Goal: Task Accomplishment & Management: Manage account settings

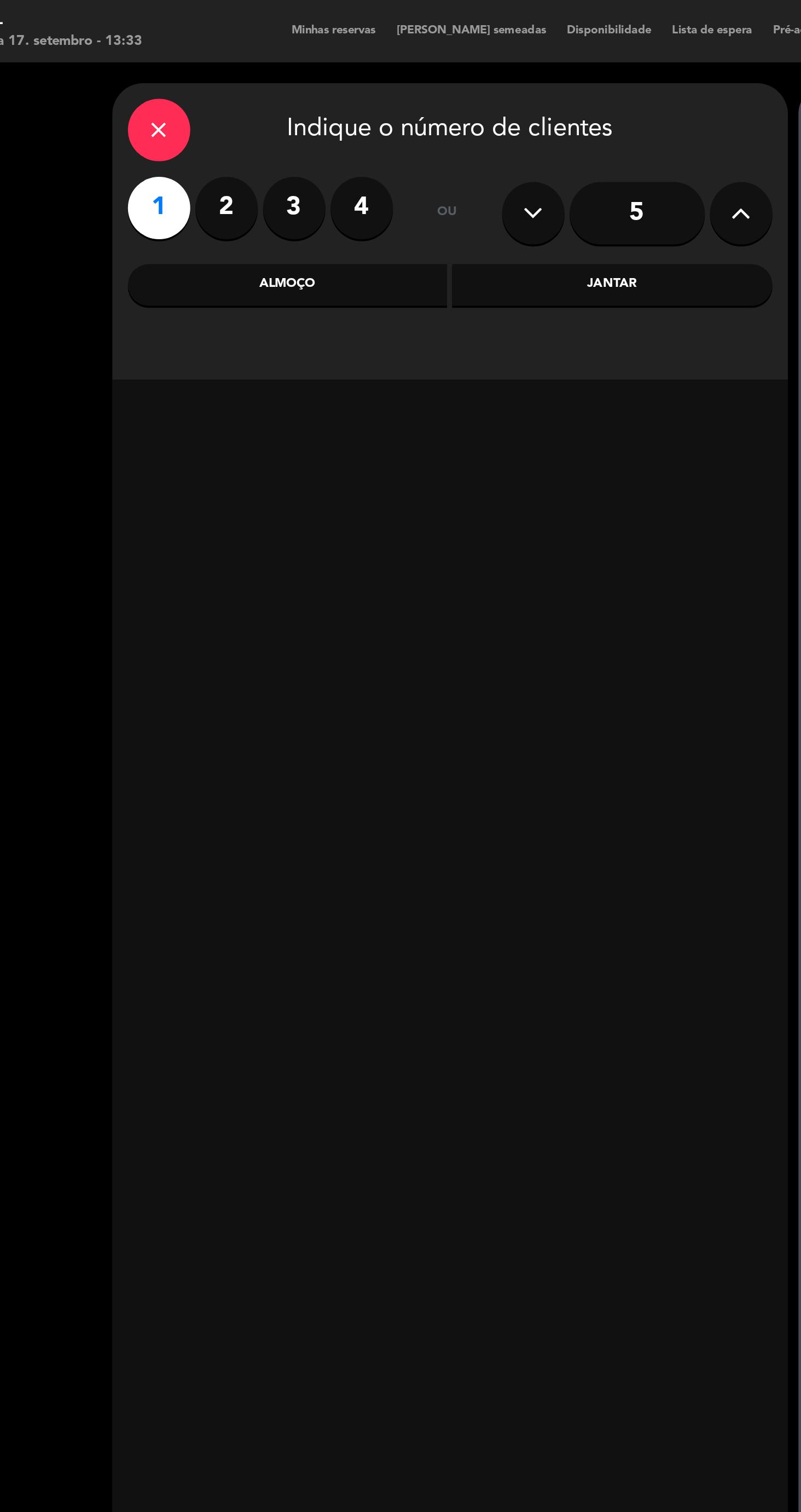
click at [268, 158] on div "Almoço" at bounding box center [222, 150] width 169 height 22
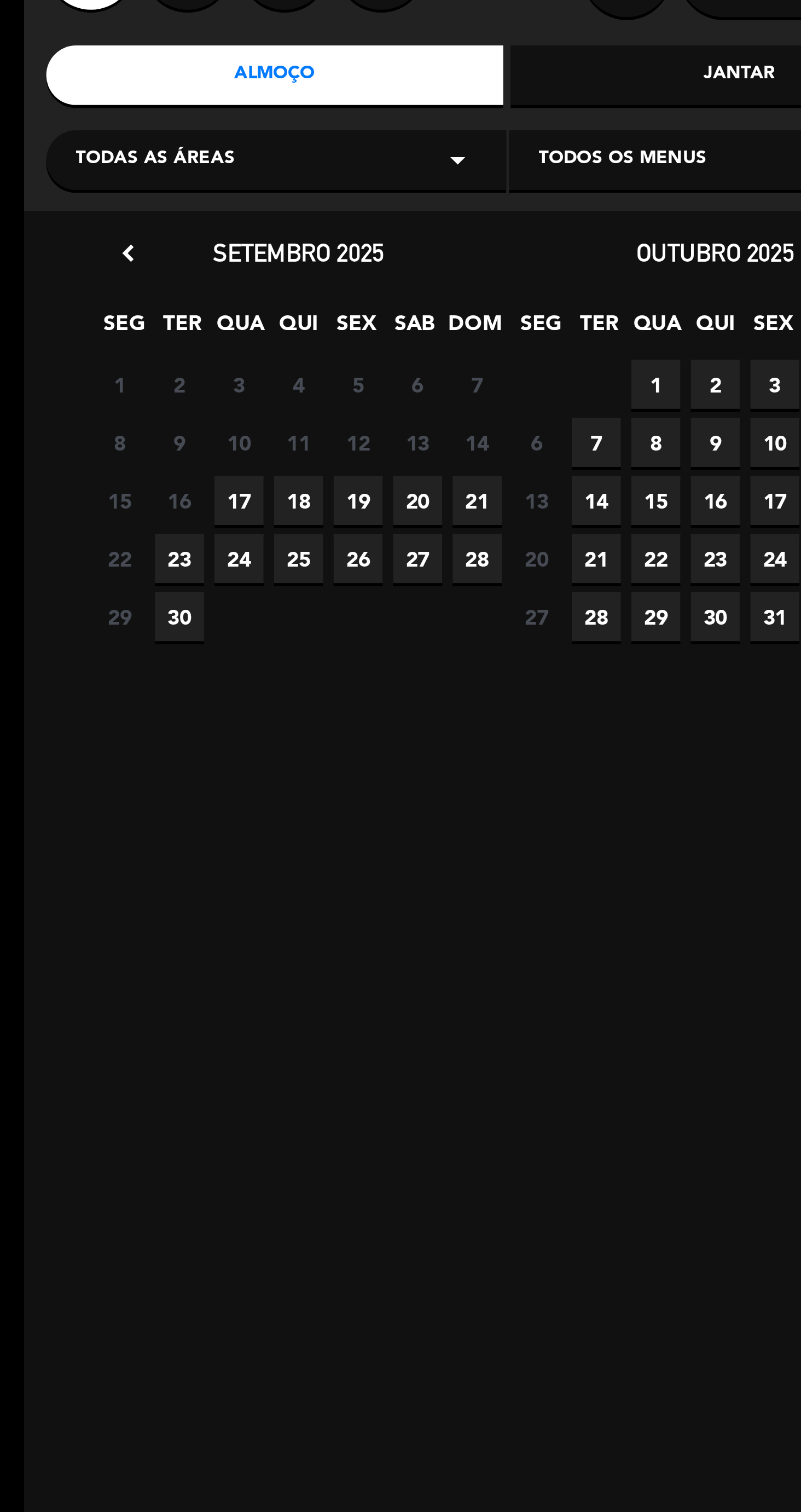
click at [207, 312] on span "17" at bounding box center [209, 306] width 18 height 18
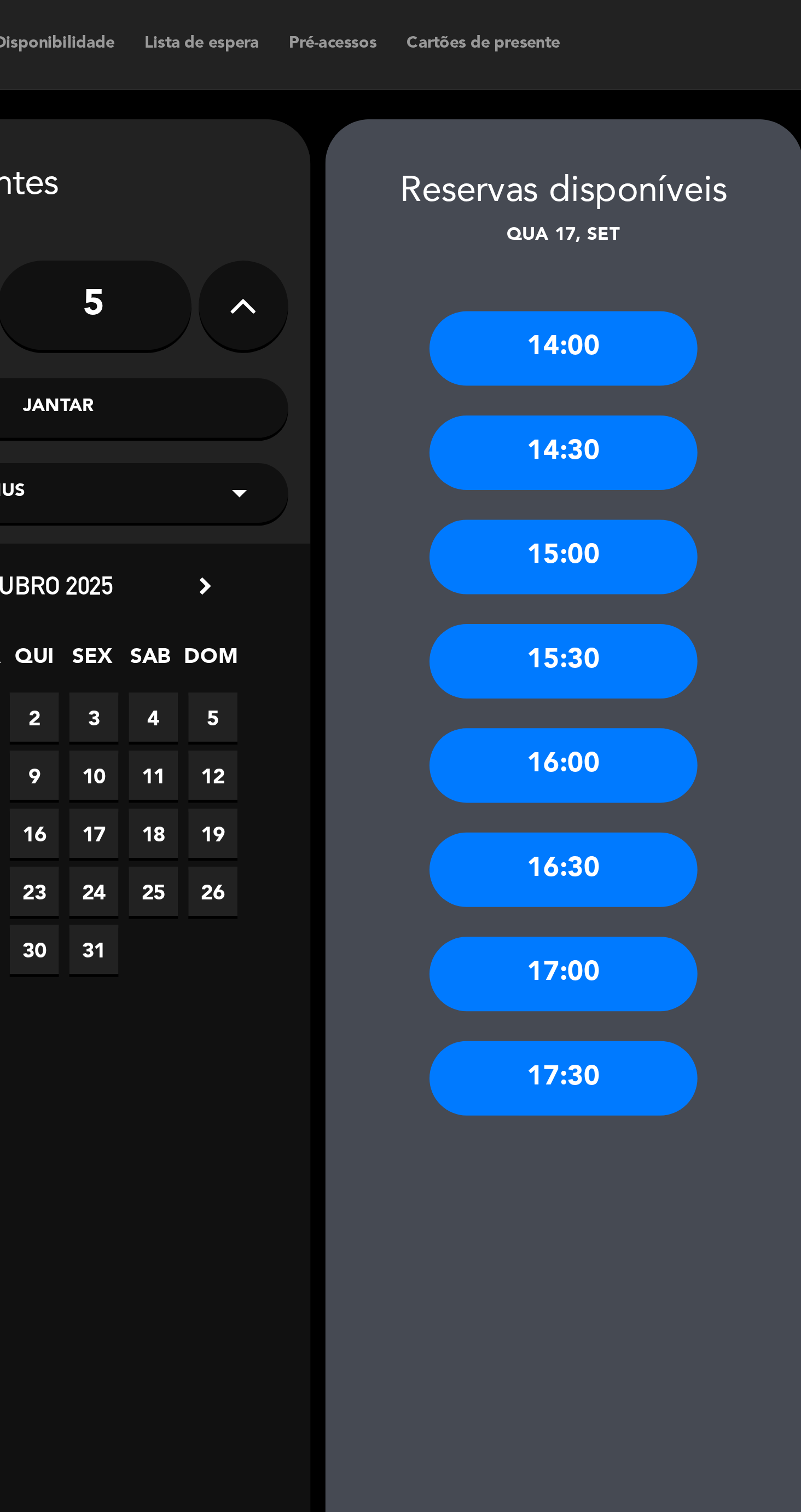
click at [604, 140] on div "14:00" at bounding box center [578, 128] width 99 height 28
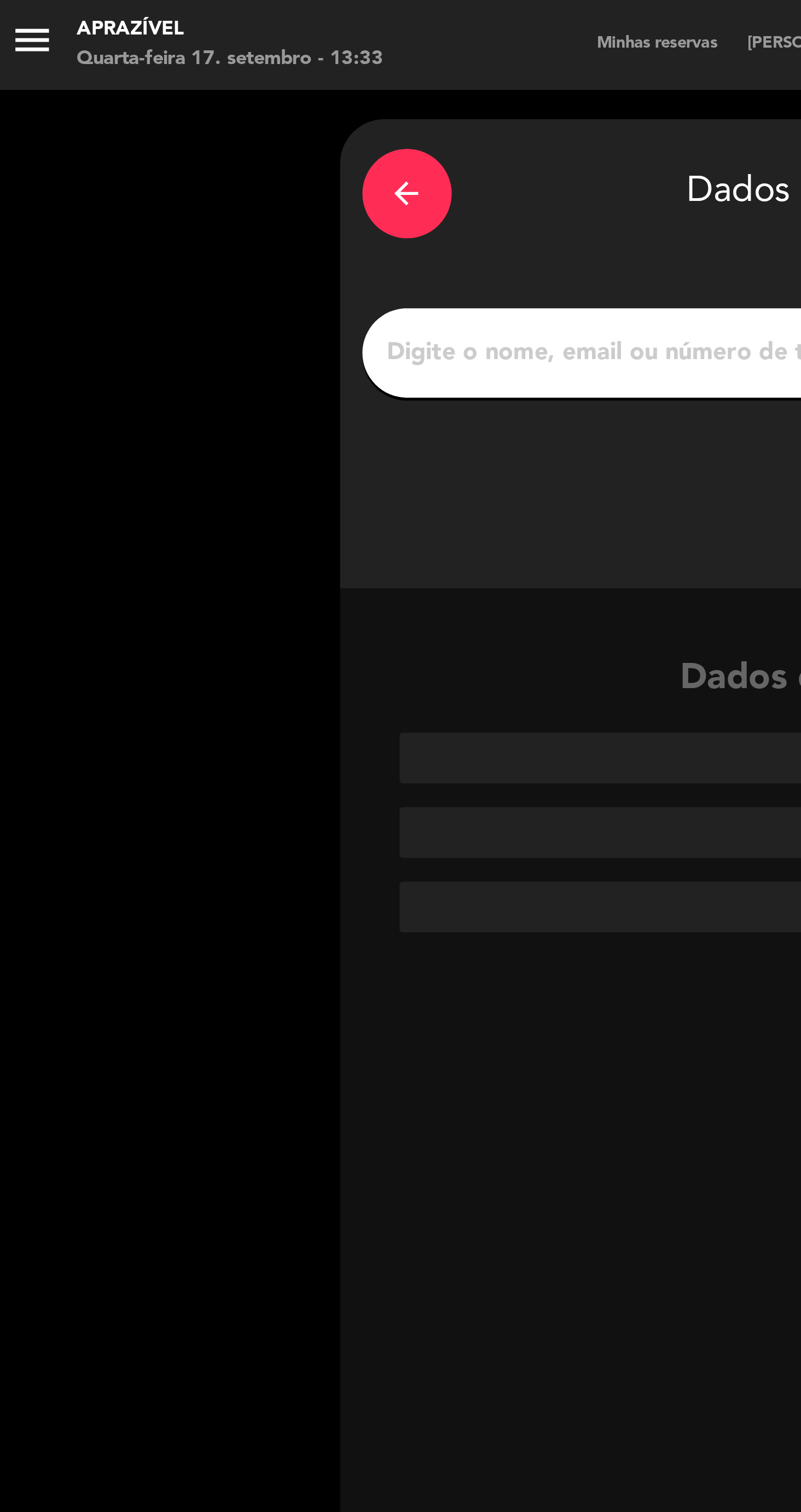
click at [158, 79] on div "arrow_back" at bounding box center [155, 71] width 33 height 33
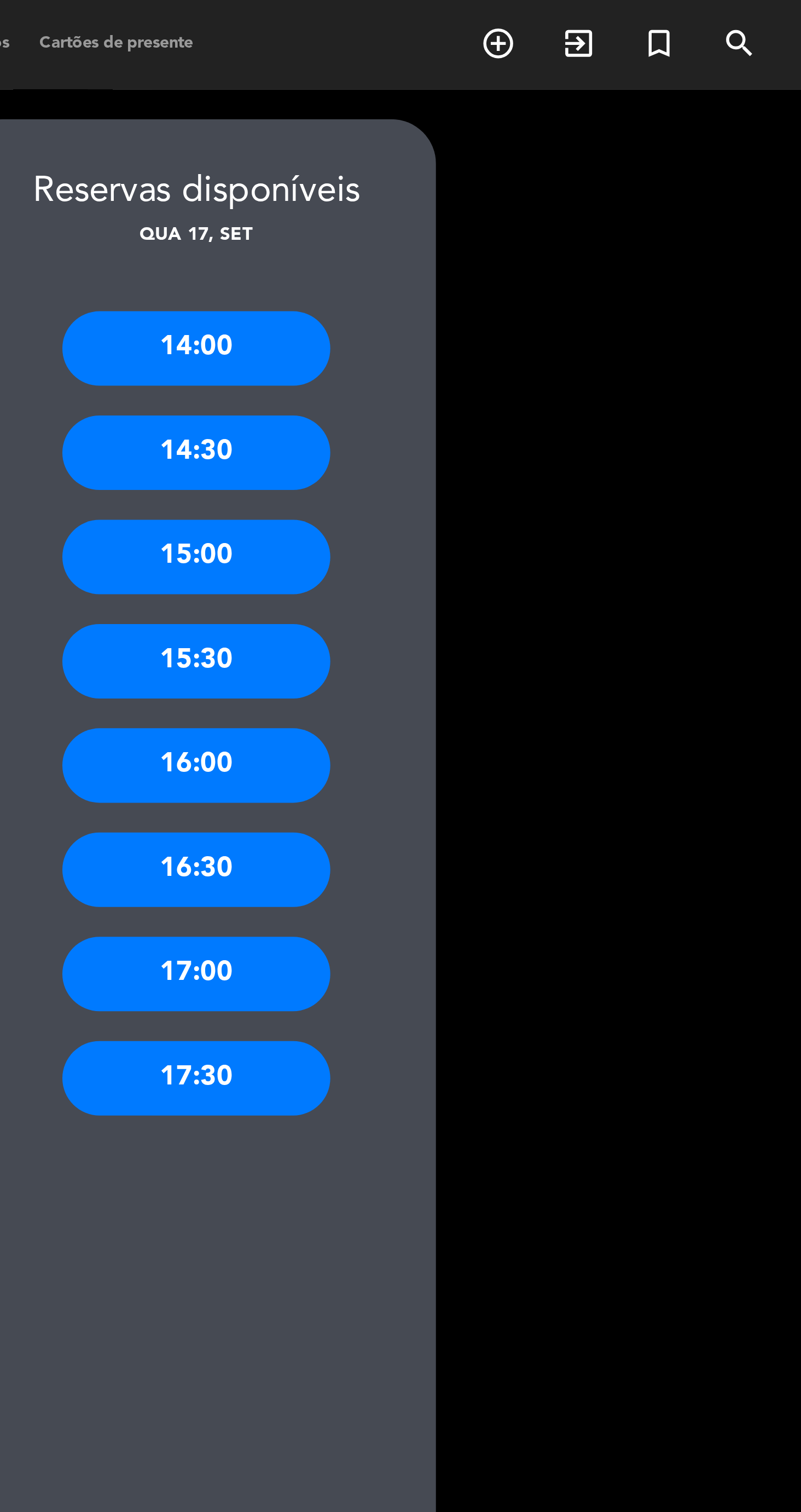
click at [598, 166] on div "14:30" at bounding box center [578, 166] width 99 height 28
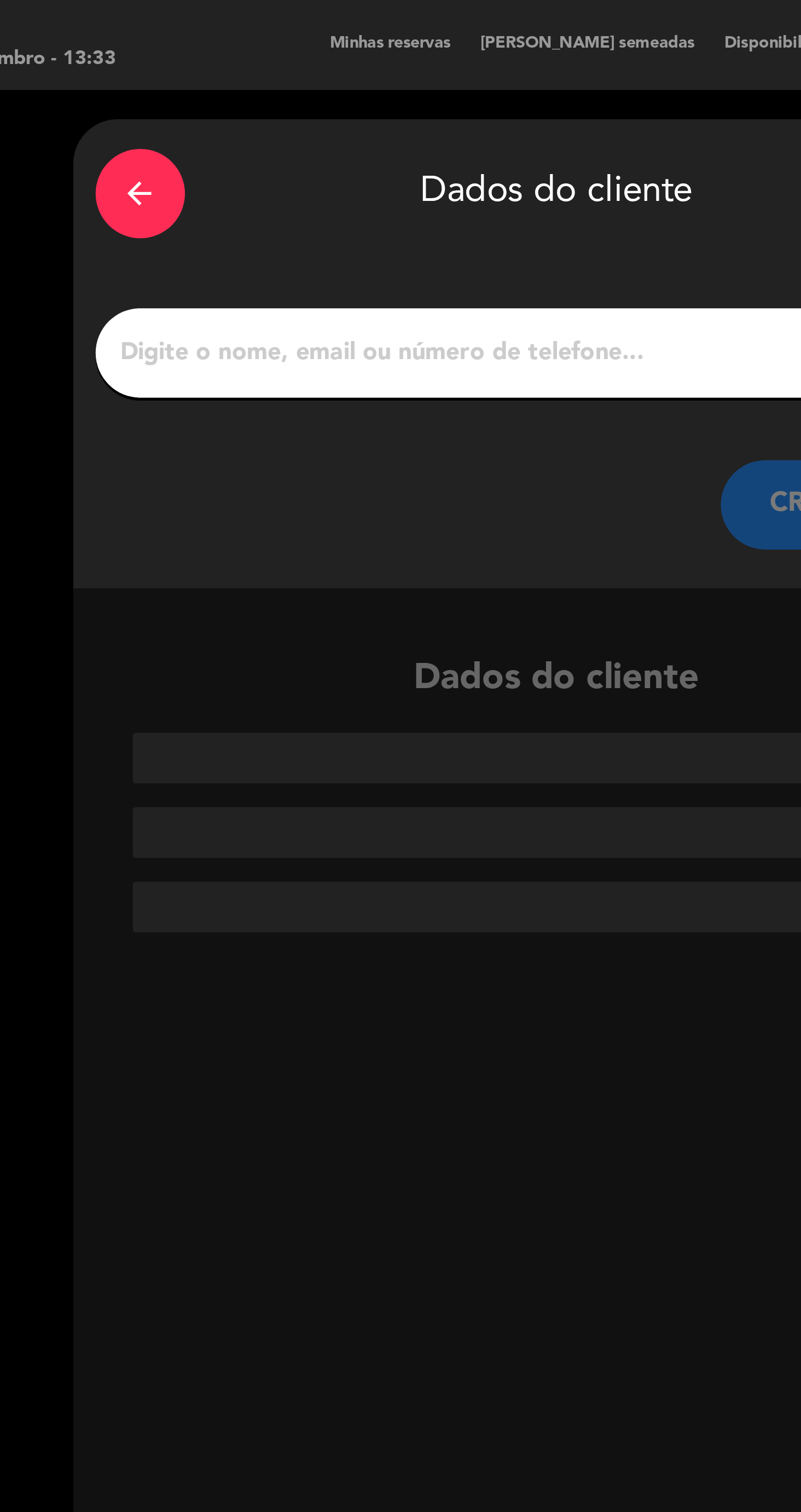
click at [332, 135] on input "1" at bounding box center [307, 129] width 323 height 15
click at [175, 132] on input "1" at bounding box center [307, 129] width 323 height 15
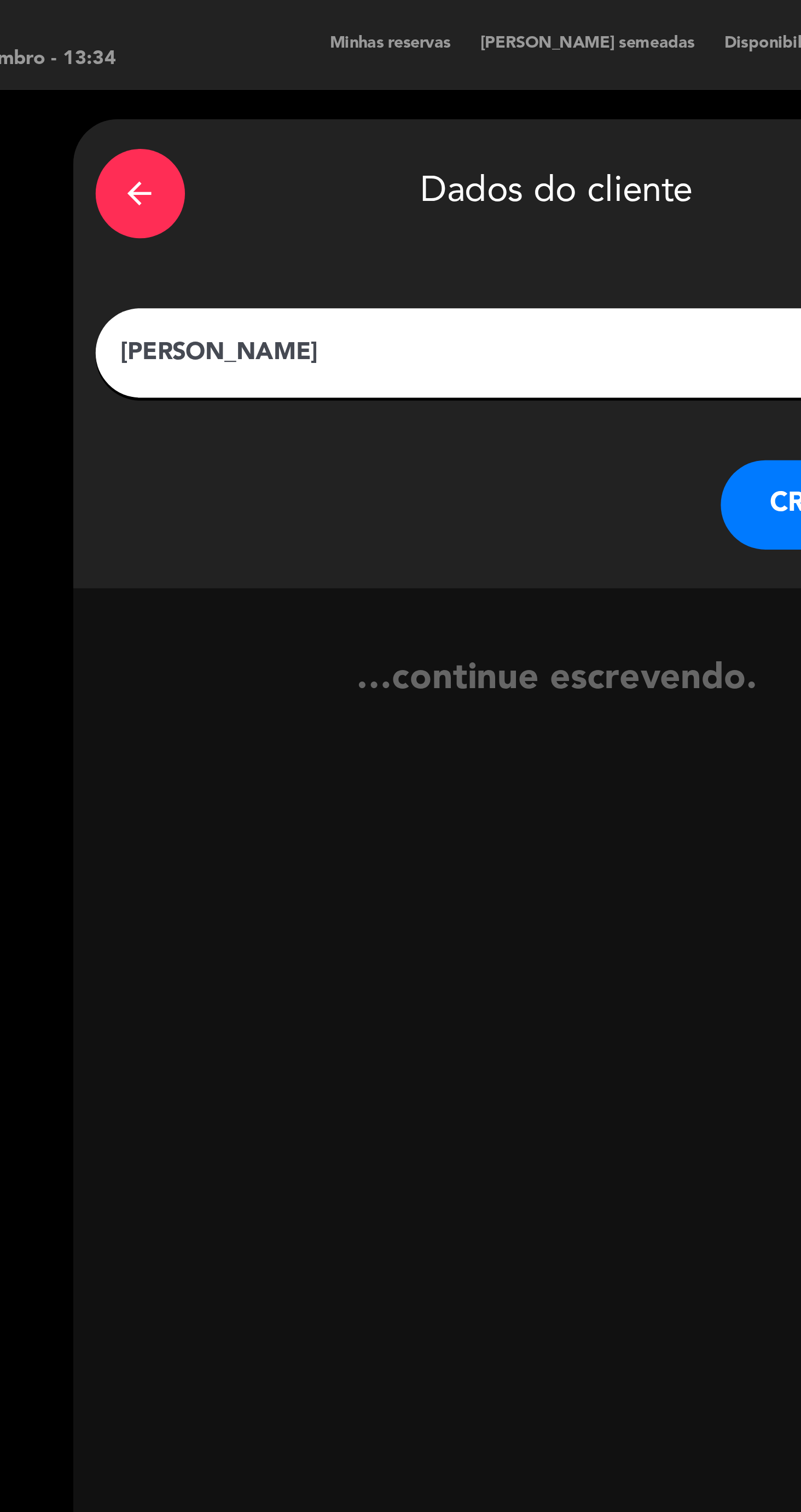
type input "[PERSON_NAME]"
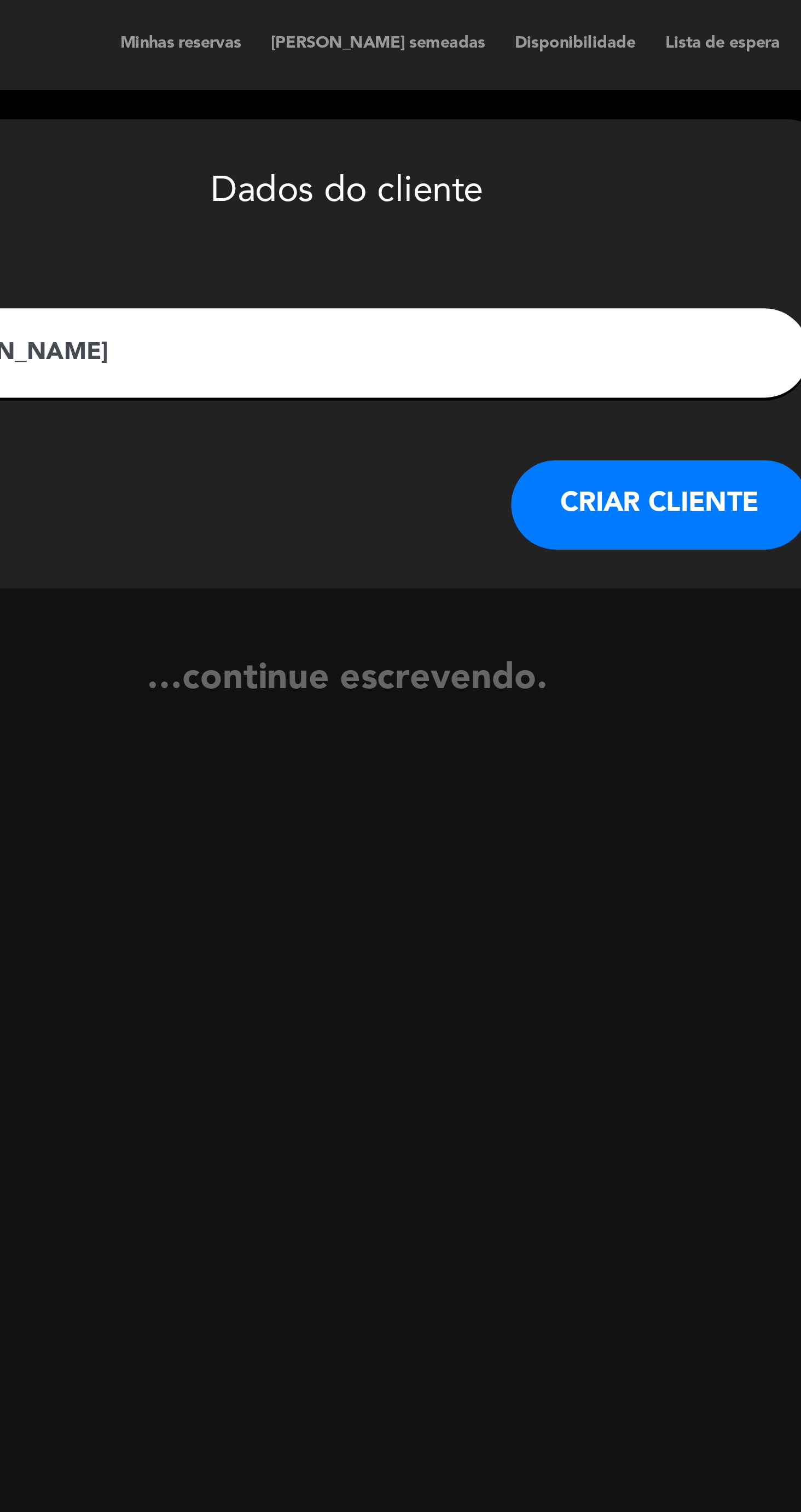
click at [439, 190] on button "CRIAR CLIENTE" at bounding box center [423, 186] width 109 height 33
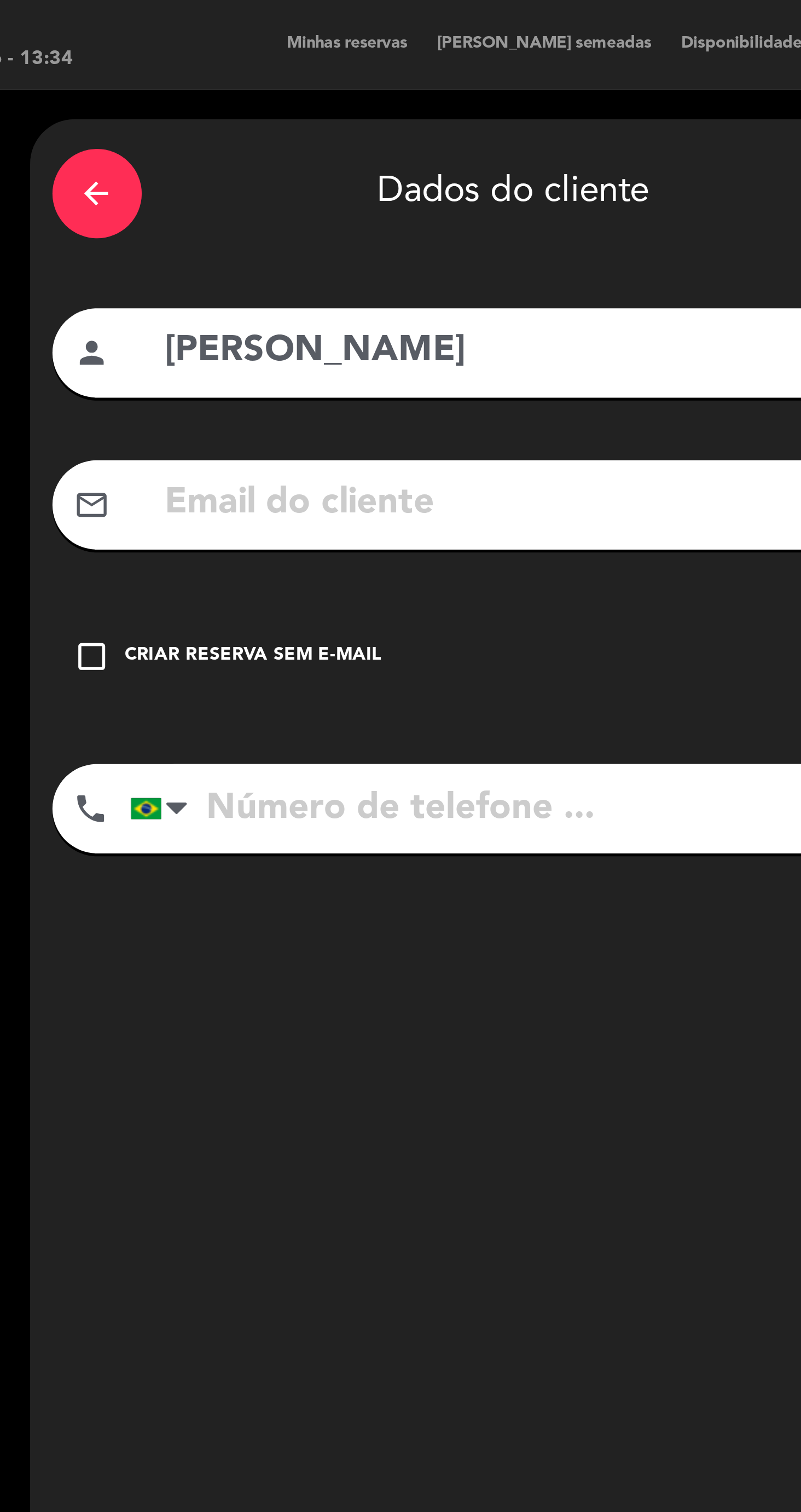
click at [232, 244] on div "Criar reserva sem e-mail" at bounding box center [212, 242] width 94 height 11
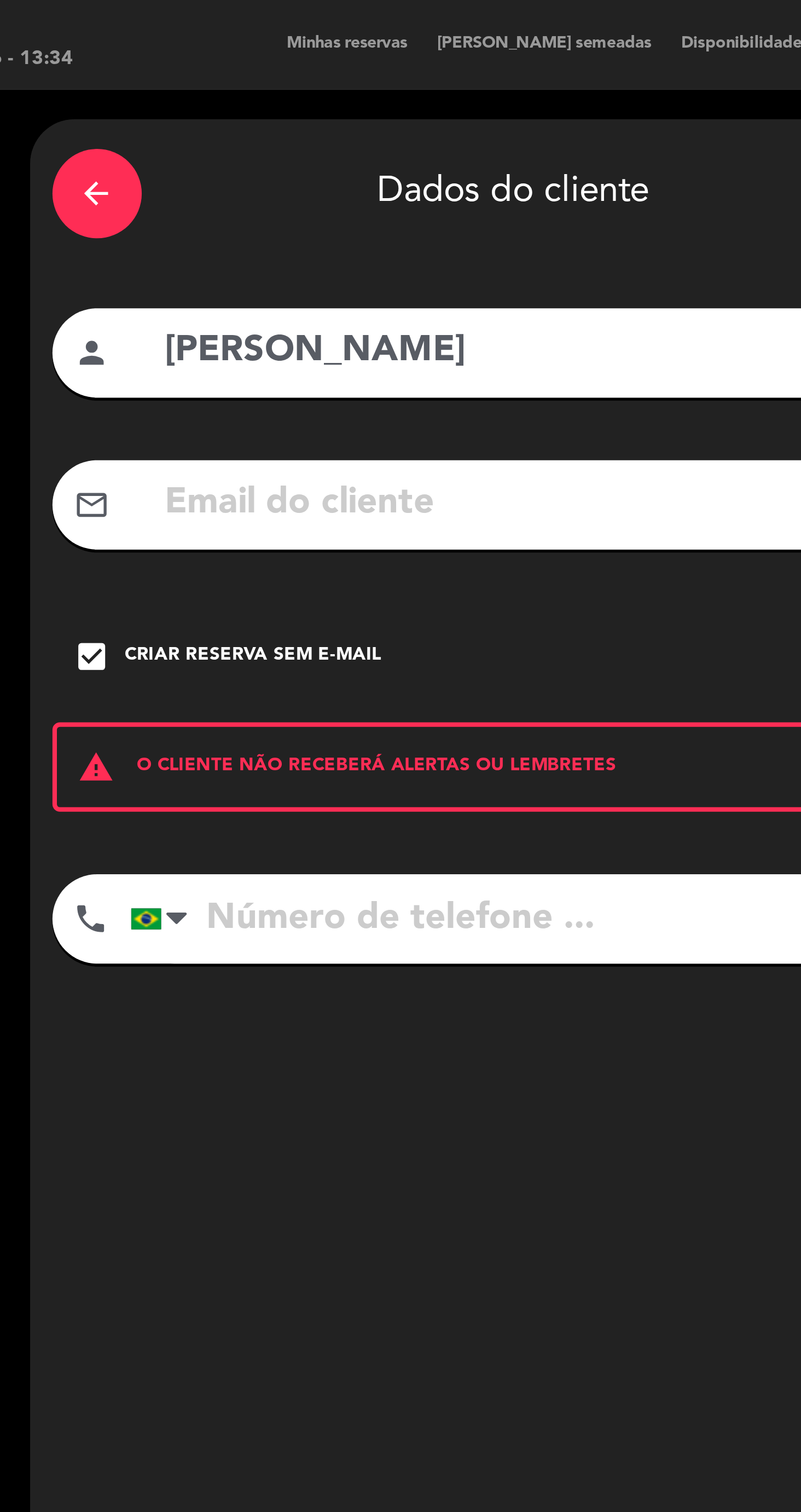
click at [267, 342] on input "tel" at bounding box center [321, 338] width 311 height 33
click at [306, 339] on input "tel" at bounding box center [321, 338] width 311 height 33
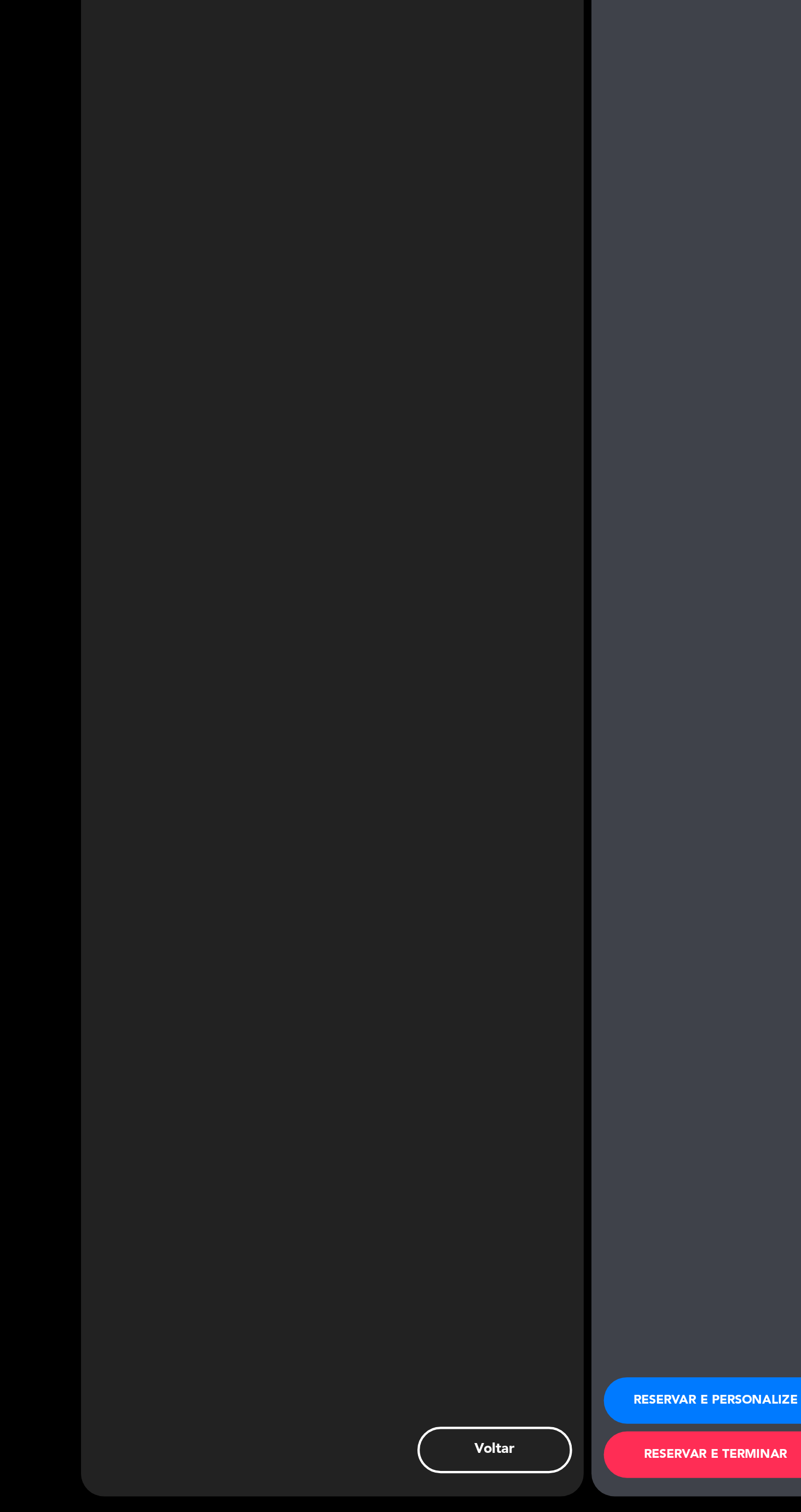
scroll to position [108, 0]
type input "[PHONE_NUMBER]"
click at [558, 1472] on button "RESERVAR E TERMINAR" at bounding box center [579, 1472] width 159 height 33
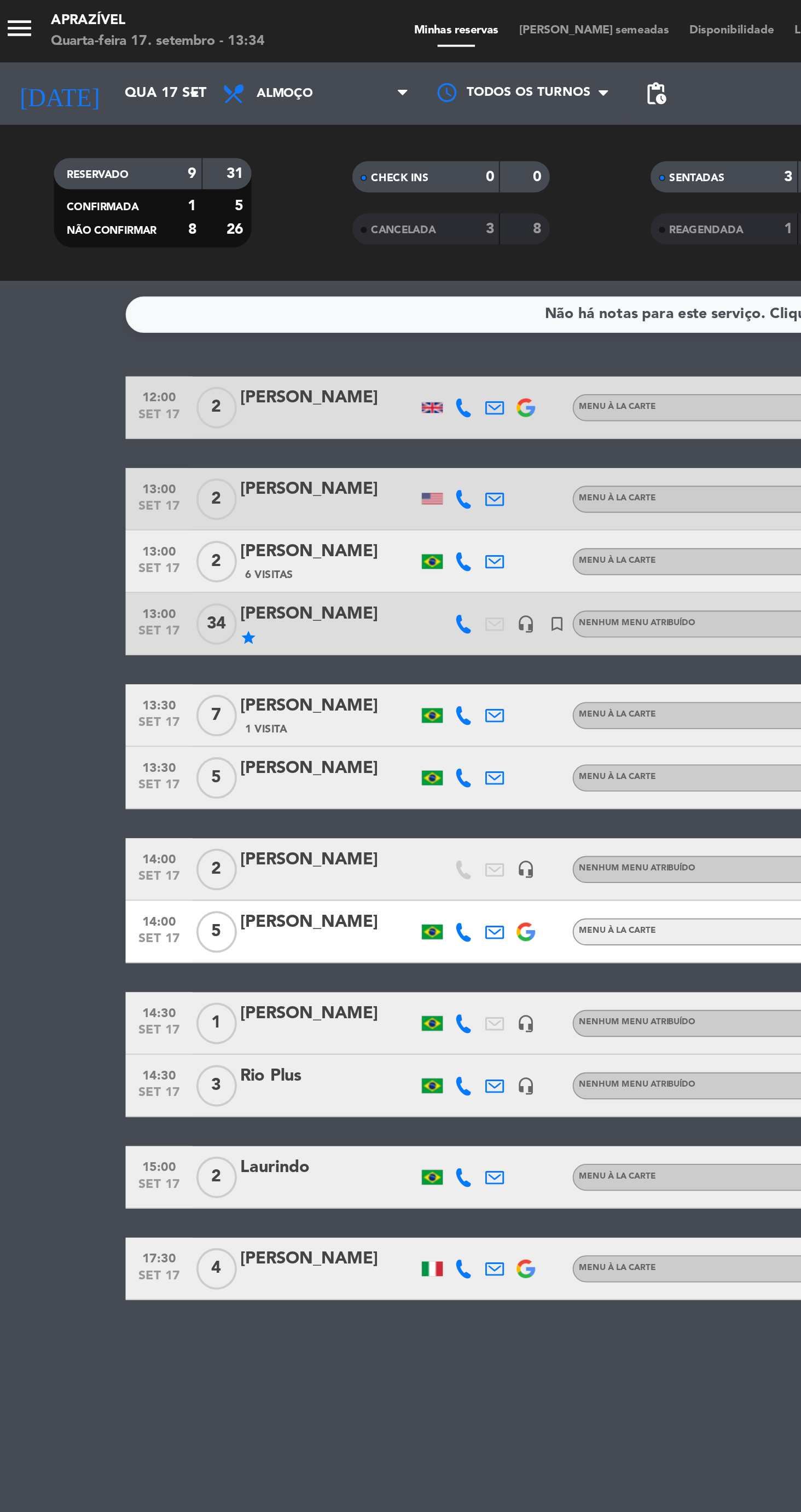
click at [185, 541] on div at bounding box center [179, 546] width 93 height 9
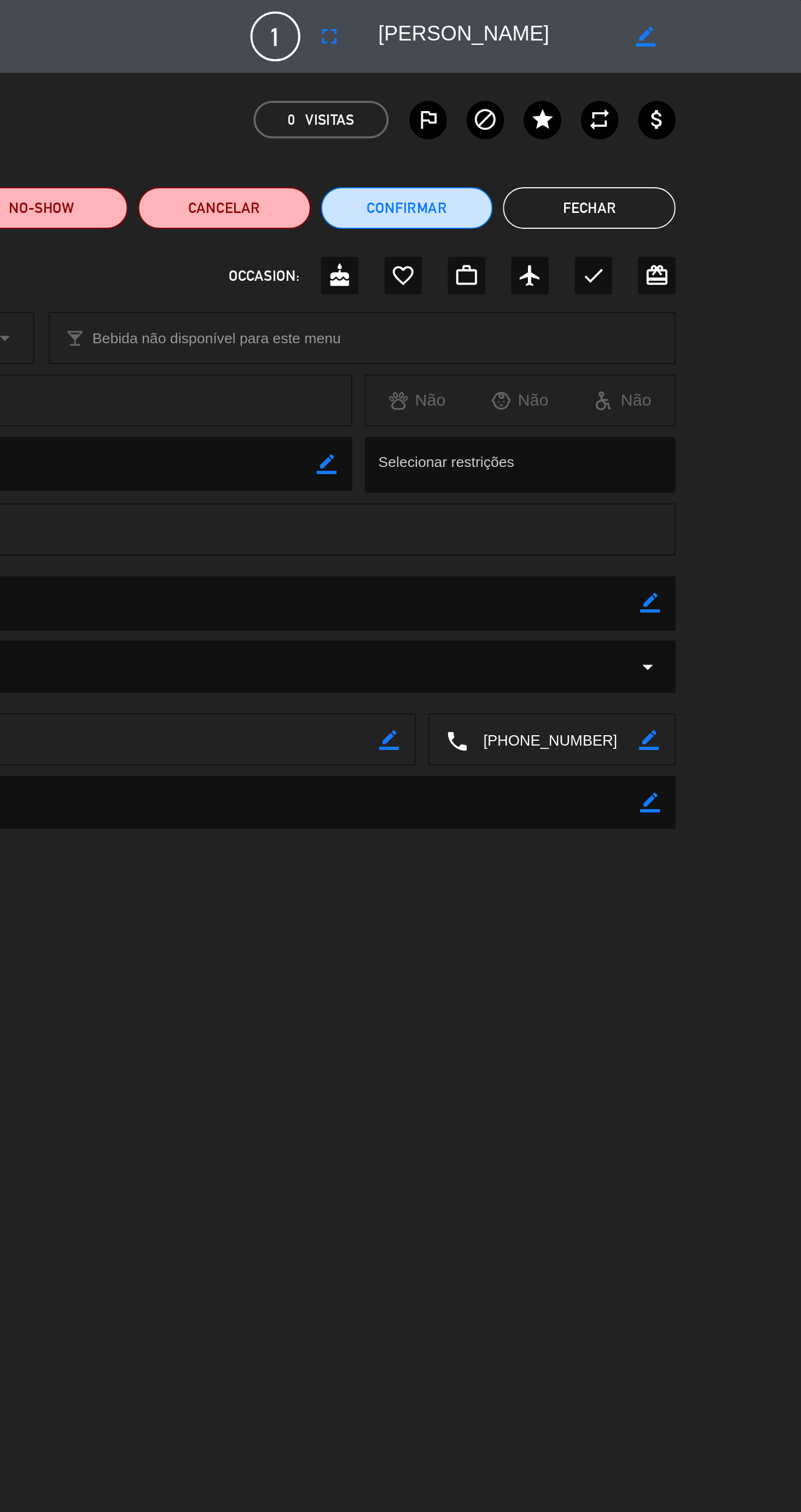
click at [720, 321] on icon "border_color" at bounding box center [721, 317] width 10 height 10
click at [720, 317] on icon at bounding box center [721, 317] width 10 height 10
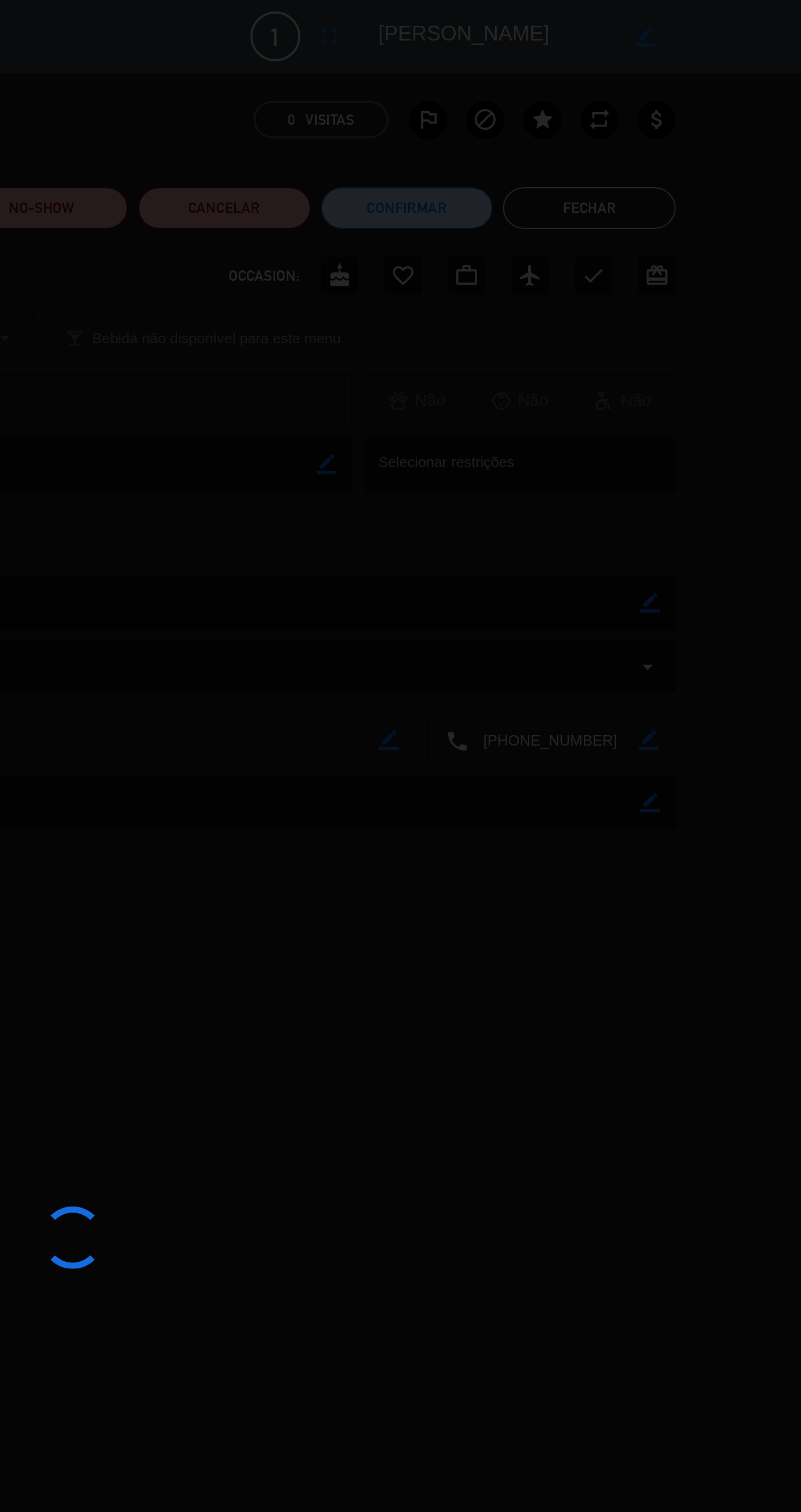
type textarea "HOTEL [GEOGRAPHIC_DATA][PERSON_NAME]"
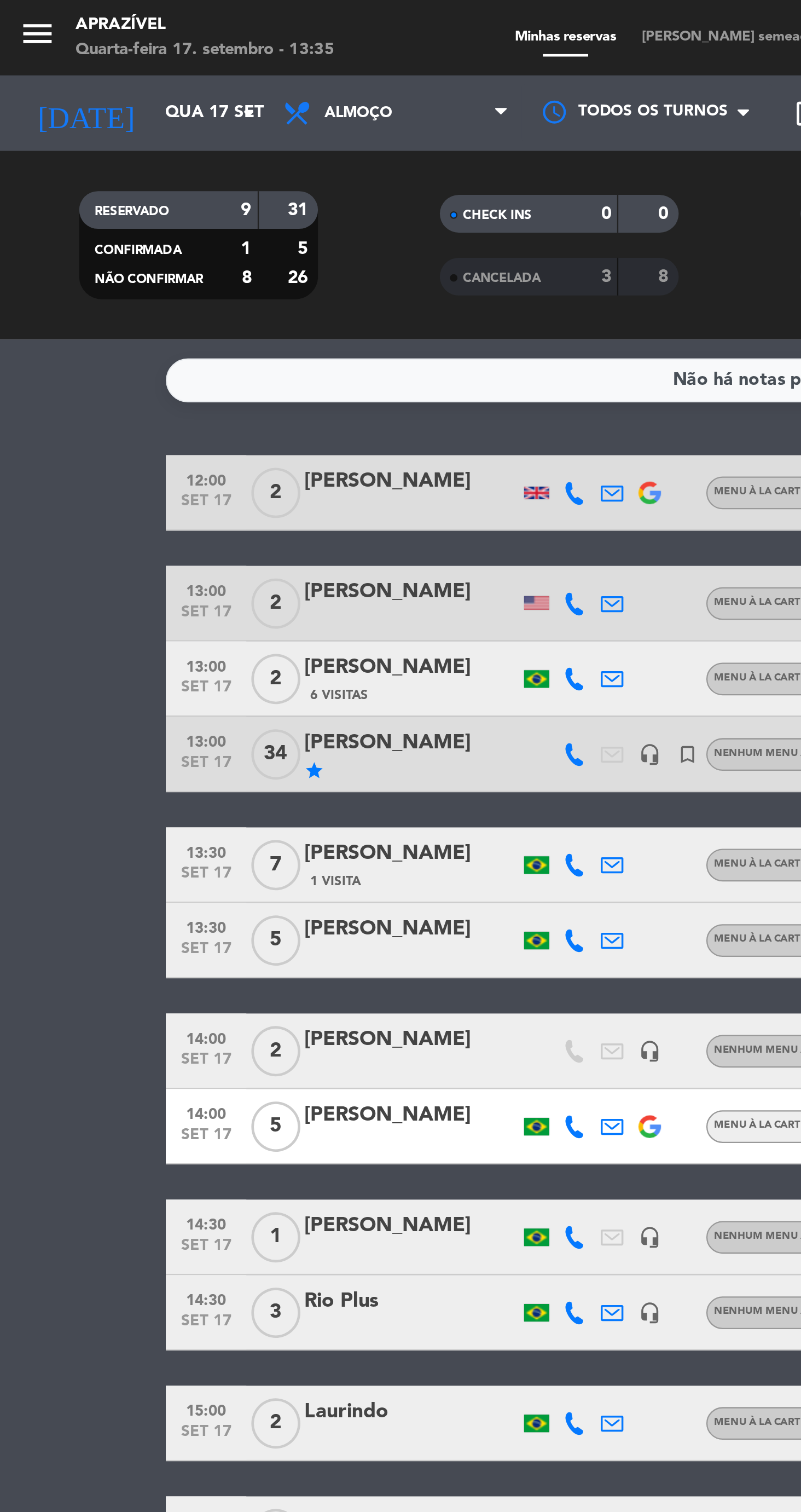
click at [83, 55] on input "Qua 17 set" at bounding box center [115, 49] width 98 height 20
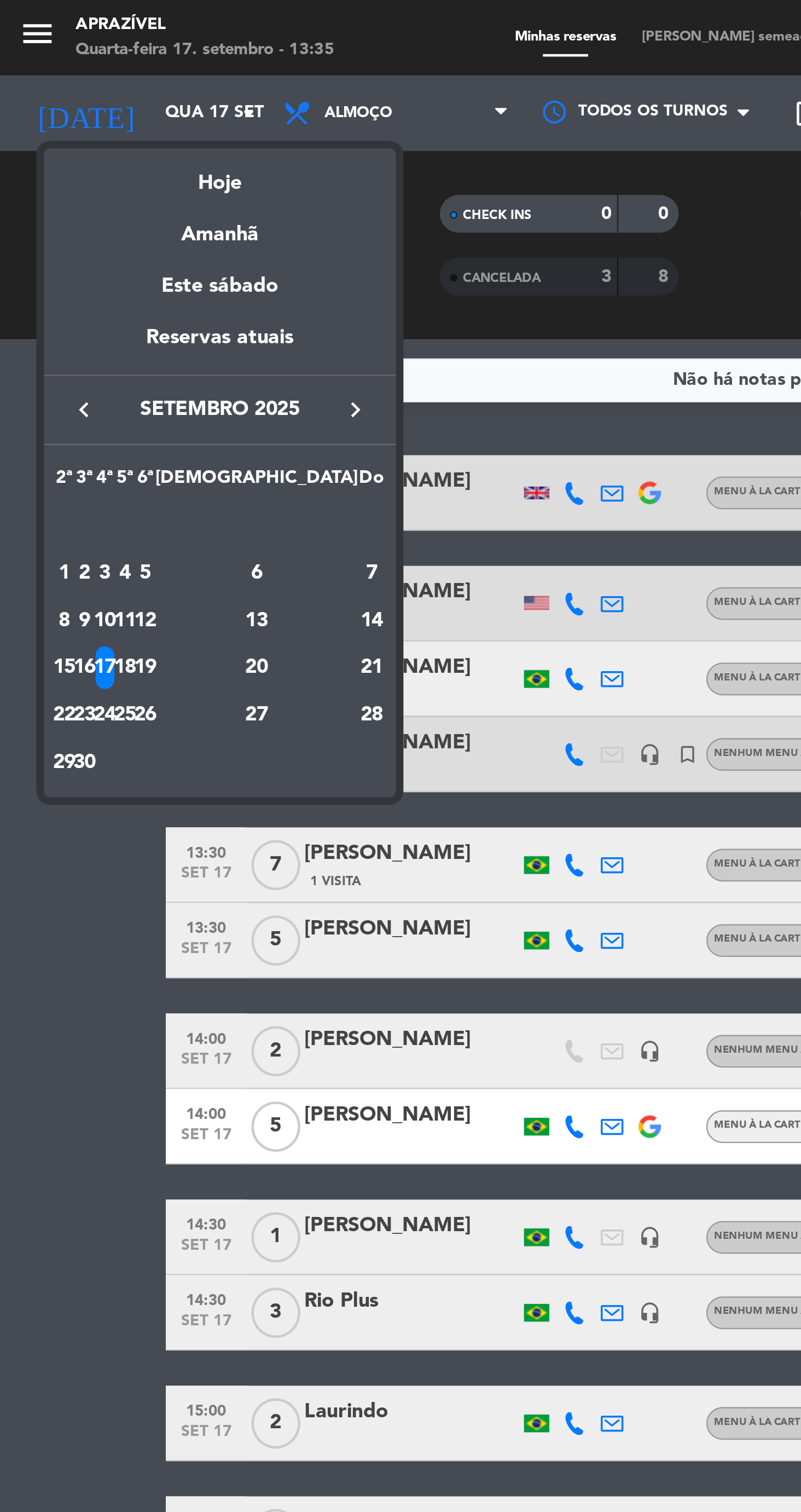
click at [100, 104] on div "Amanhã" at bounding box center [96, 98] width 153 height 23
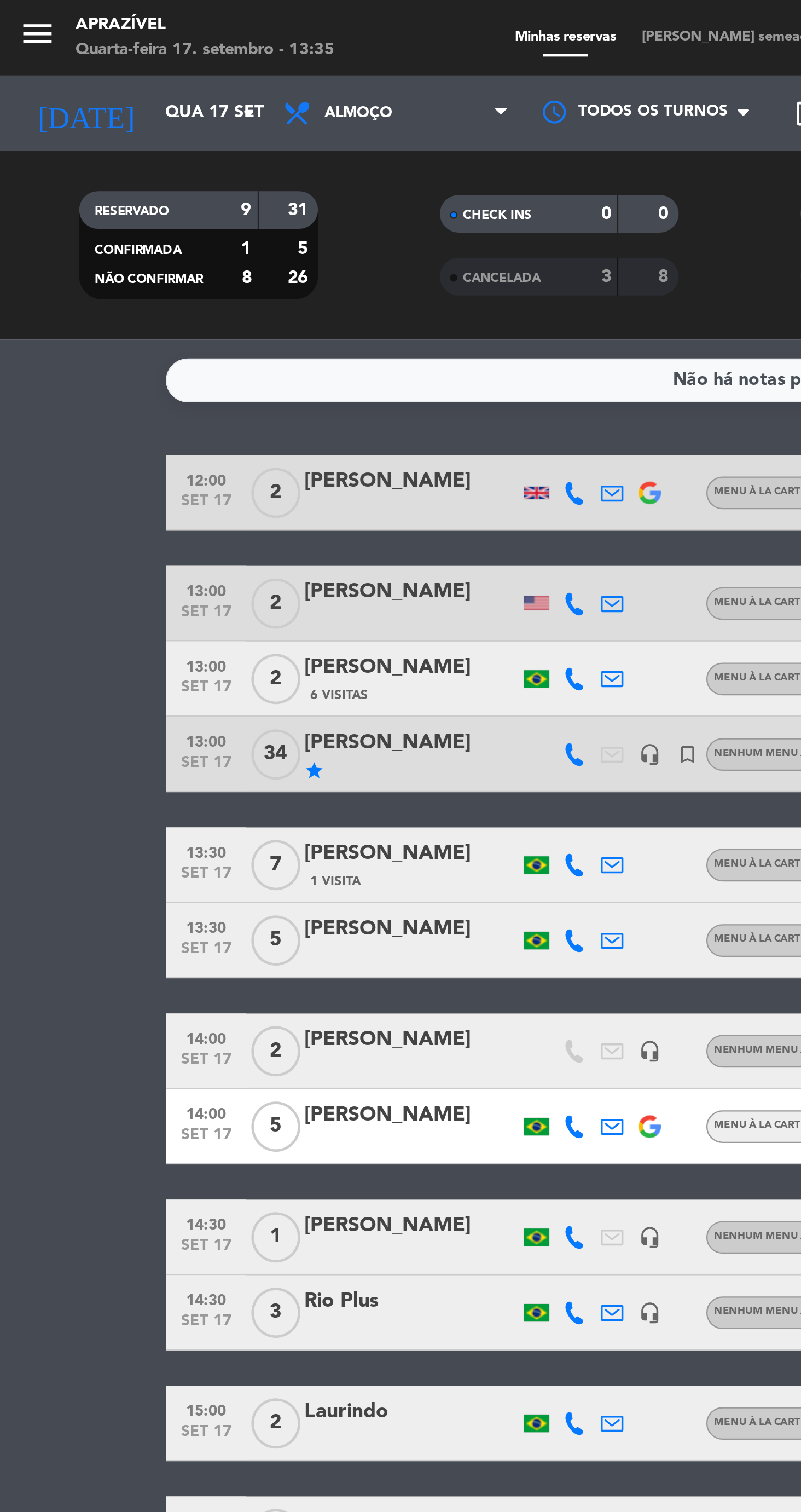
type input "Qui 18 set"
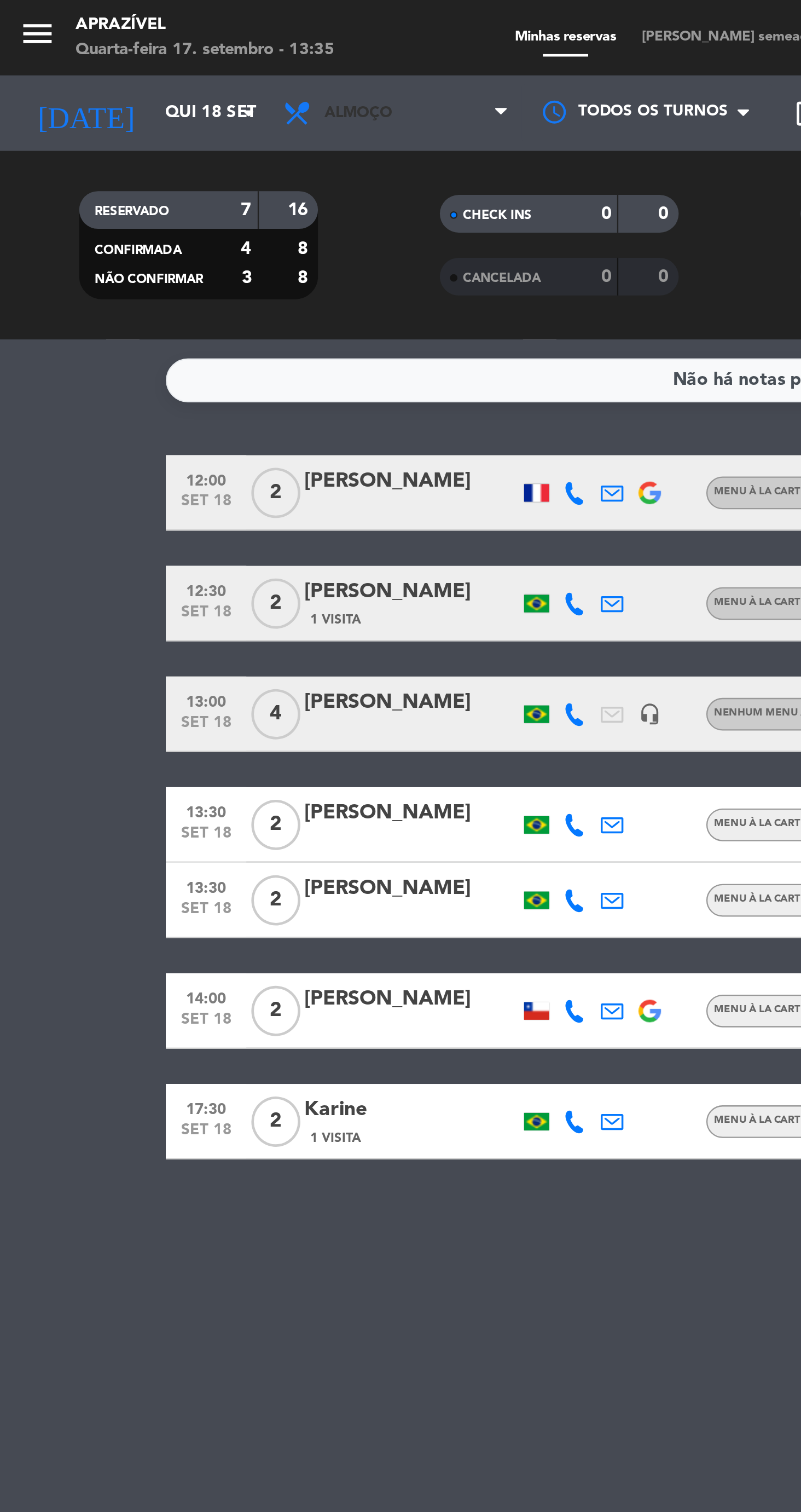
click at [156, 58] on span "Almoço" at bounding box center [172, 49] width 109 height 24
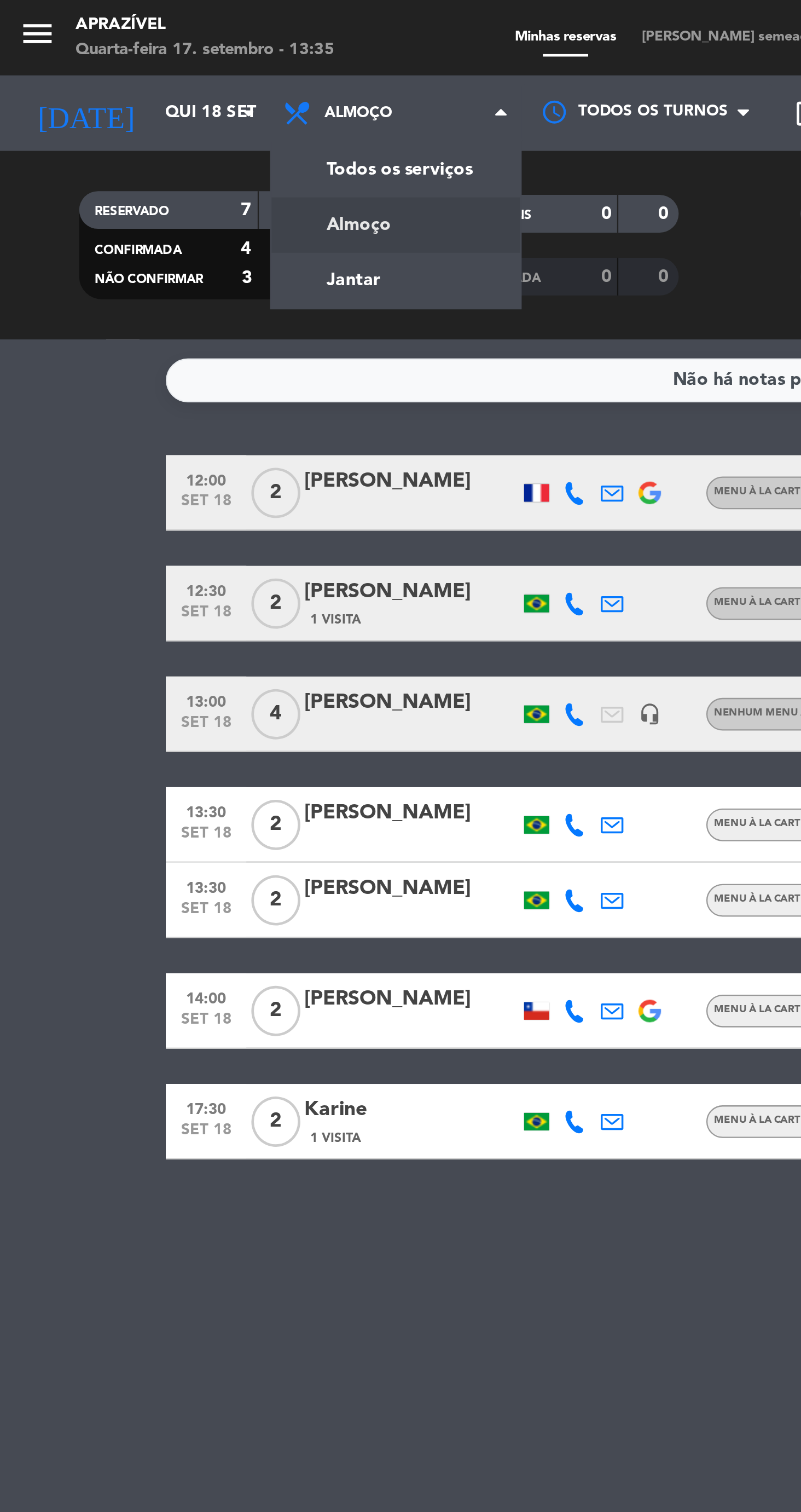
click at [186, 125] on div "menu Aprazível Quarta-feira 17. setembro - 13:35 Minhas reservas Mesas semeadas…" at bounding box center [400, 74] width 801 height 148
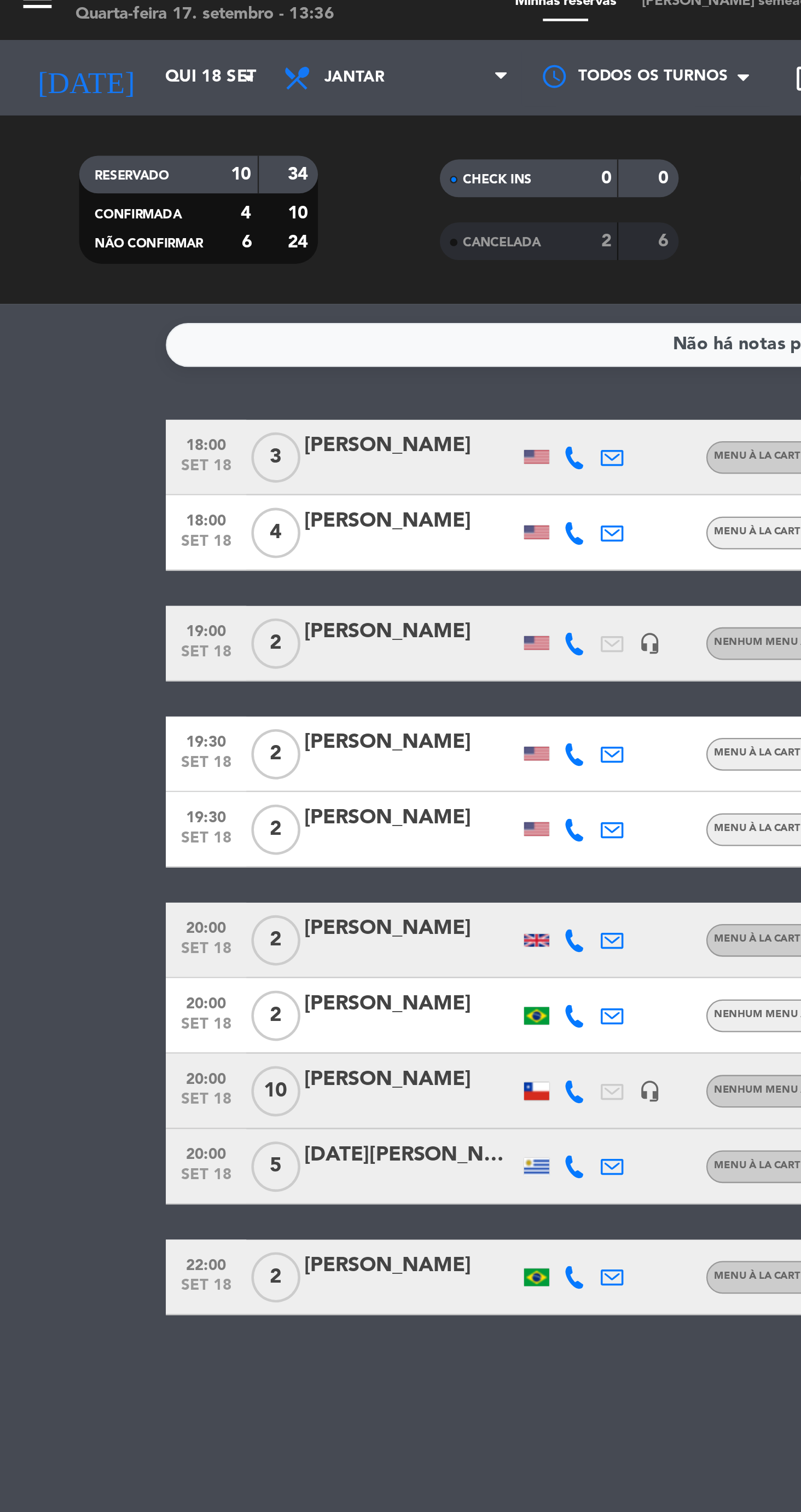
click at [188, 498] on div at bounding box center [179, 498] width 93 height 9
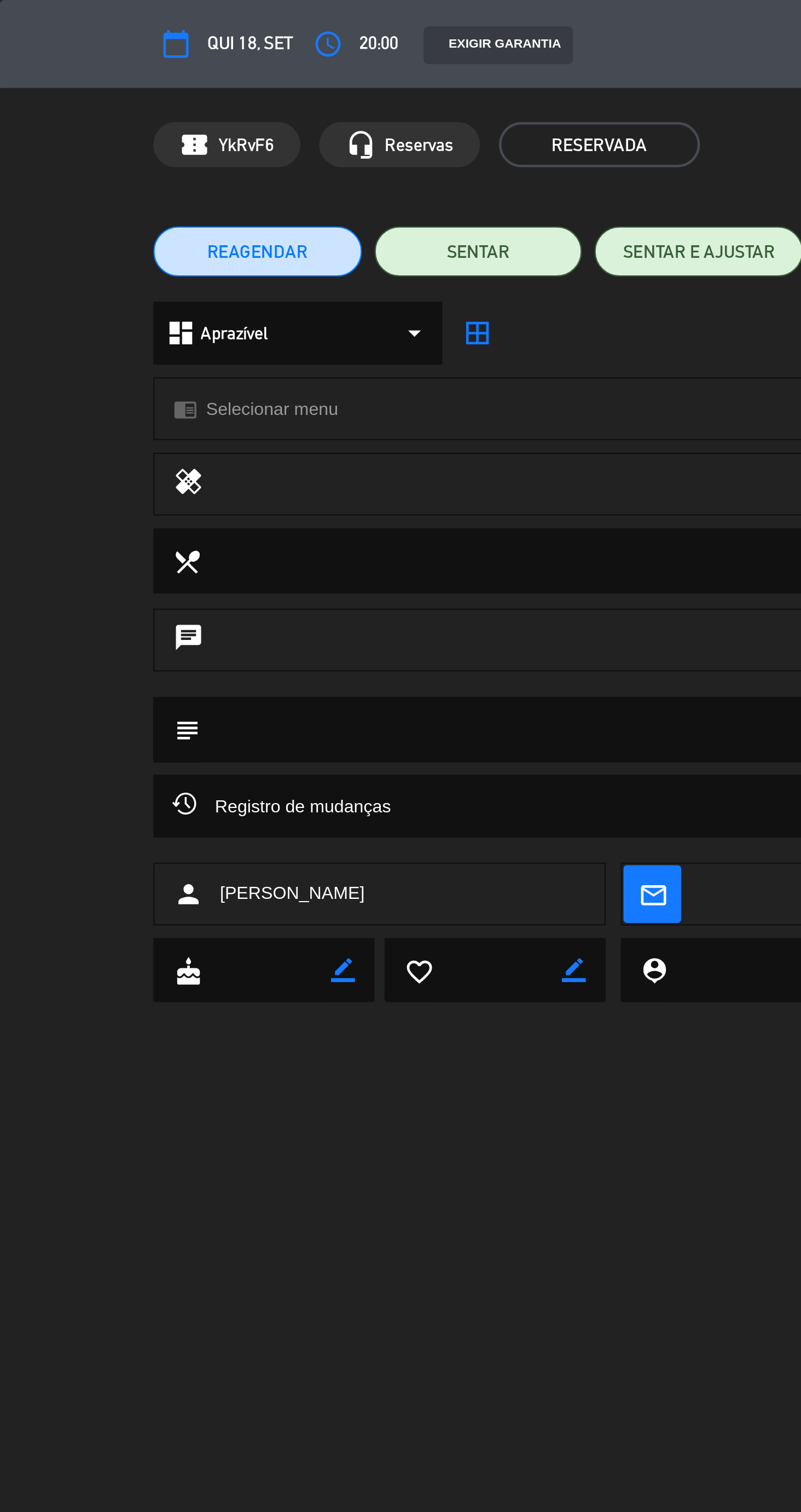
click at [134, 113] on button "REAGENDAR" at bounding box center [112, 110] width 91 height 22
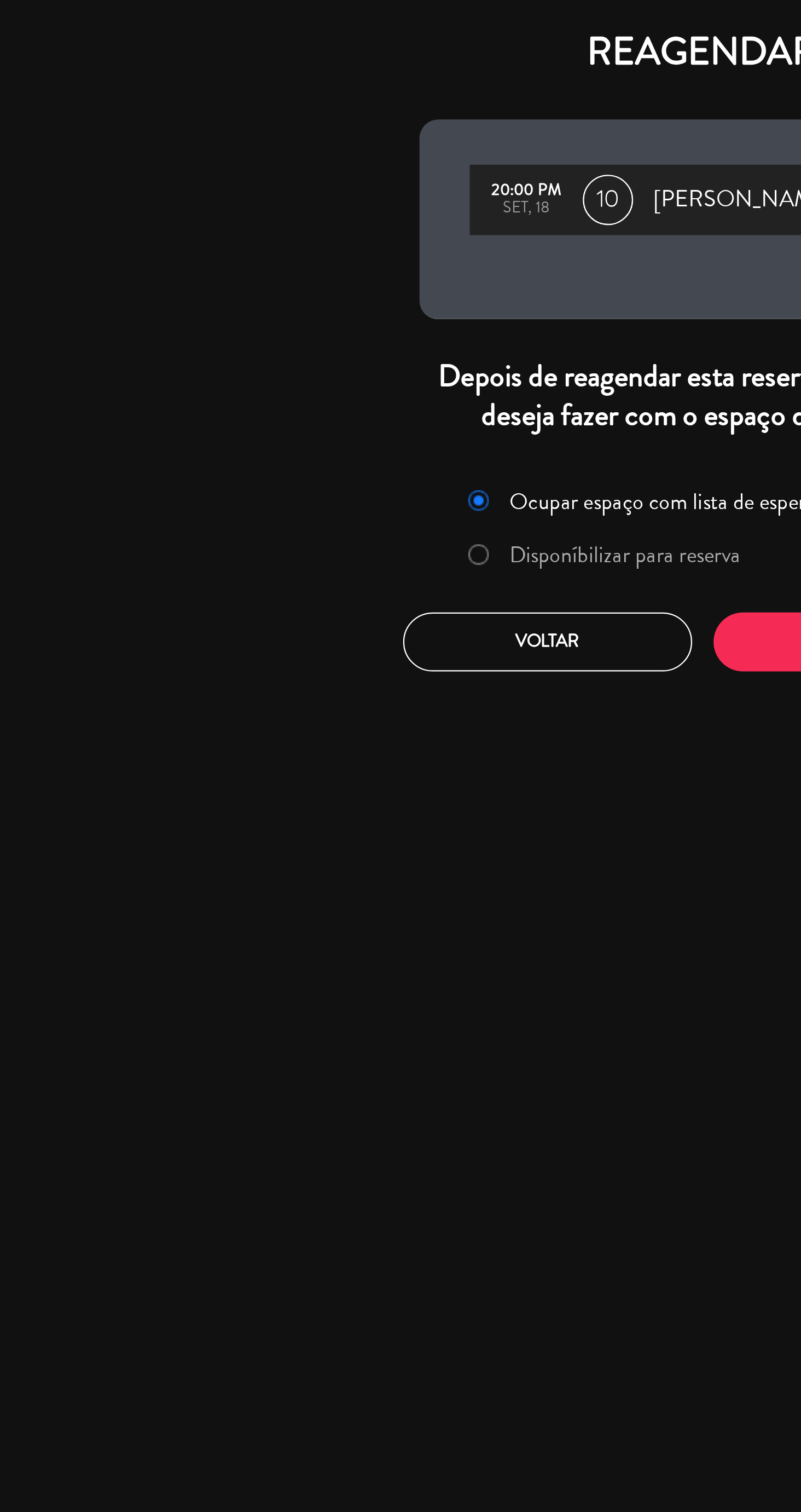
click at [353, 249] on label "Disponíbilizar para reserva" at bounding box center [358, 242] width 130 height 20
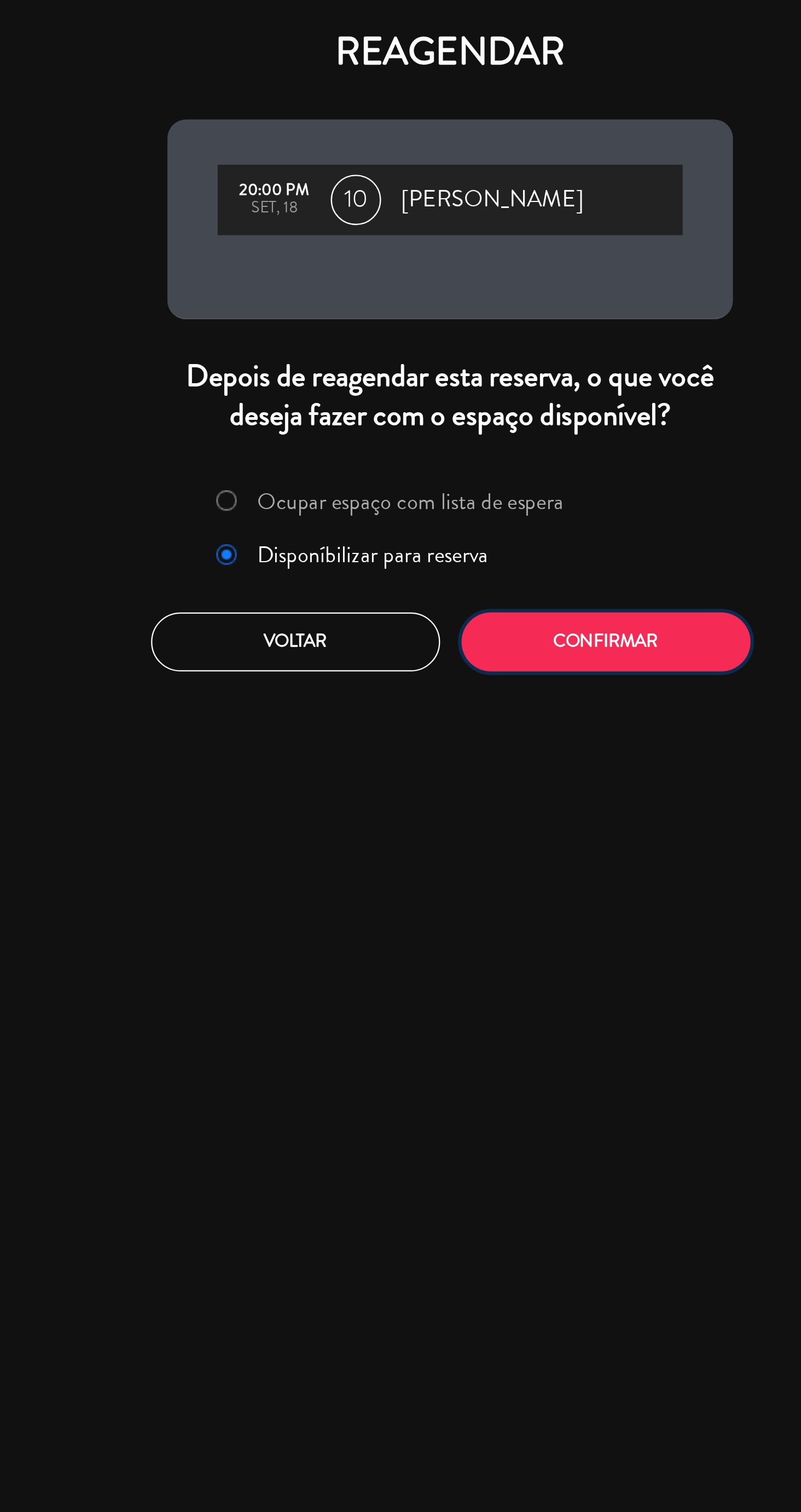
click at [480, 283] on button "Confirmar" at bounding box center [468, 280] width 126 height 26
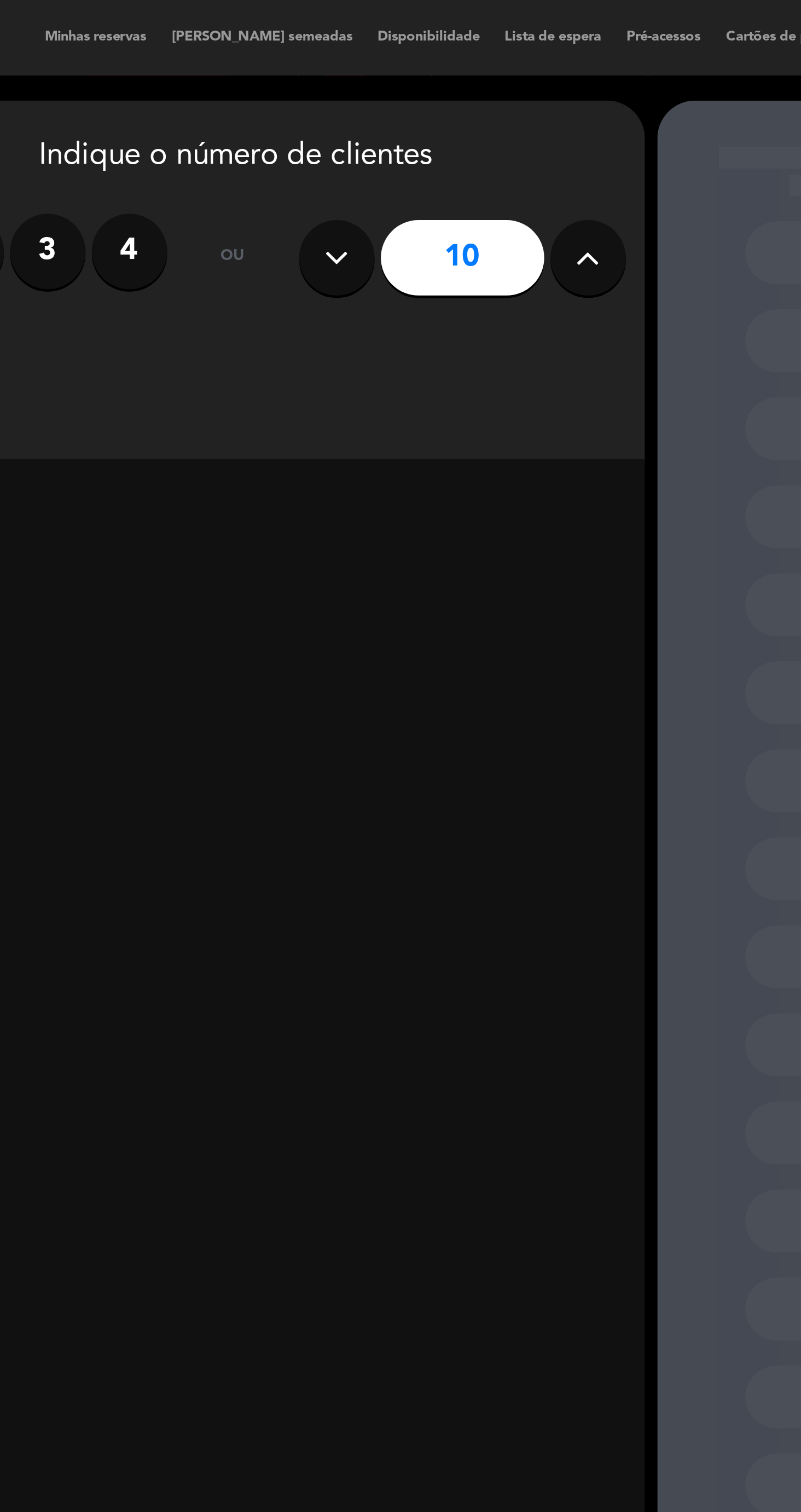
type input "[PHONE_NUMBER]"
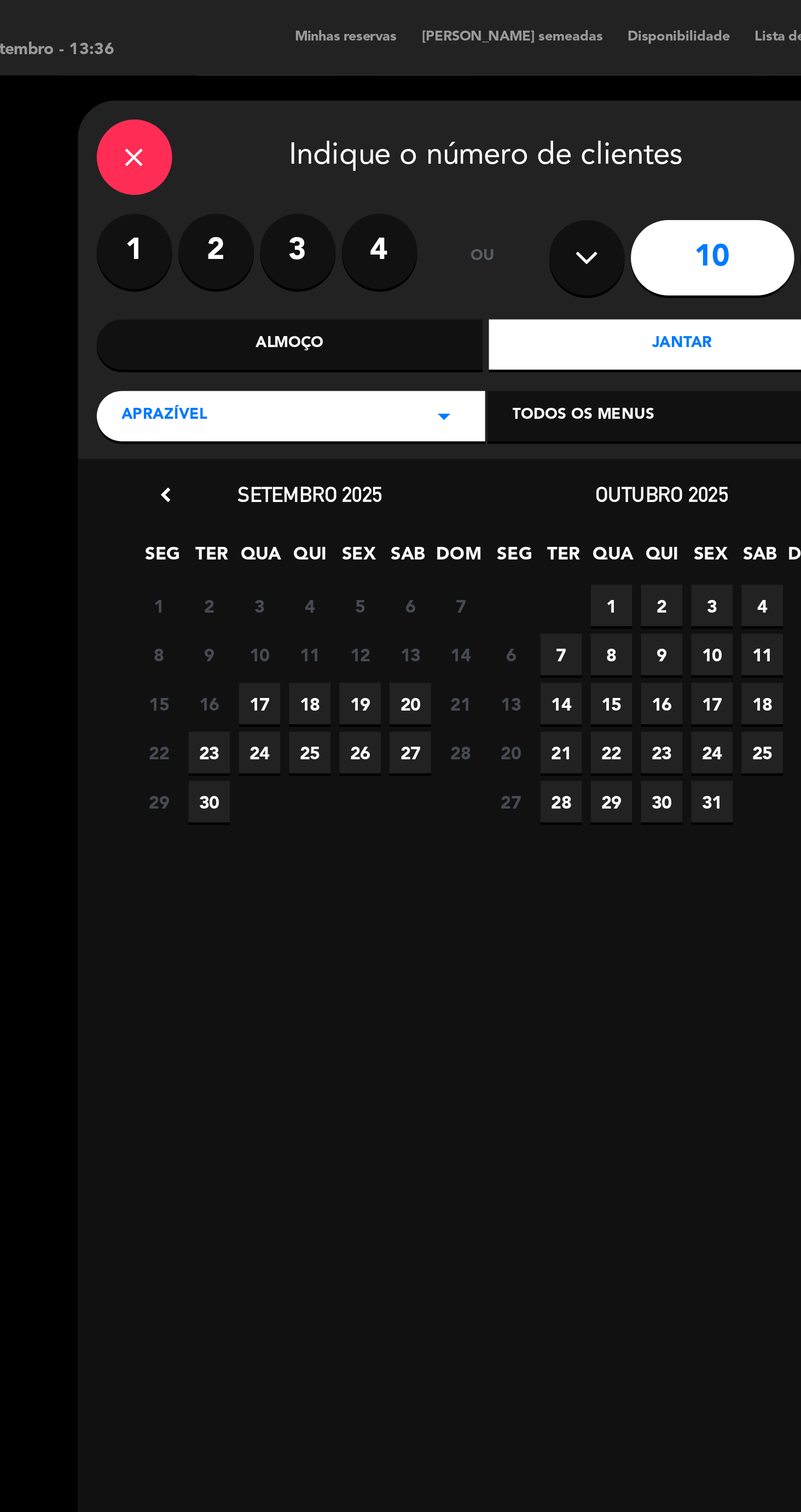
click at [253, 309] on span "19" at bounding box center [252, 306] width 18 height 18
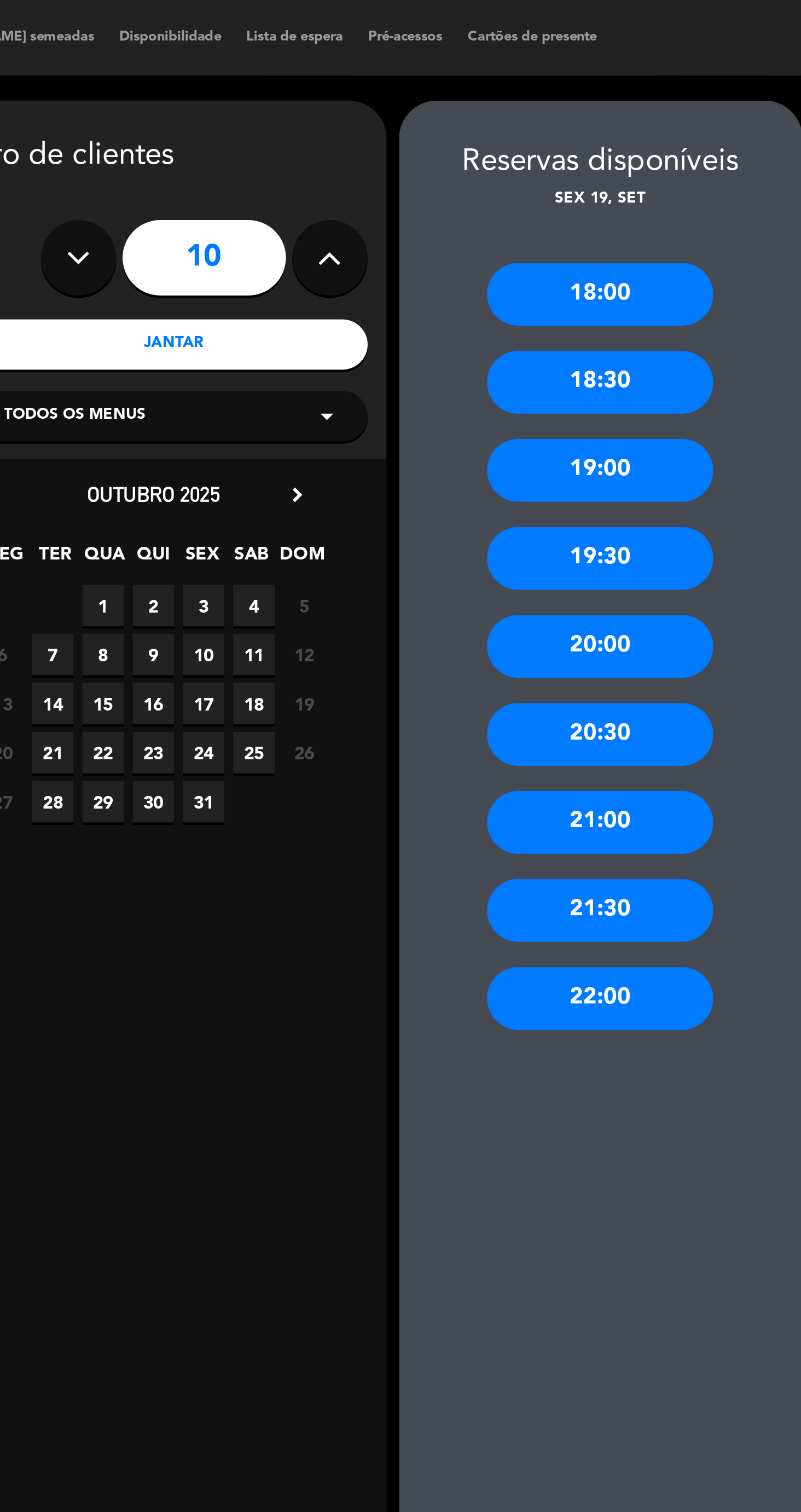
click at [607, 131] on div "18:00" at bounding box center [578, 128] width 99 height 28
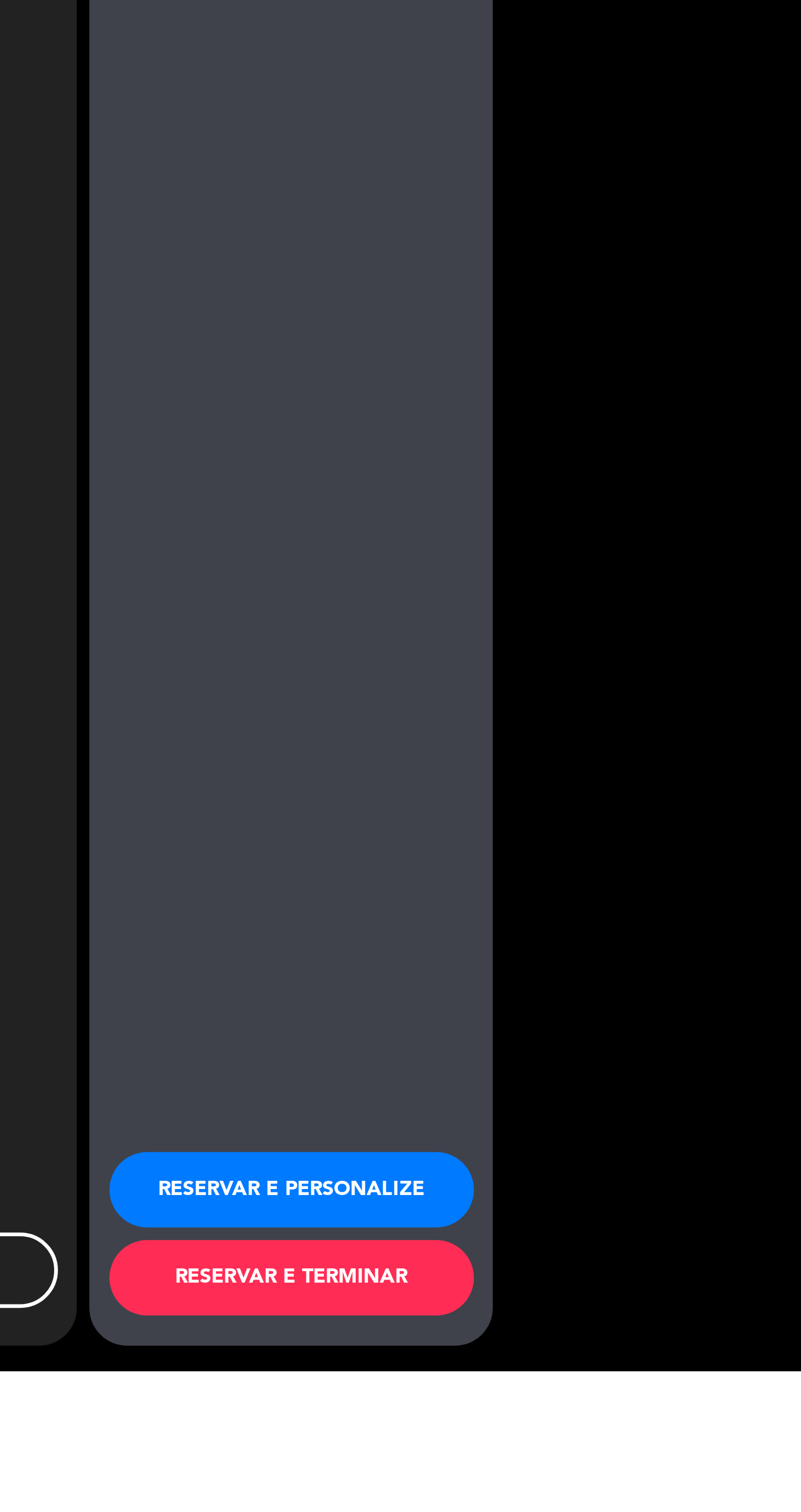
click at [607, 1488] on button "RESERVAR E TERMINAR" at bounding box center [579, 1472] width 159 height 33
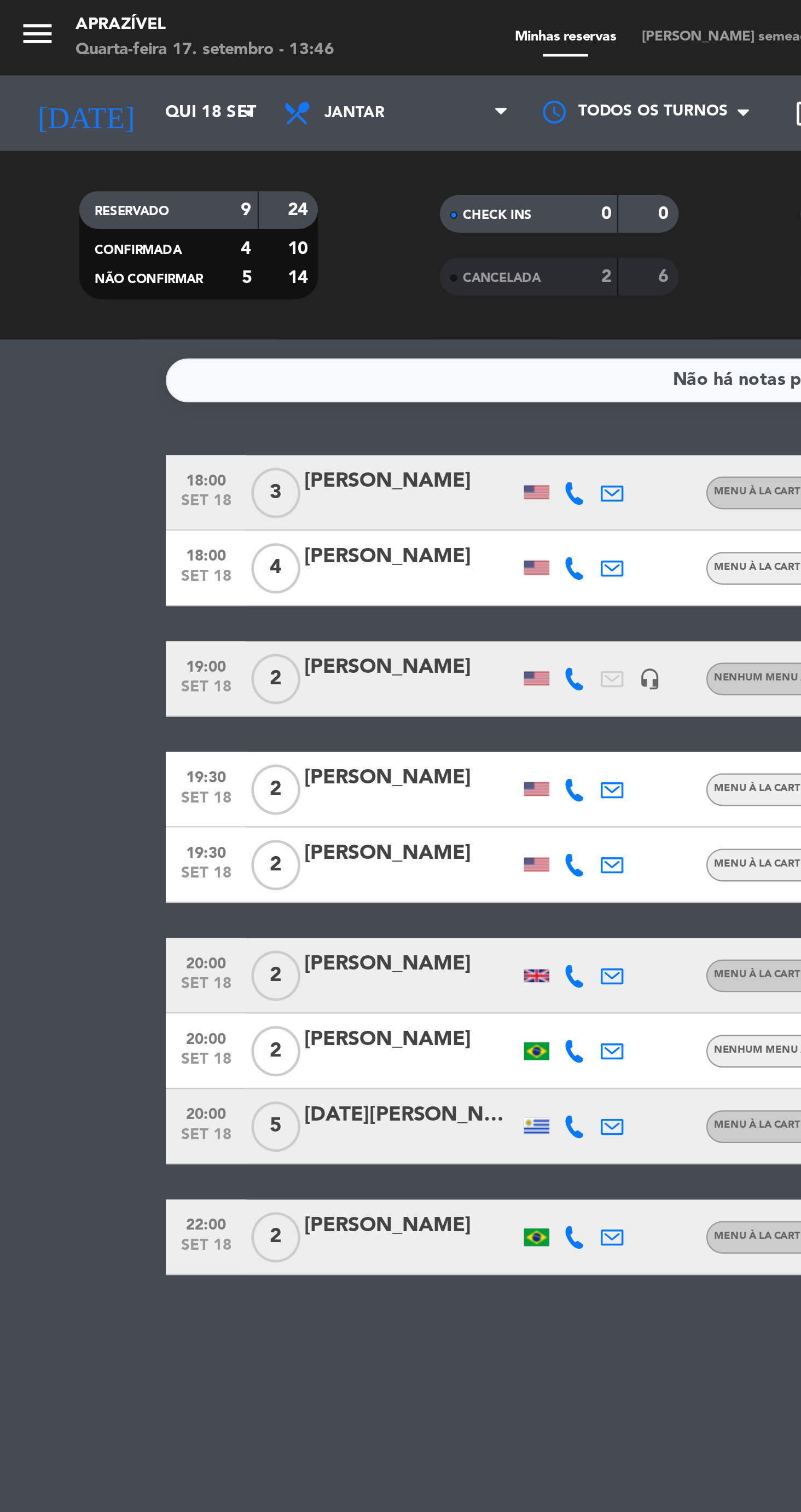
click at [44, 60] on div "today Qui 18 set arrow_drop_down" at bounding box center [63, 49] width 109 height 24
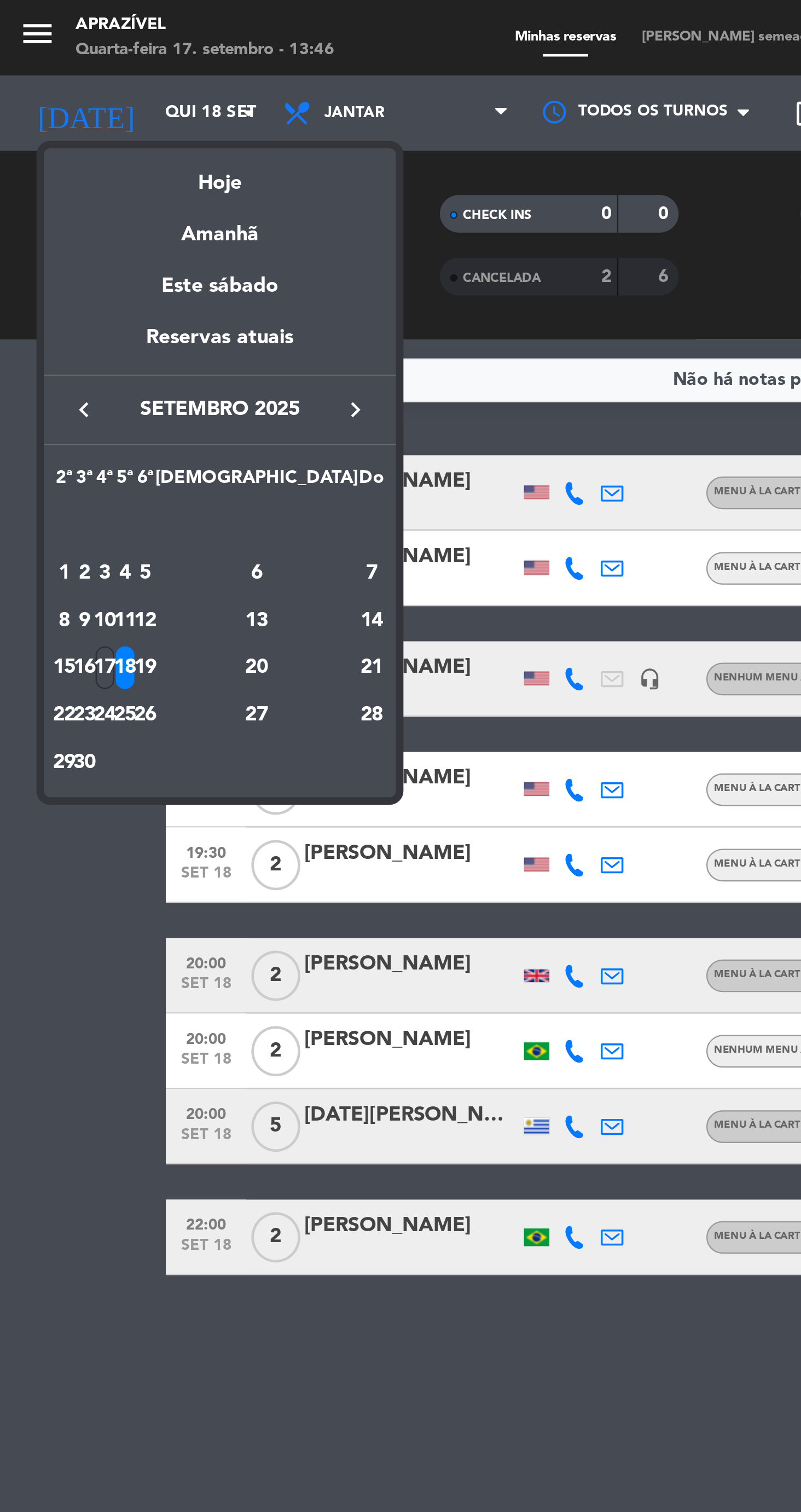
click at [100, 83] on div "Hoje" at bounding box center [96, 75] width 153 height 23
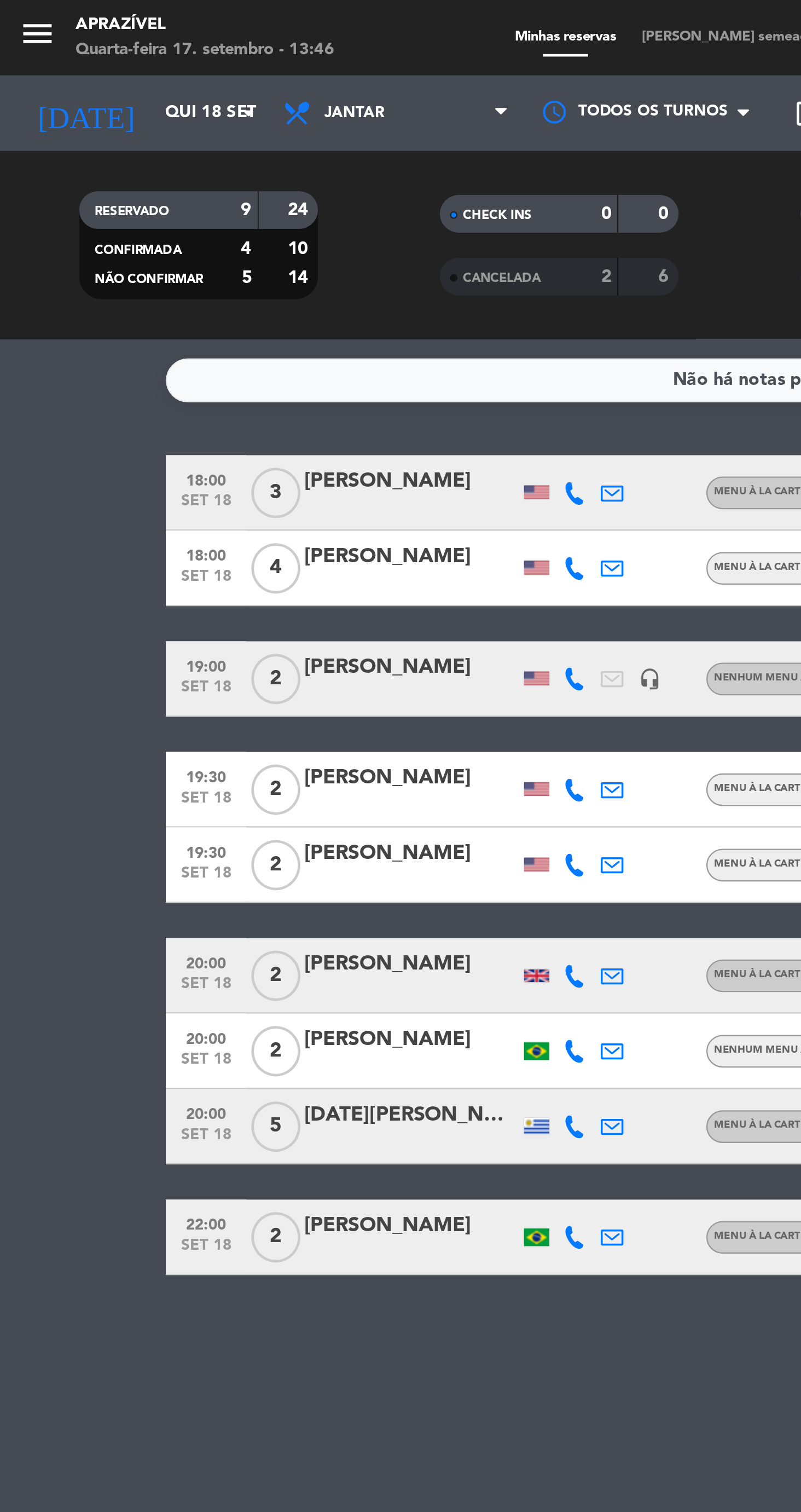
type input "Qua 17 set"
click at [170, 49] on span "Jantar" at bounding box center [172, 49] width 109 height 24
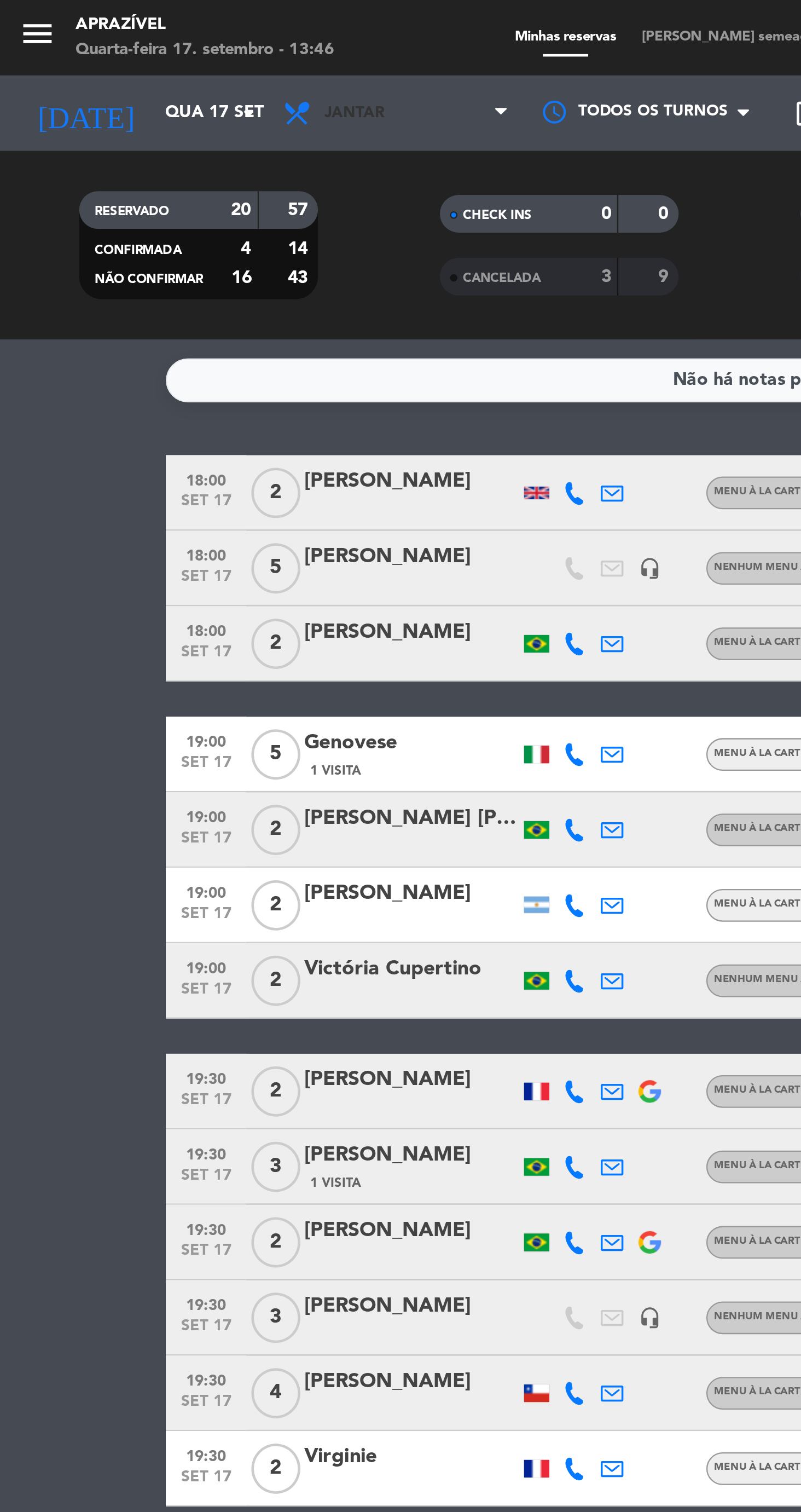
click at [164, 48] on span "Jantar" at bounding box center [154, 49] width 26 height 7
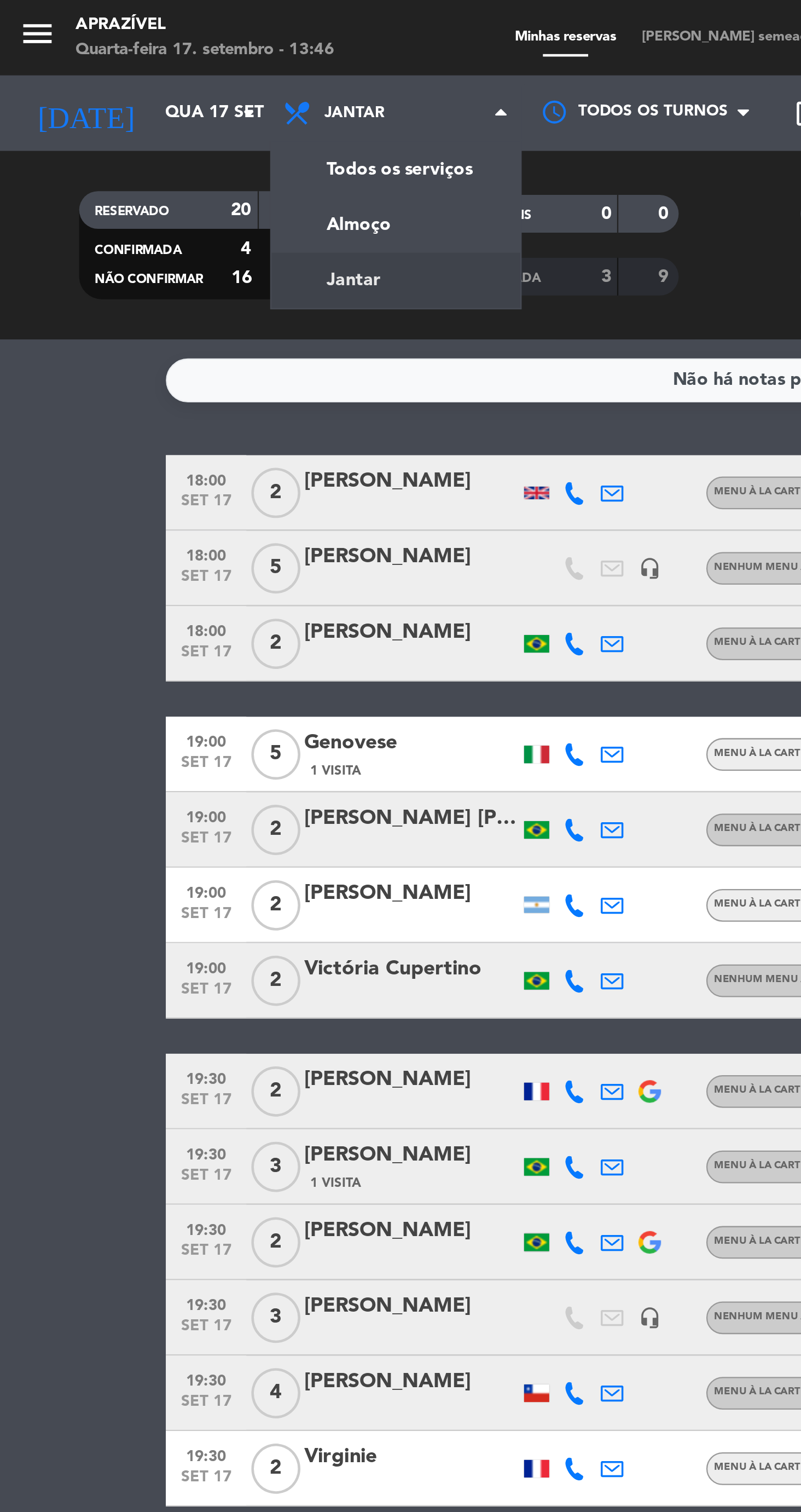
click at [173, 104] on div "menu Aprazível Quarta-feira 17. setembro - 13:46 Minhas reservas Mesas semeadas…" at bounding box center [400, 74] width 801 height 148
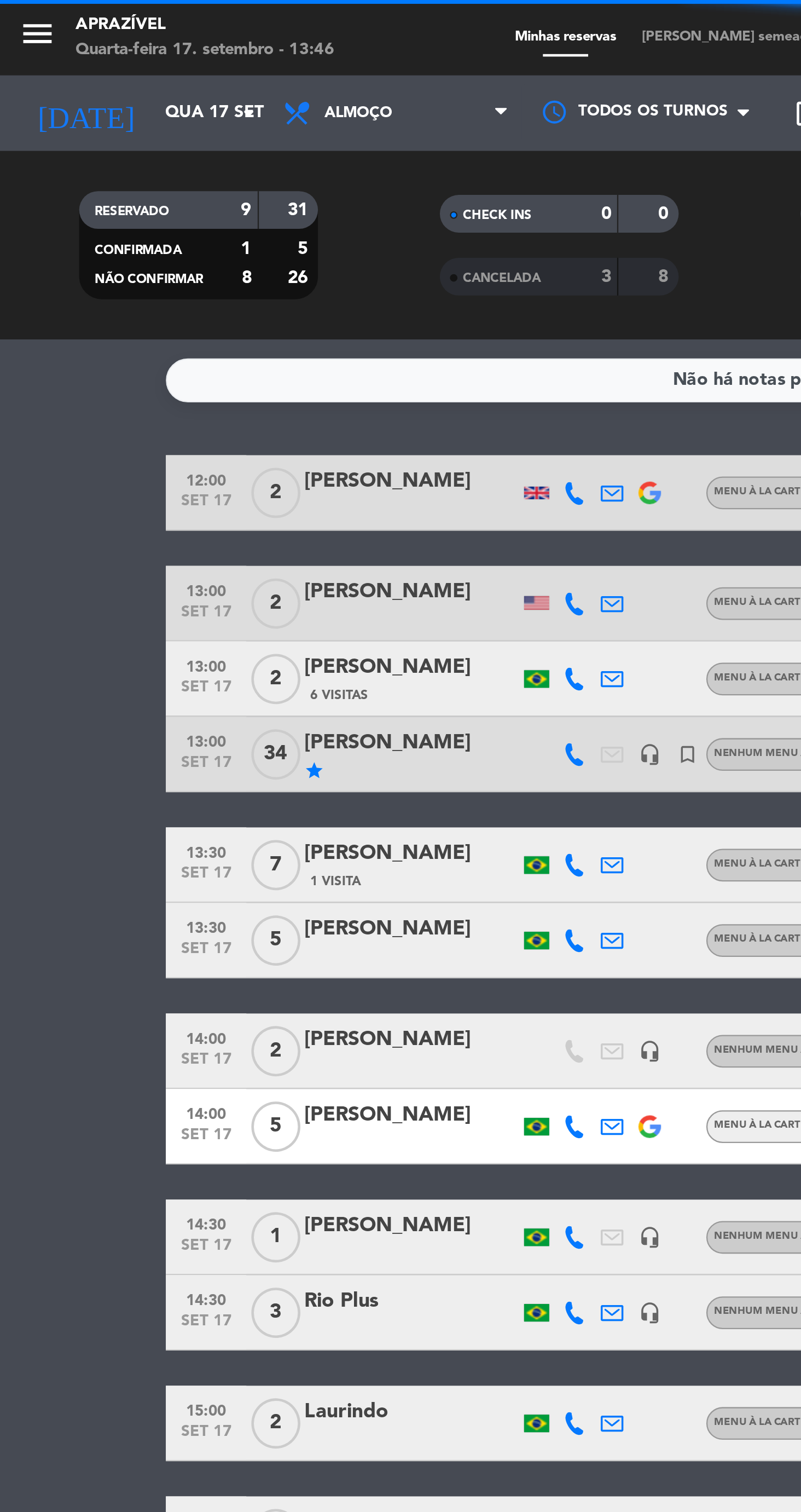
click at [191, 373] on div "[PERSON_NAME]" at bounding box center [179, 371] width 93 height 14
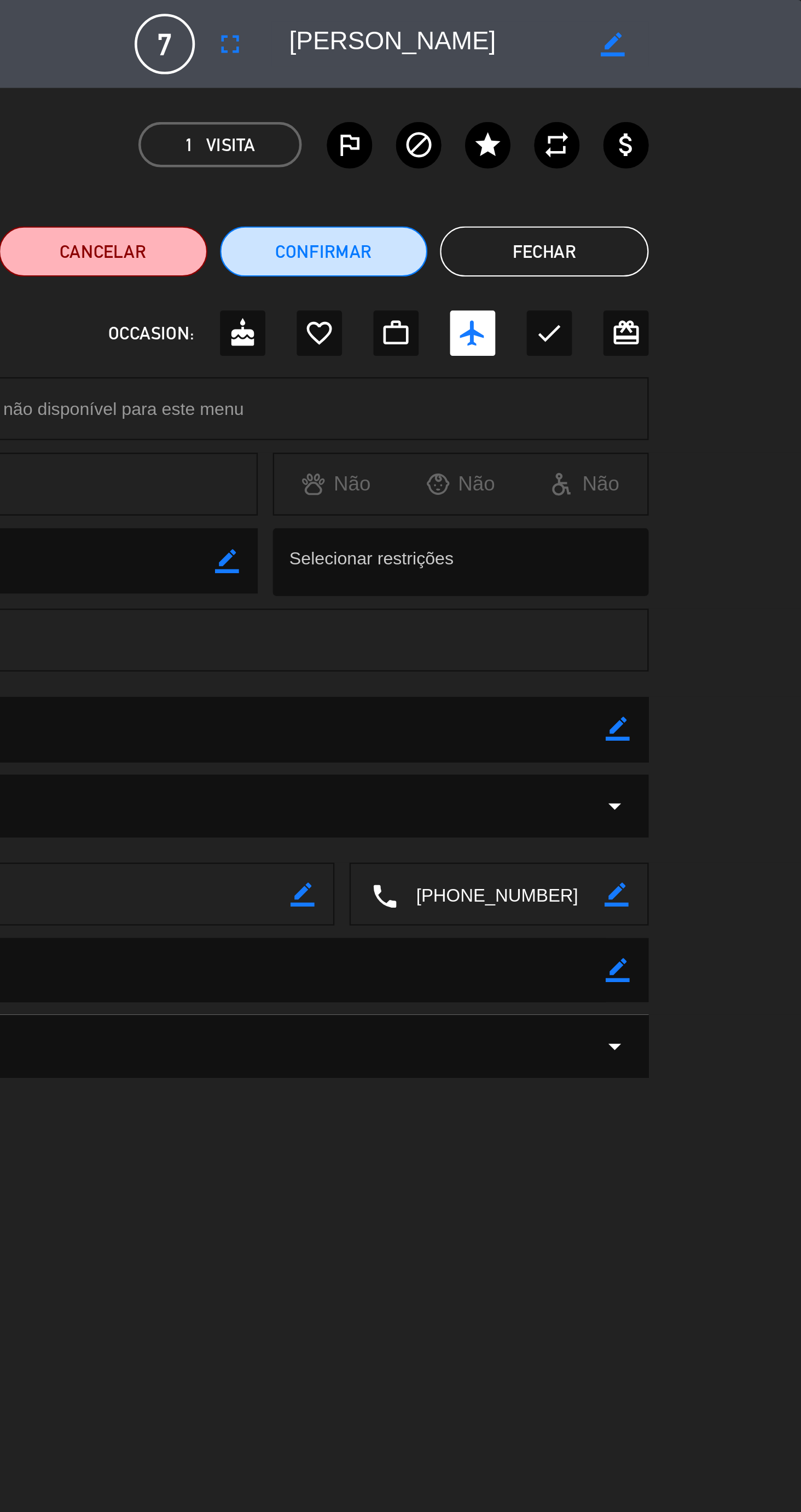
click at [551, 23] on icon "fullscreen" at bounding box center [552, 19] width 13 height 13
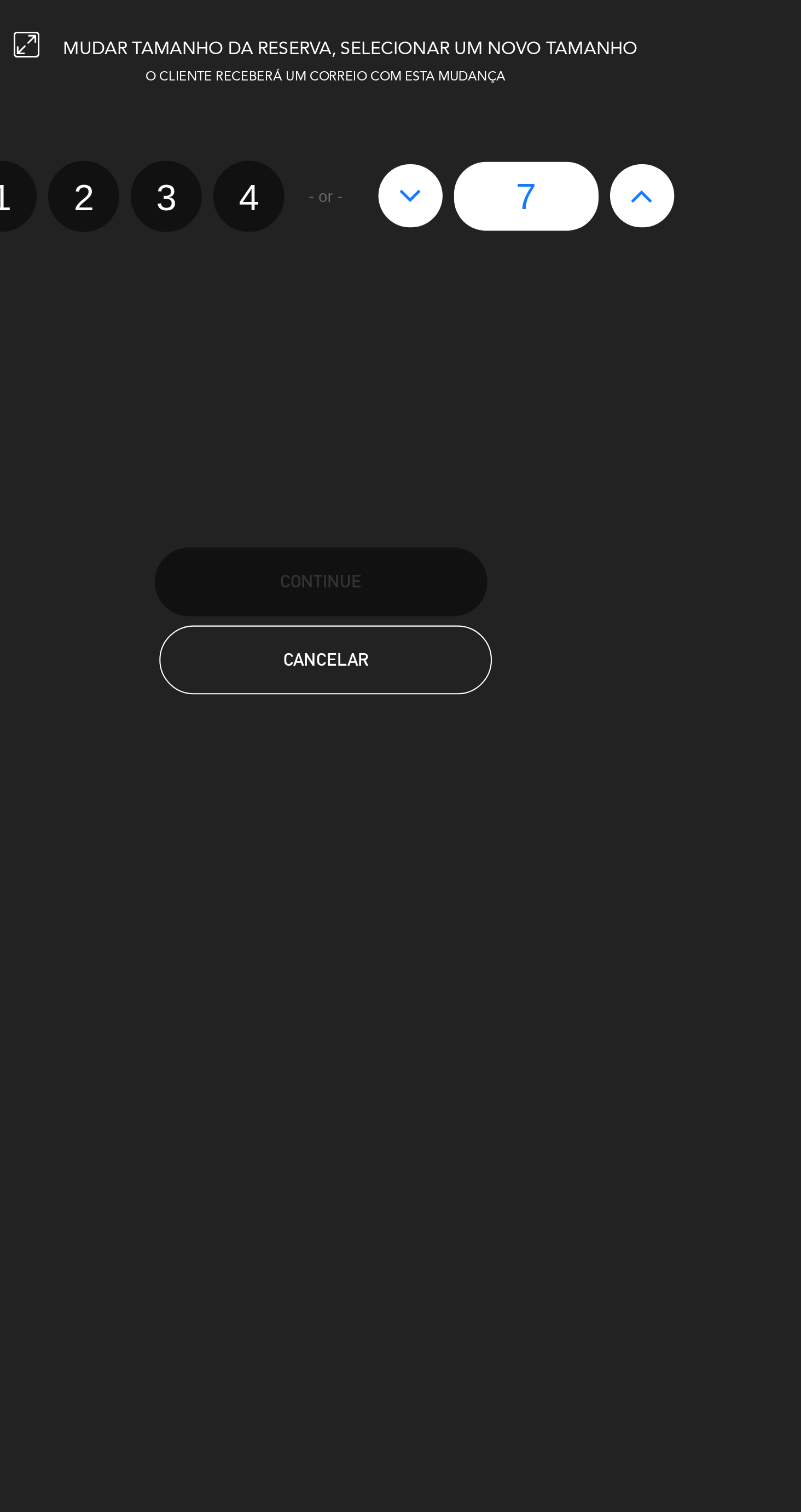
click at [554, 94] on icon at bounding box center [551, 93] width 12 height 18
type input "8"
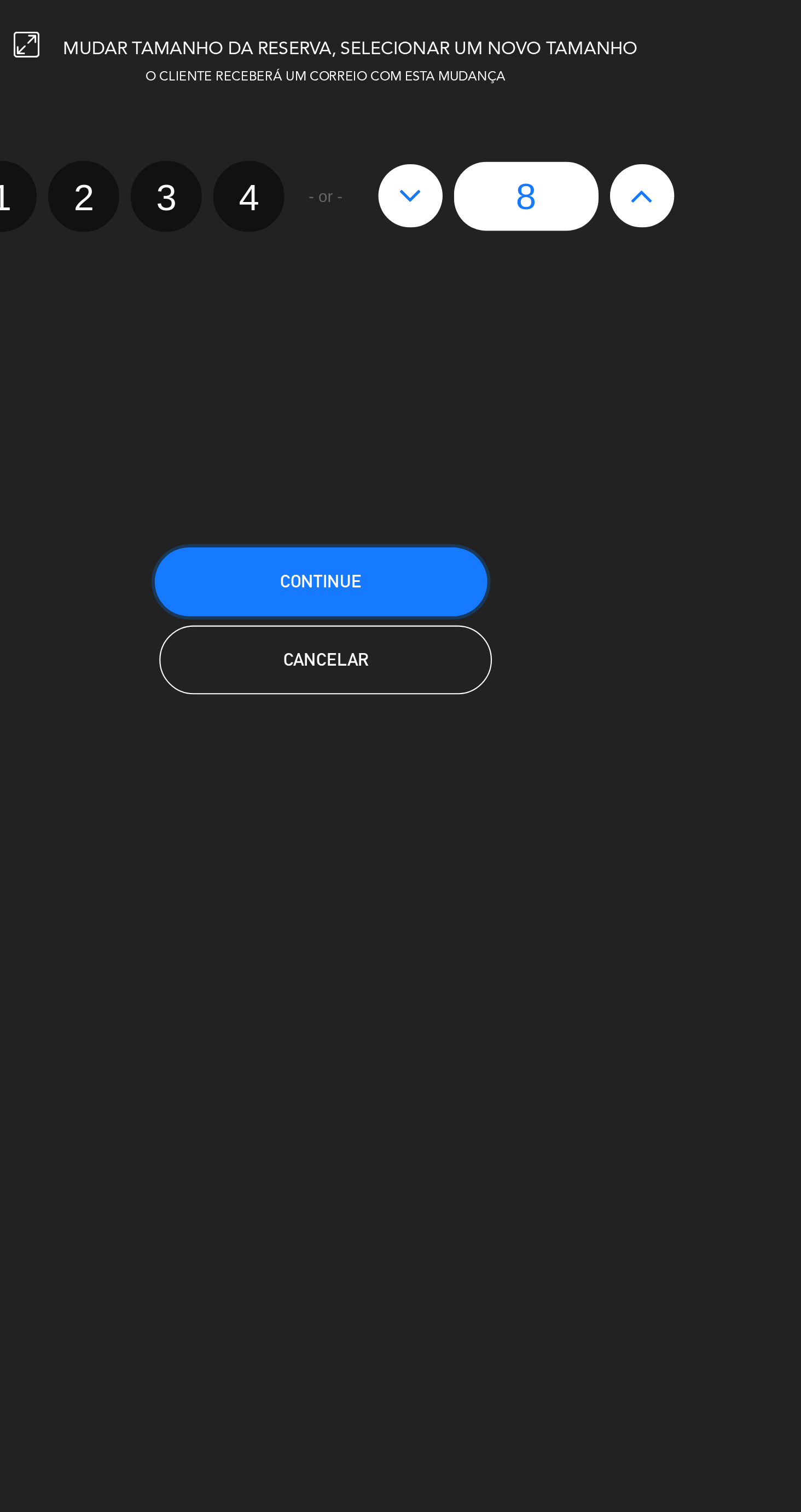
click at [455, 283] on button "CONTINUE" at bounding box center [398, 278] width 159 height 33
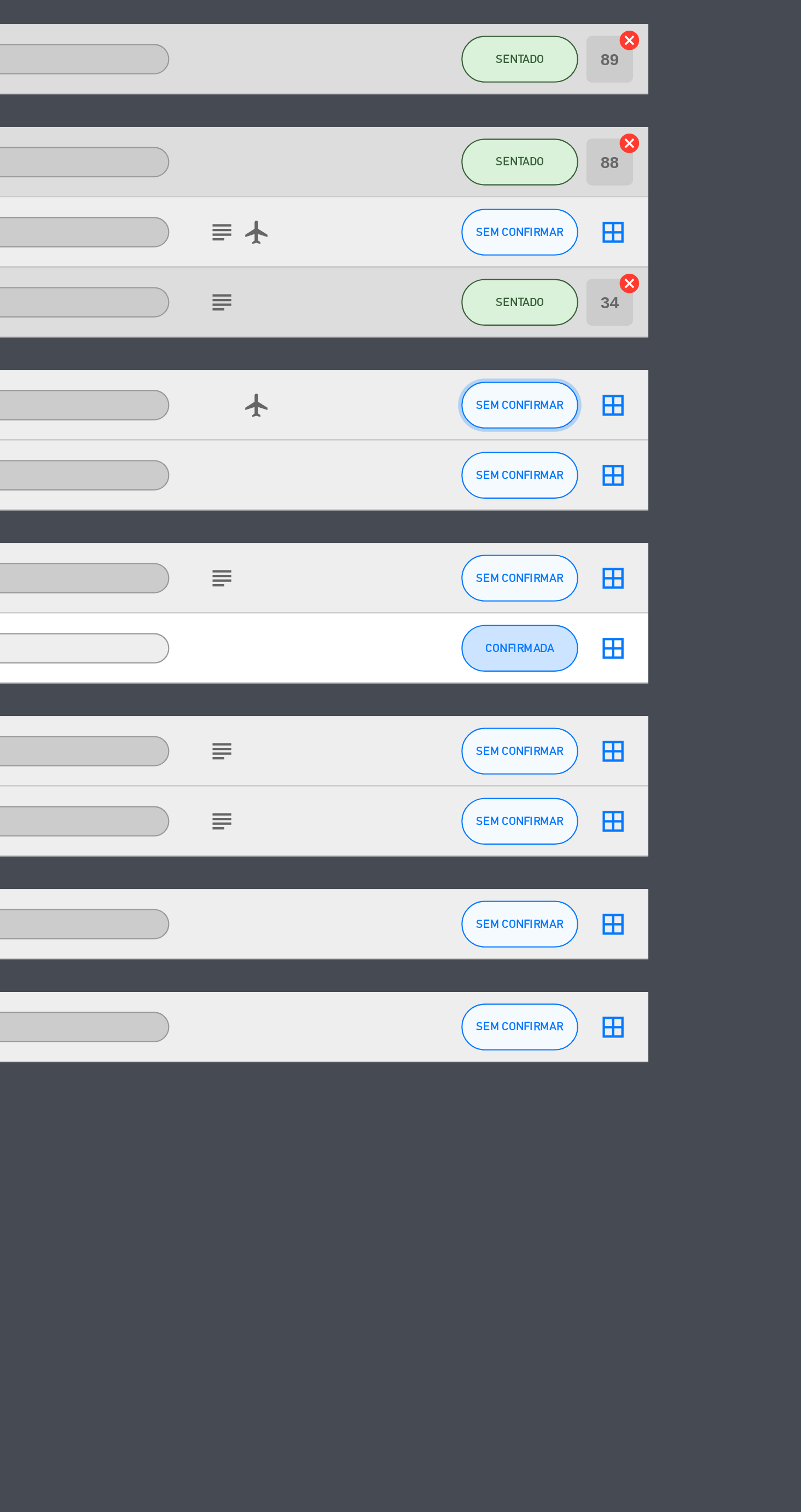
click at [673, 374] on span "SEM CONFIRMAR" at bounding box center [669, 376] width 41 height 6
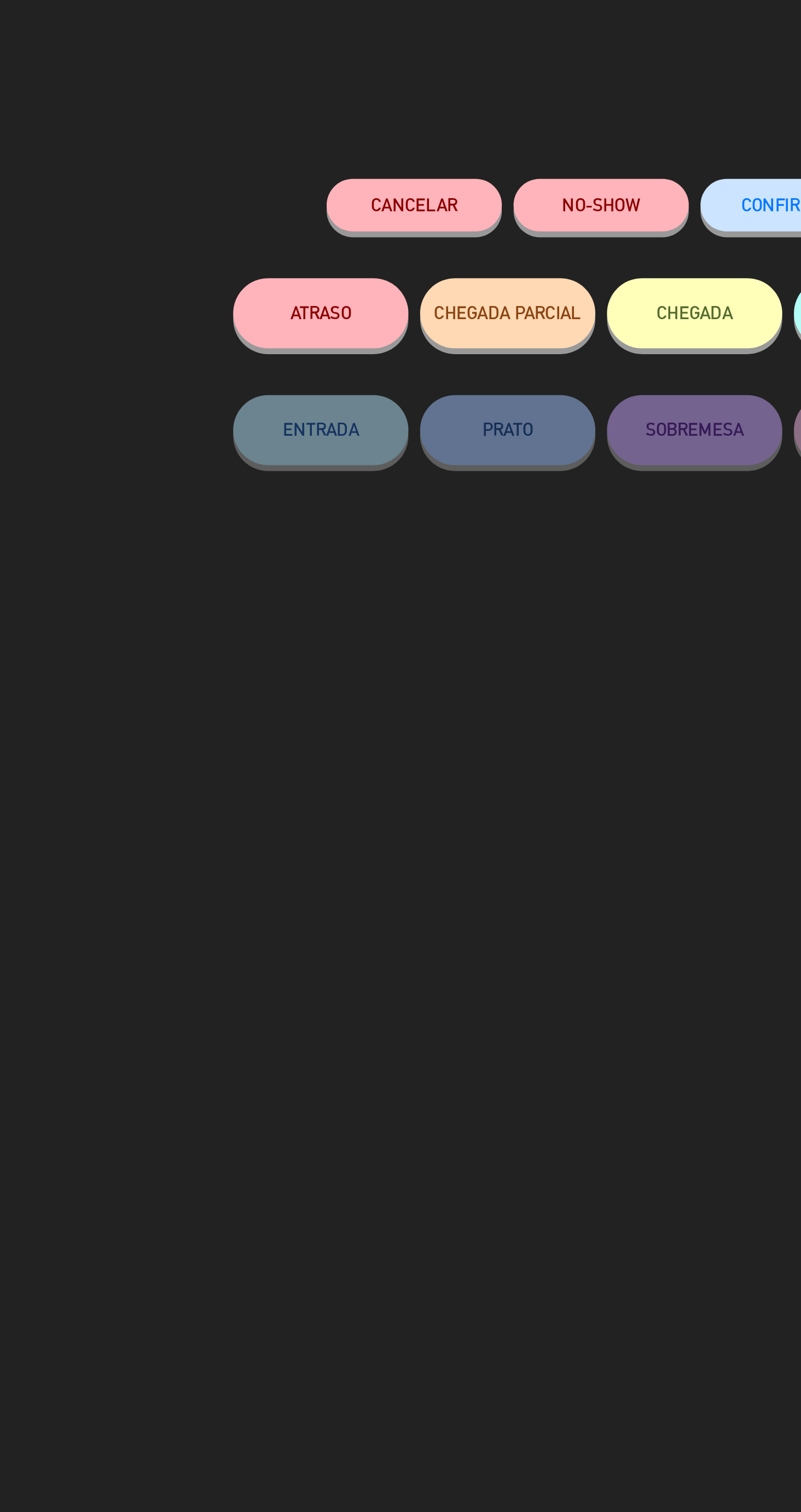
click at [243, 160] on button "ATRASO" at bounding box center [226, 147] width 82 height 33
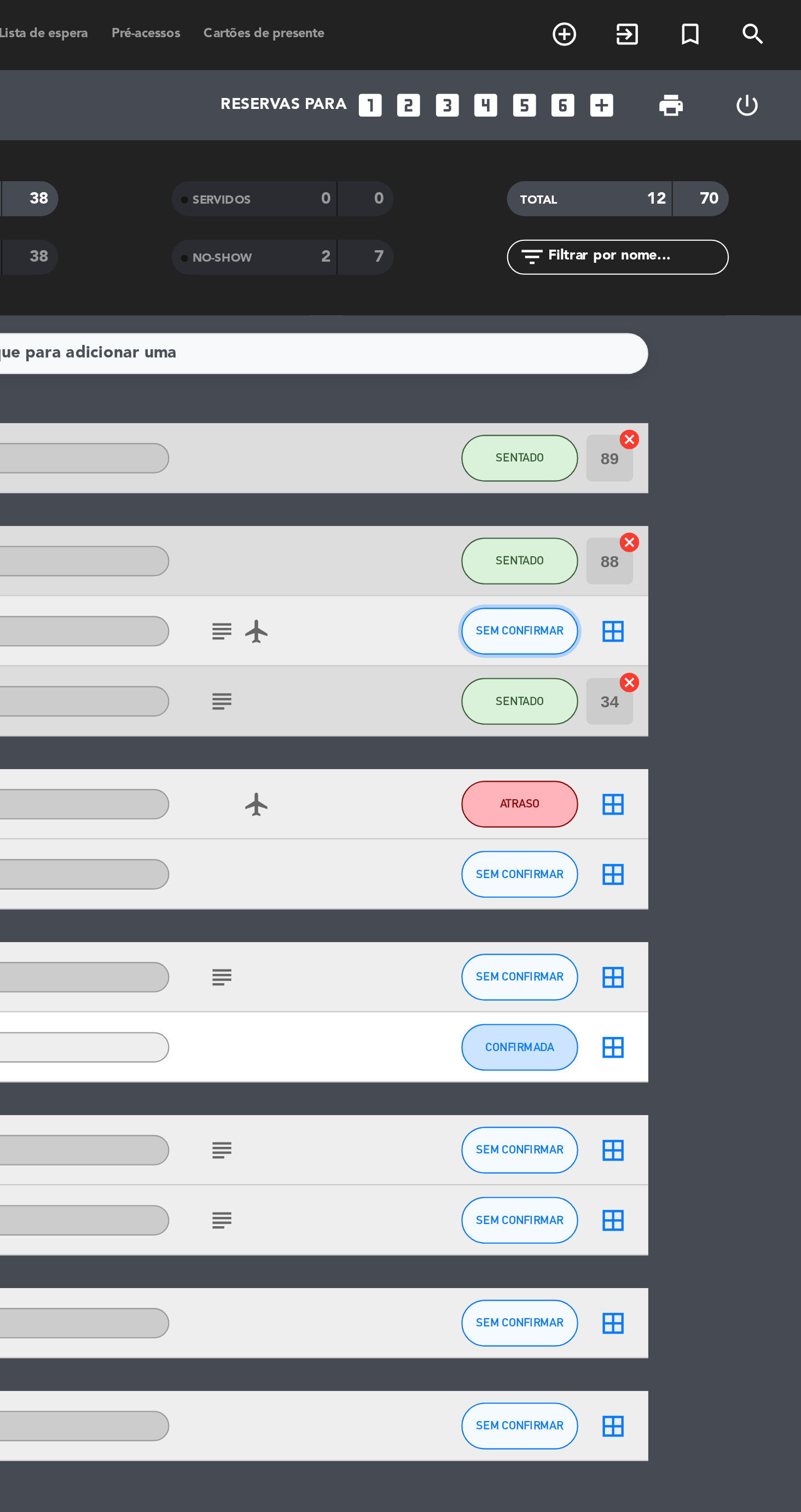
click at [676, 292] on span "SEM CONFIRMAR" at bounding box center [669, 295] width 41 height 6
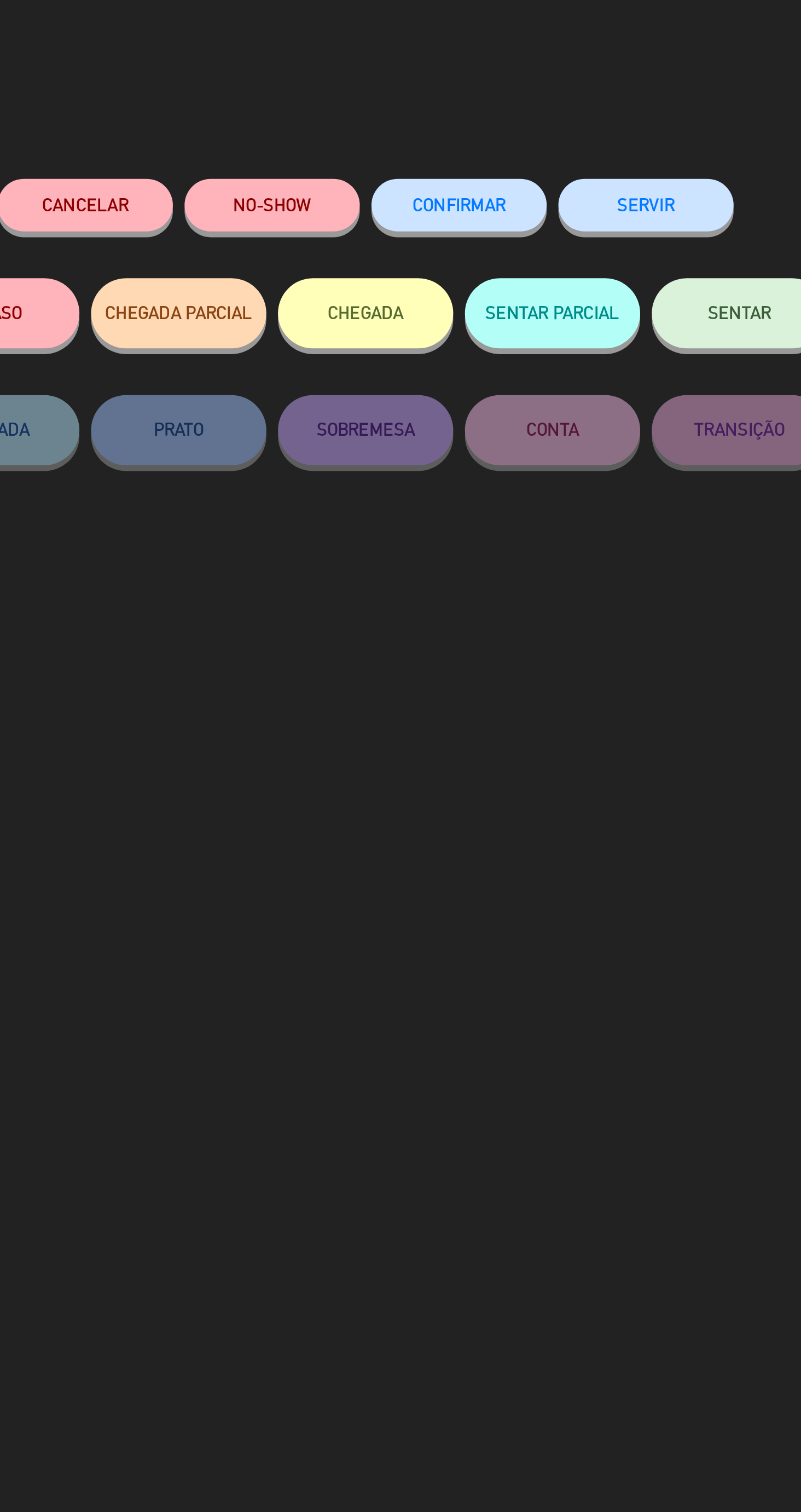
click at [366, 105] on button "NO-SHOW" at bounding box center [357, 96] width 82 height 25
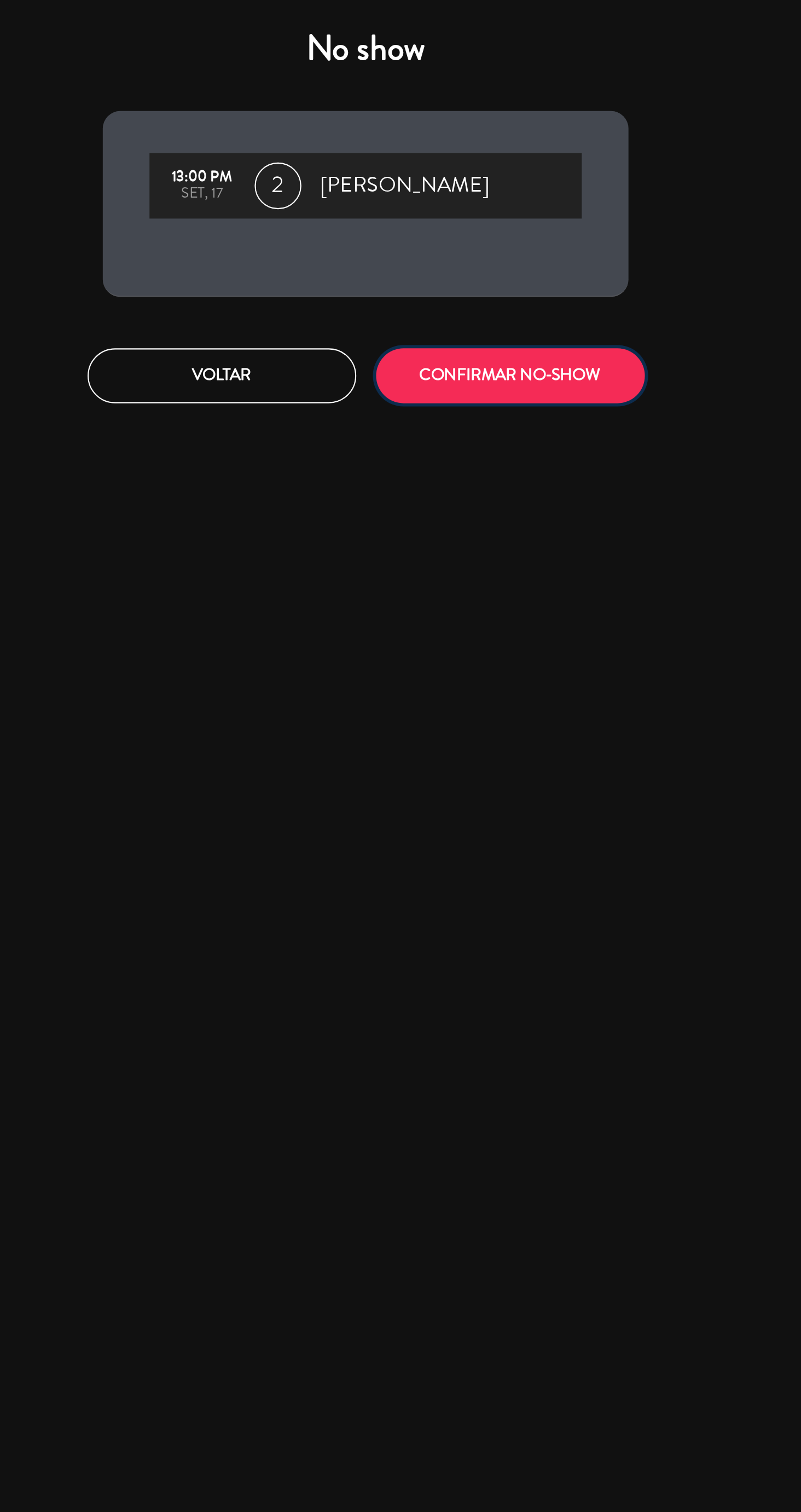
click at [481, 179] on button "CONFIRMAR NO-SHOW" at bounding box center [468, 176] width 126 height 26
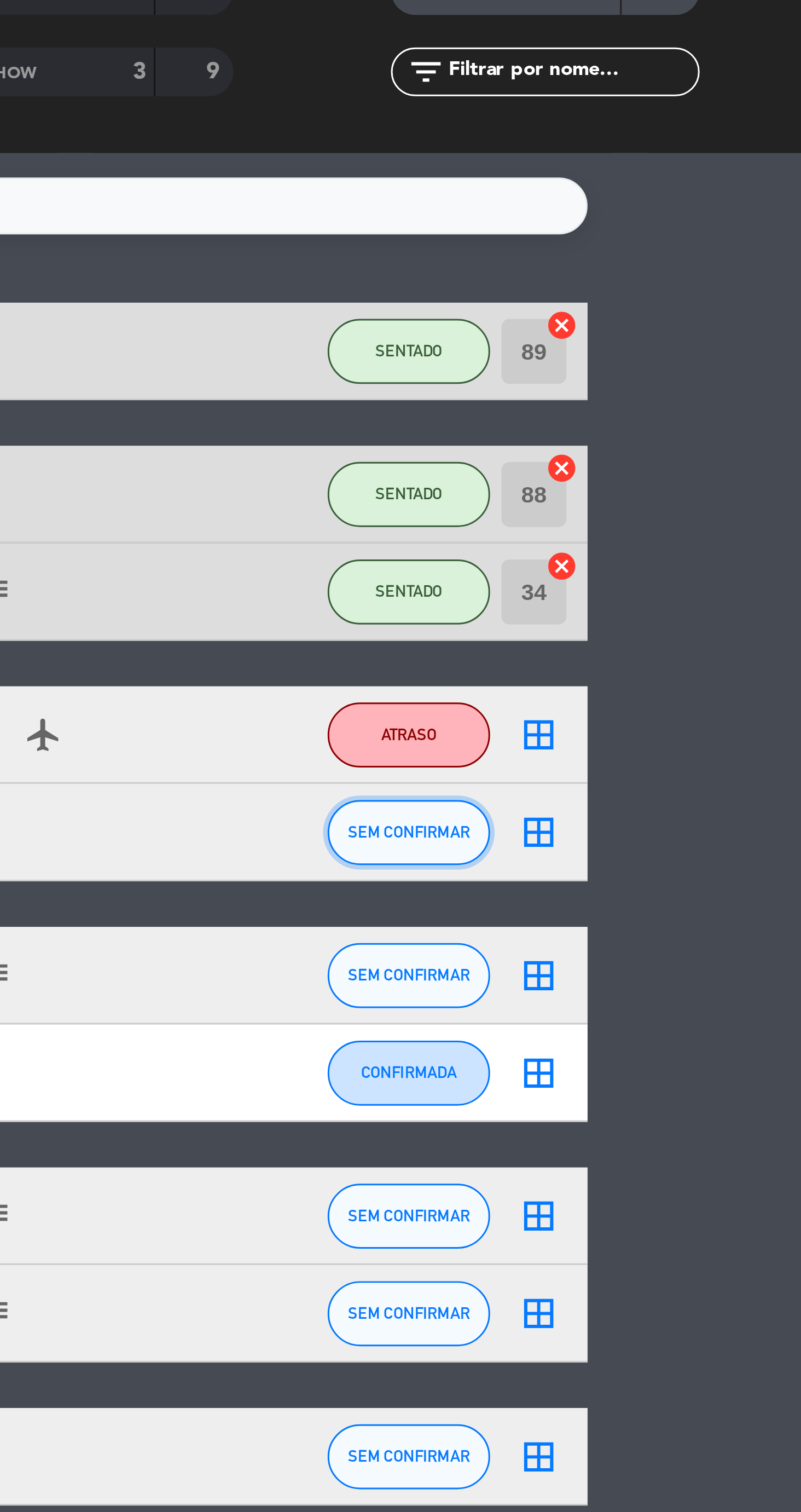
click at [675, 375] on span "SEM CONFIRMAR" at bounding box center [669, 376] width 41 height 6
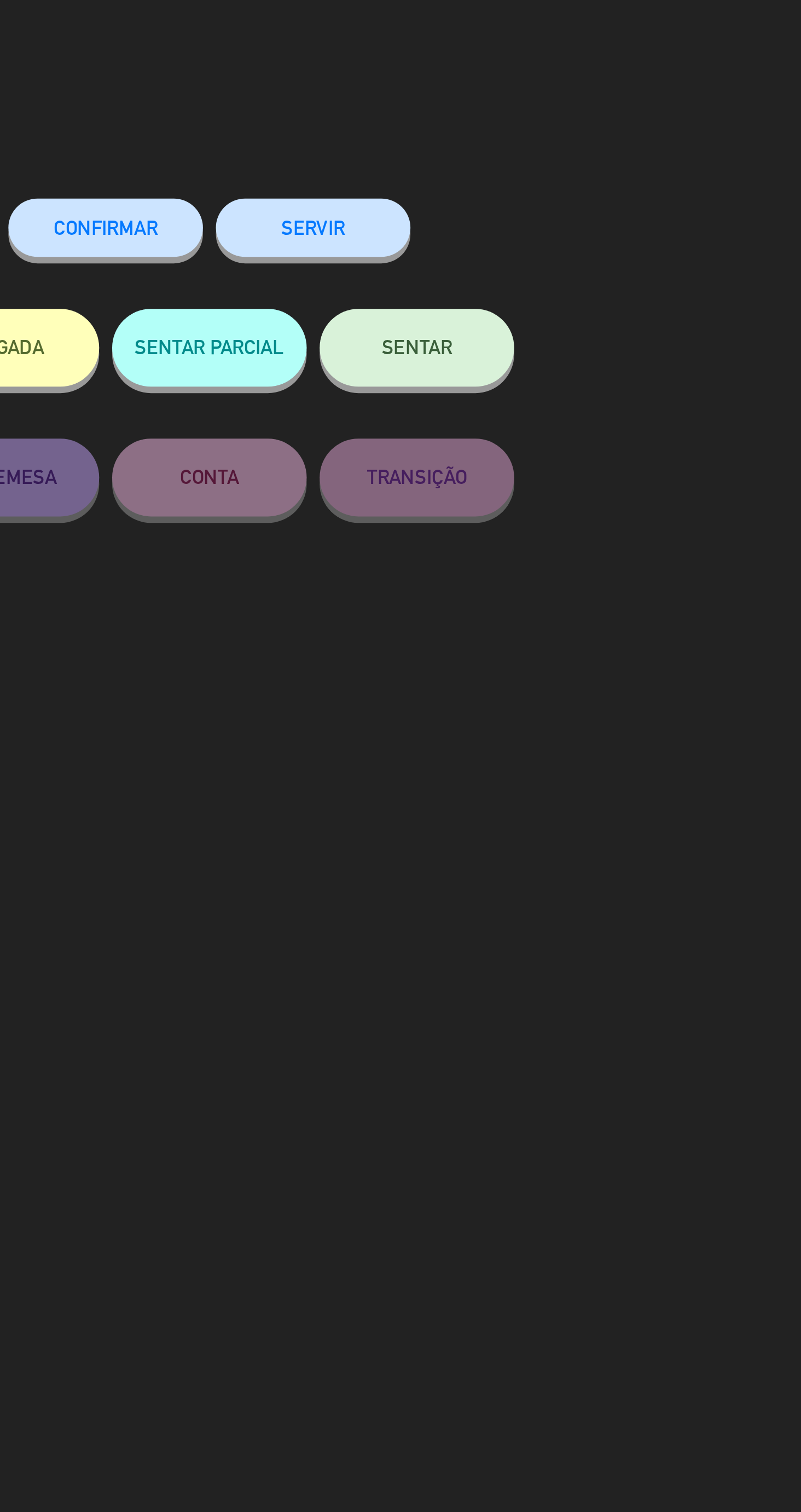
click at [588, 150] on span "SENTAR" at bounding box center [576, 146] width 29 height 9
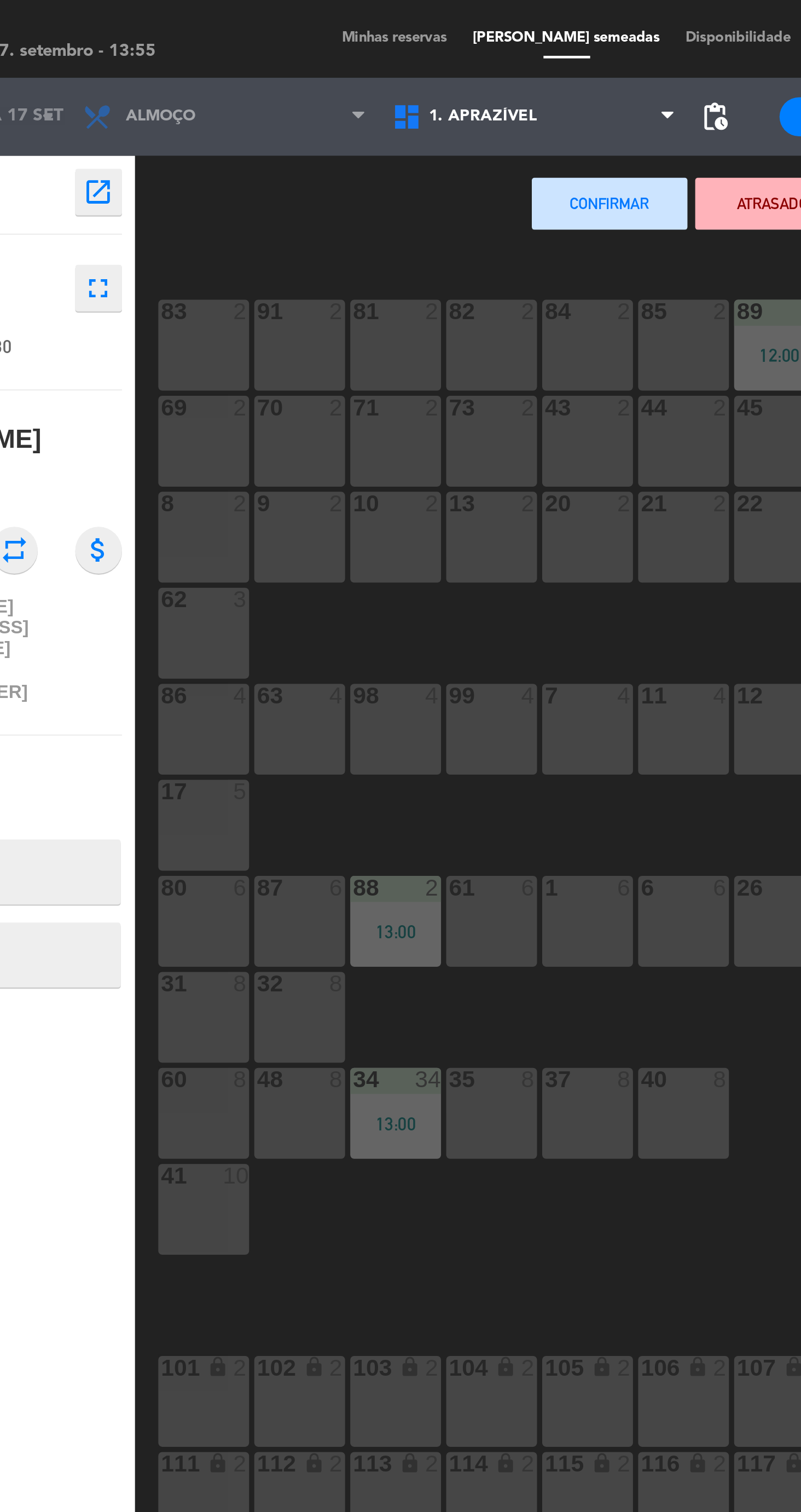
click at [284, 159] on div "82 2" at bounding box center [287, 145] width 38 height 38
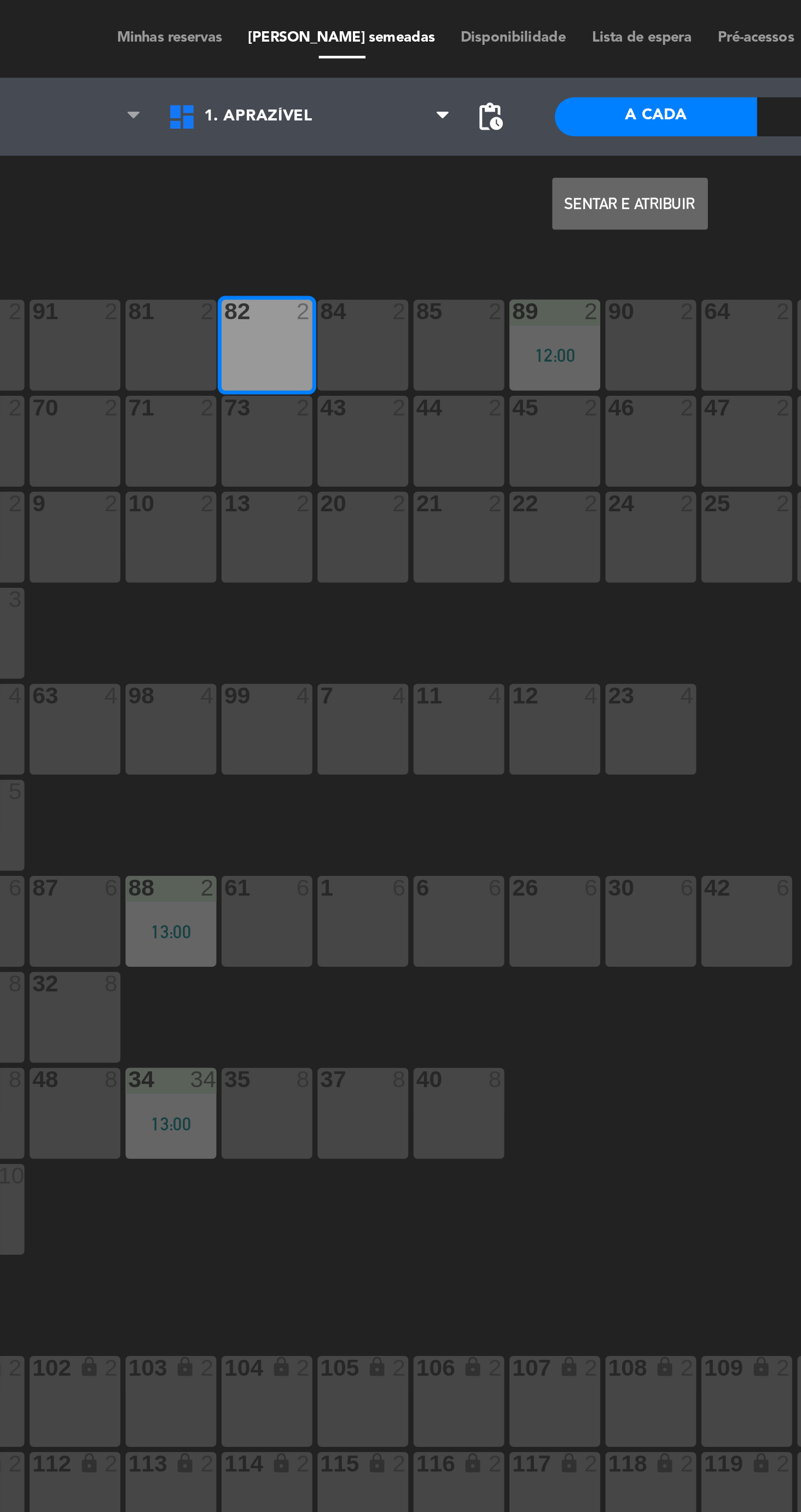
click at [437, 94] on button "Sentar e Atribuir" at bounding box center [440, 86] width 66 height 22
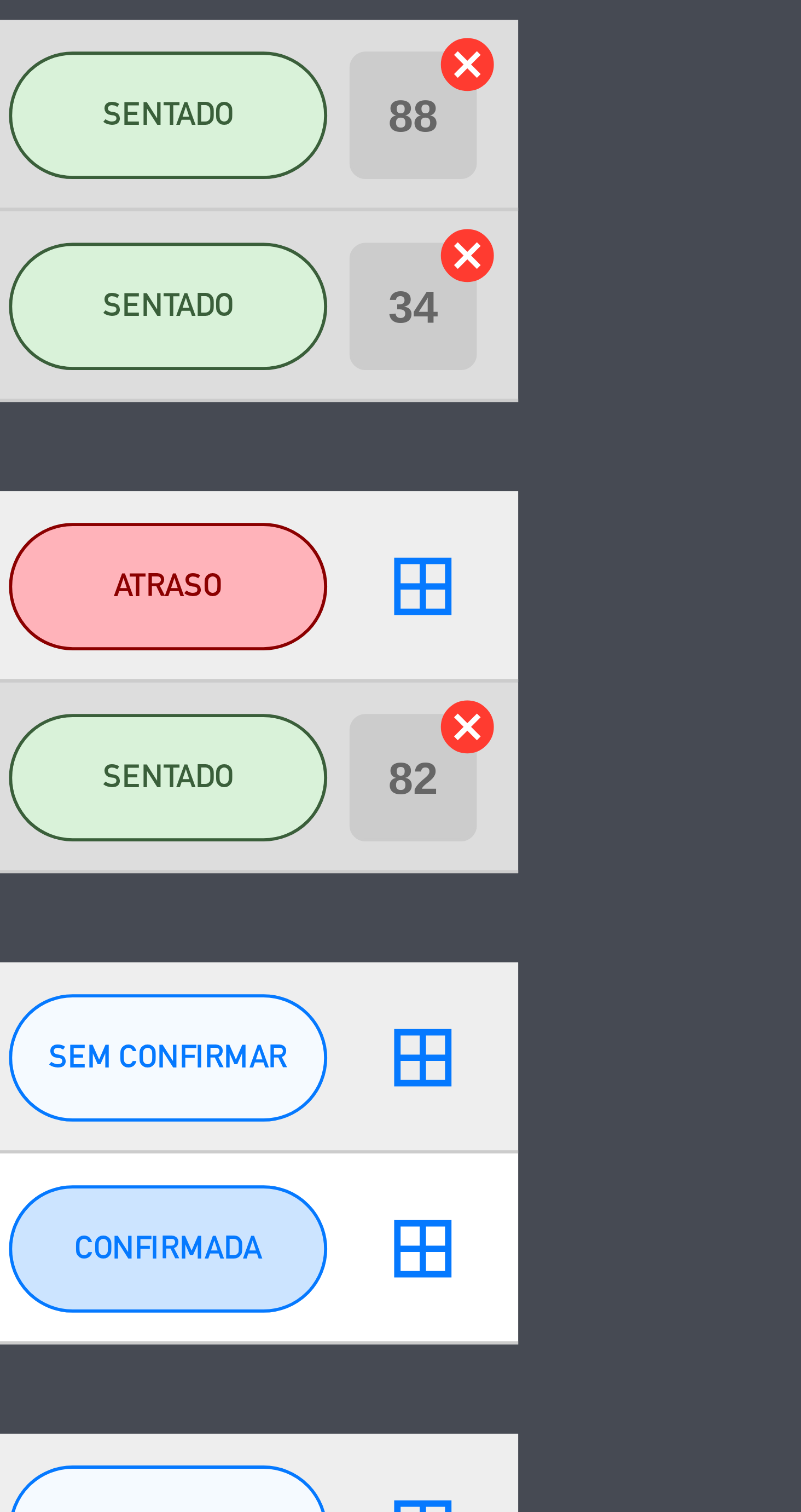
click at [716, 369] on icon "cancel" at bounding box center [720, 368] width 11 height 11
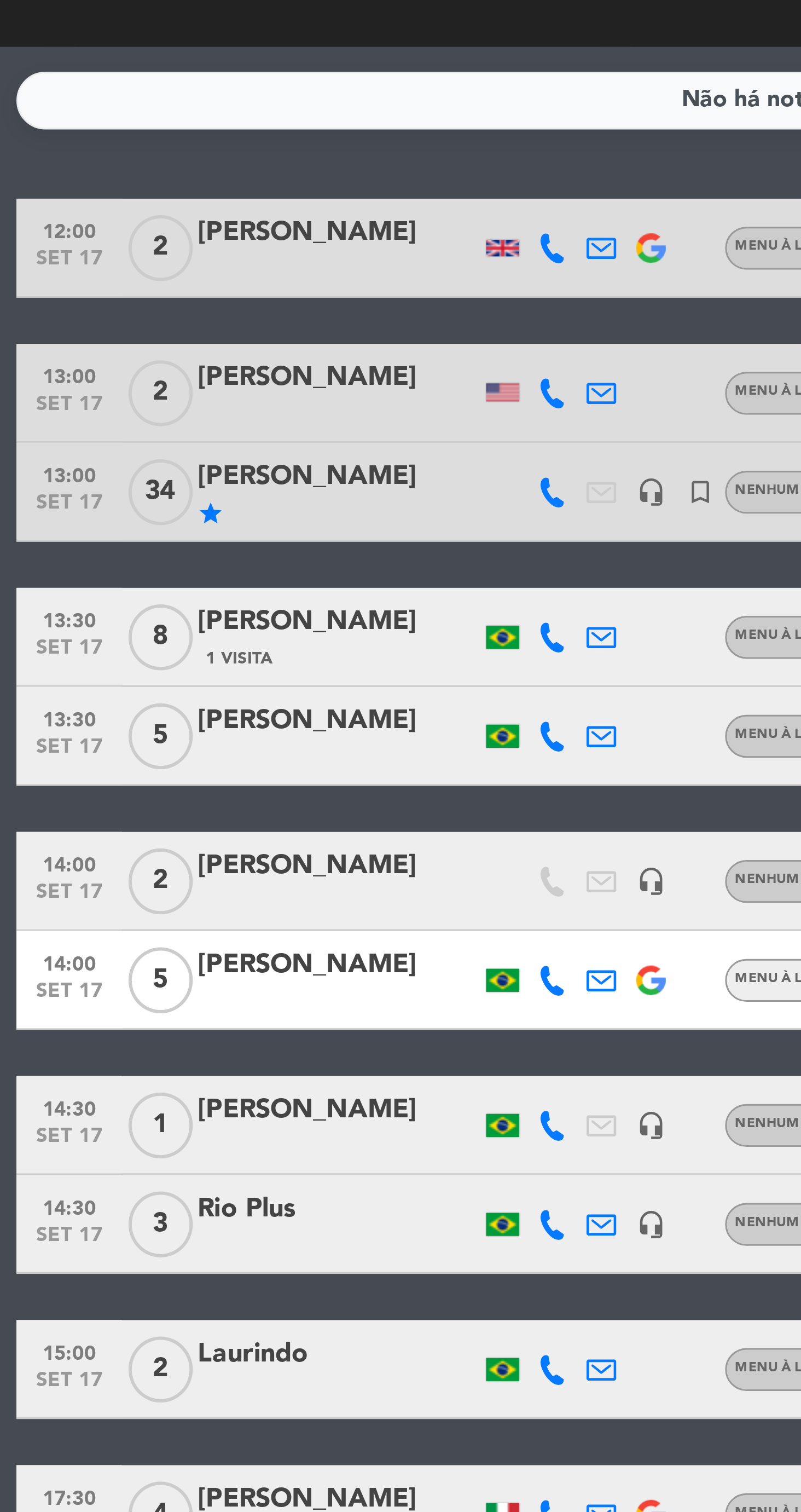
click at [251, 380] on icon at bounding box center [250, 377] width 10 height 10
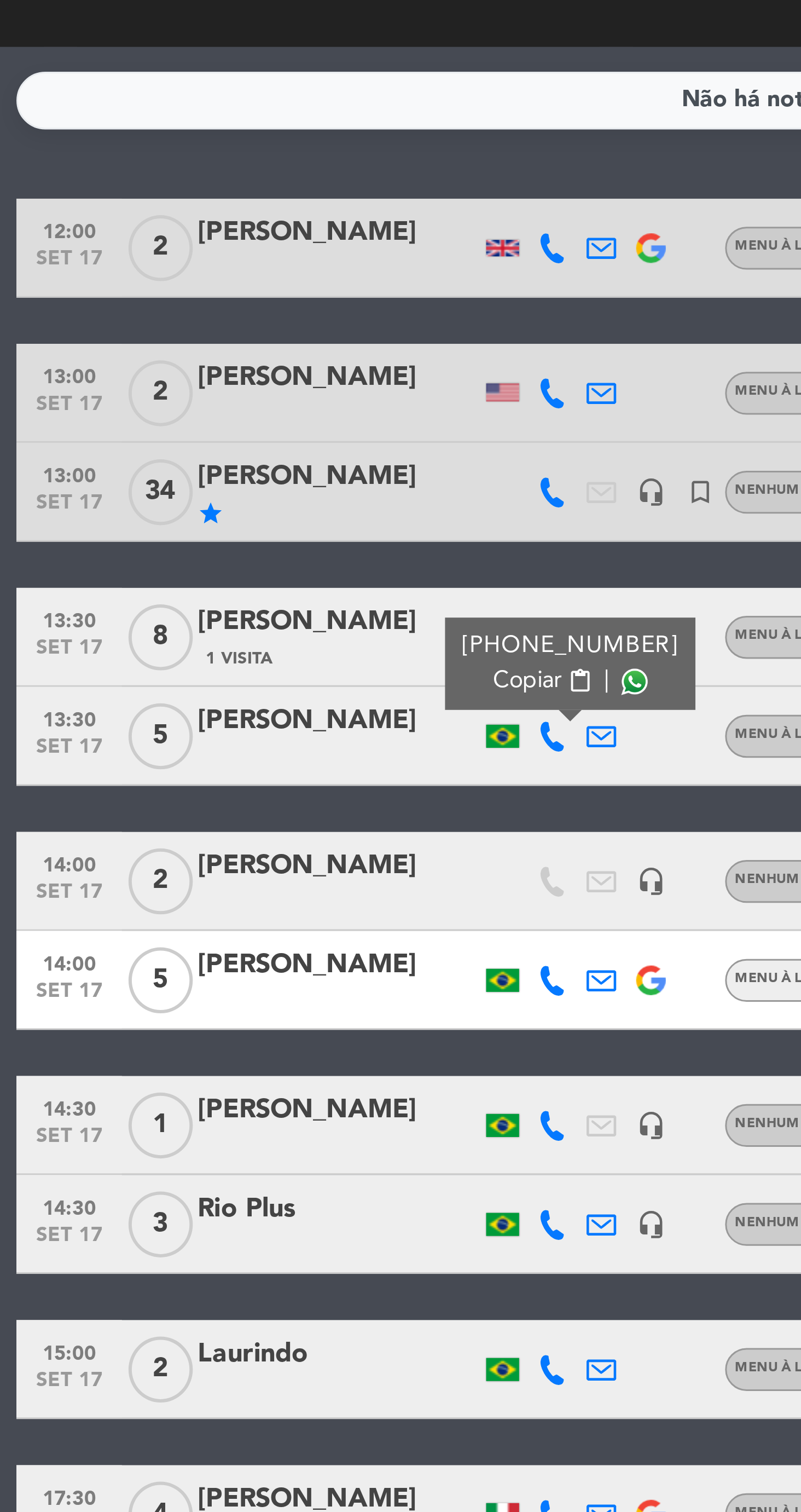
click at [273, 360] on span at bounding box center [277, 358] width 9 height 9
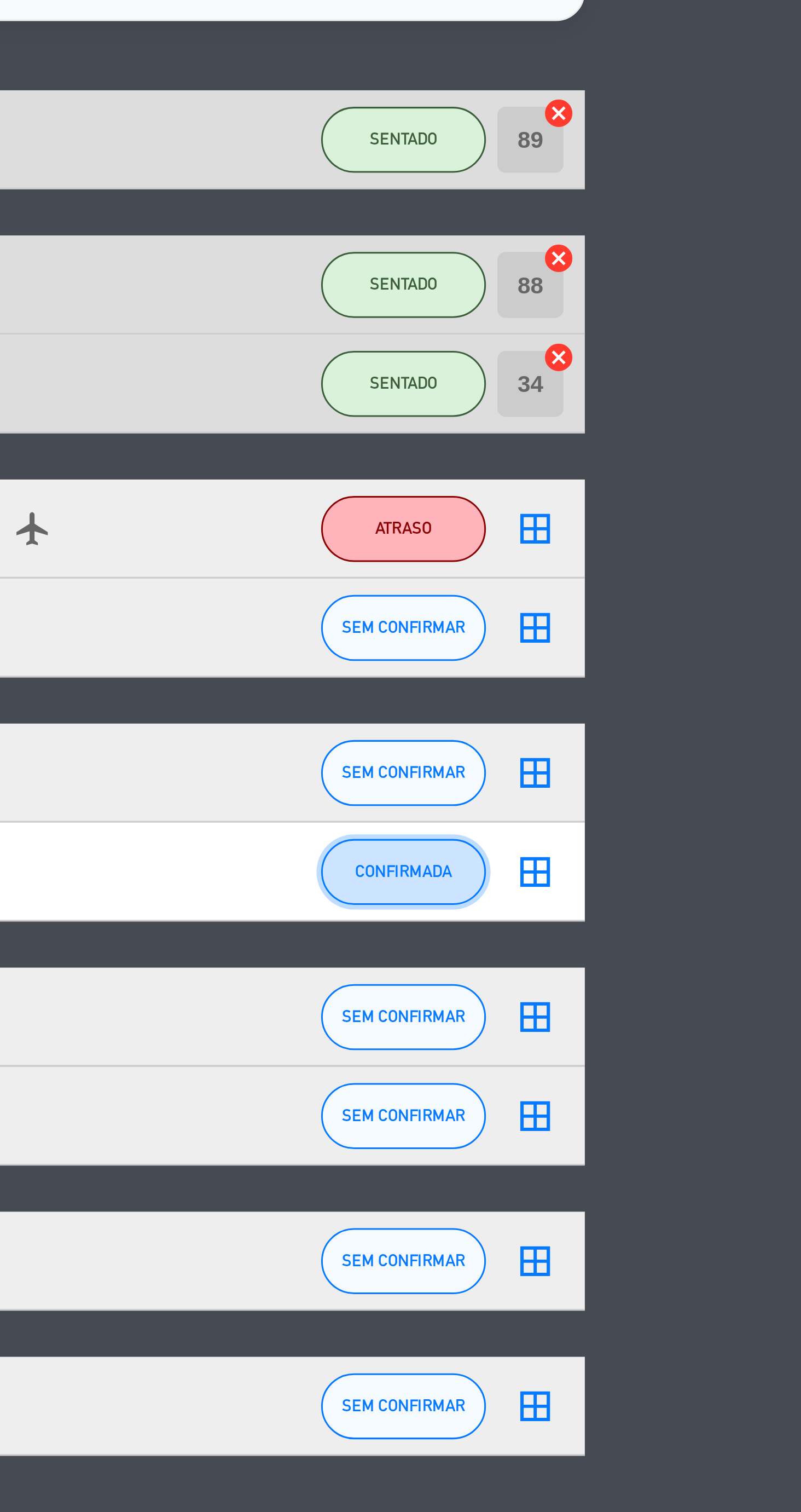
click at [666, 452] on button "CONFIRMADA" at bounding box center [669, 458] width 55 height 22
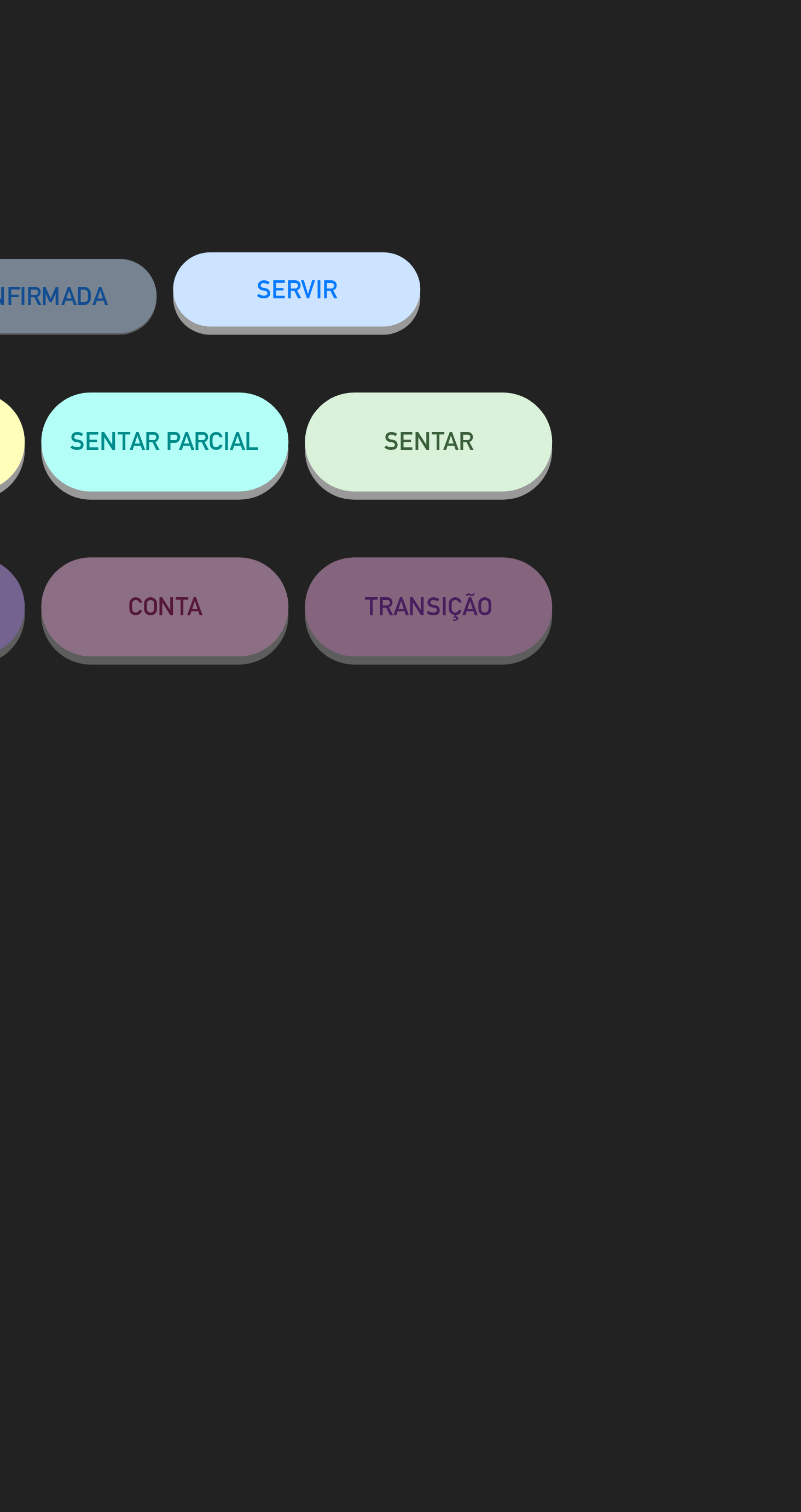
click at [569, 144] on span "SENTAR" at bounding box center [576, 146] width 29 height 9
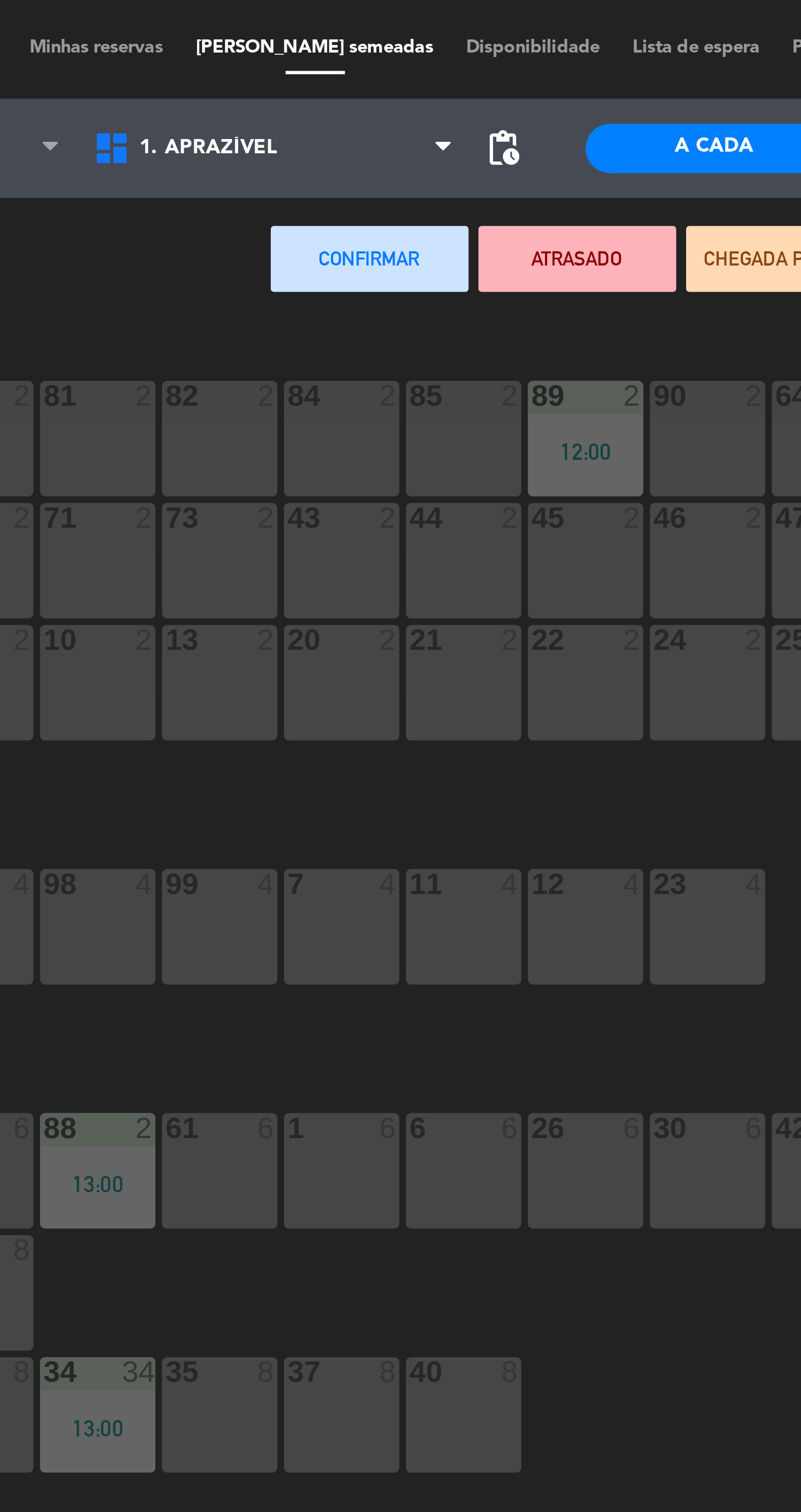
click at [276, 150] on div "82 2" at bounding box center [287, 145] width 38 height 38
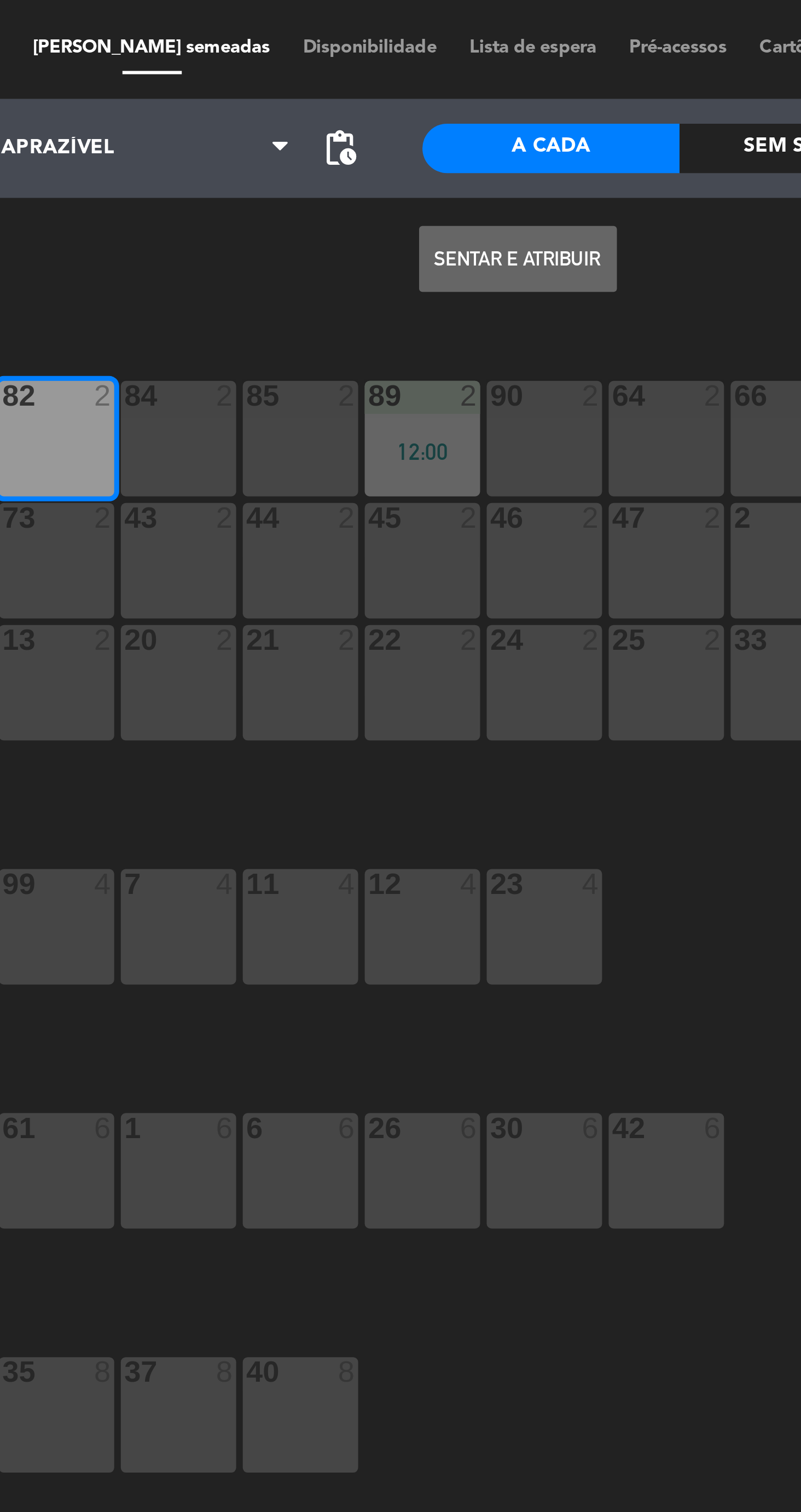
click at [455, 88] on button "Sentar e Atribuir" at bounding box center [440, 86] width 66 height 22
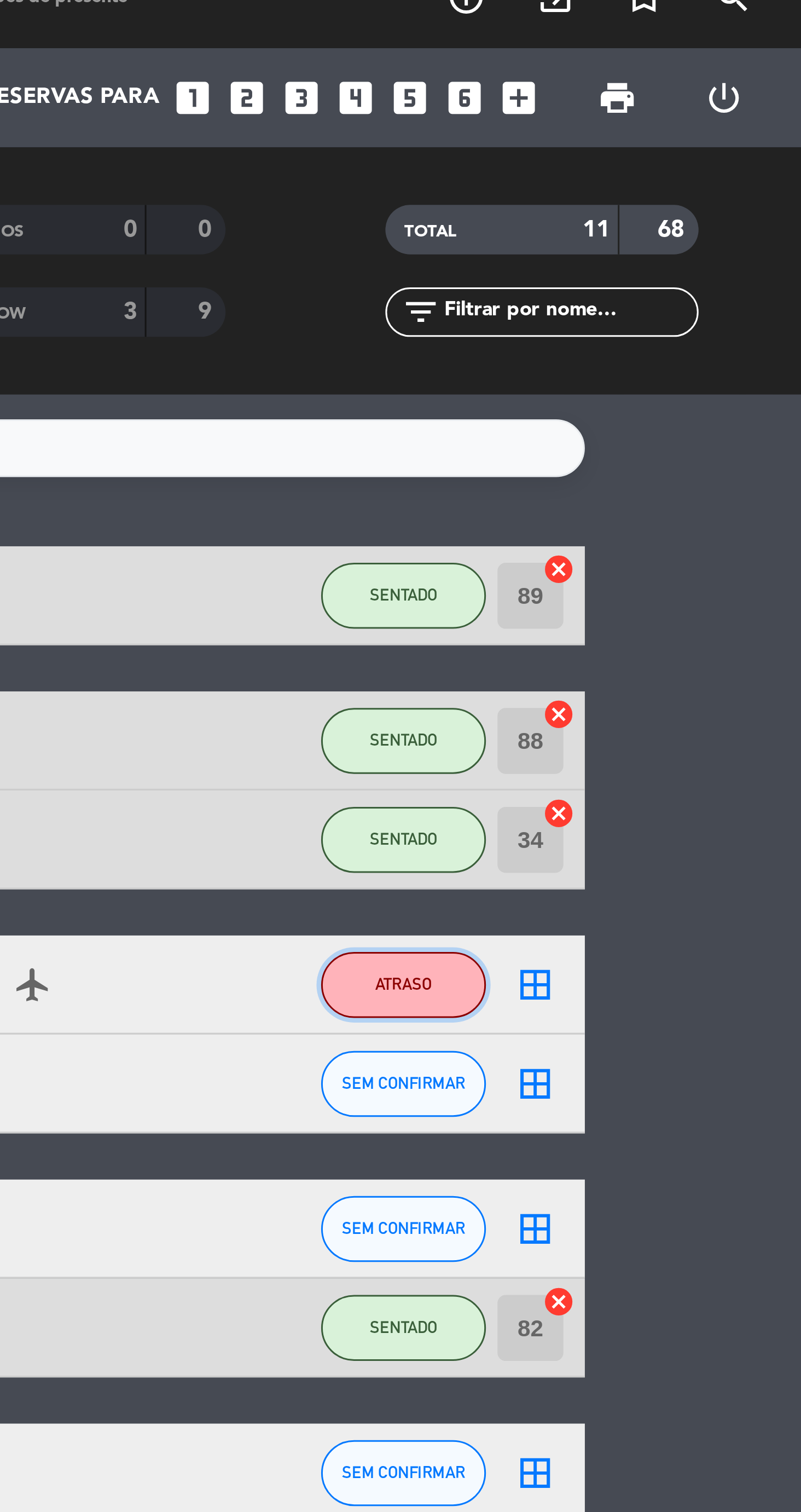
click at [678, 347] on button "ATRASO" at bounding box center [669, 344] width 55 height 22
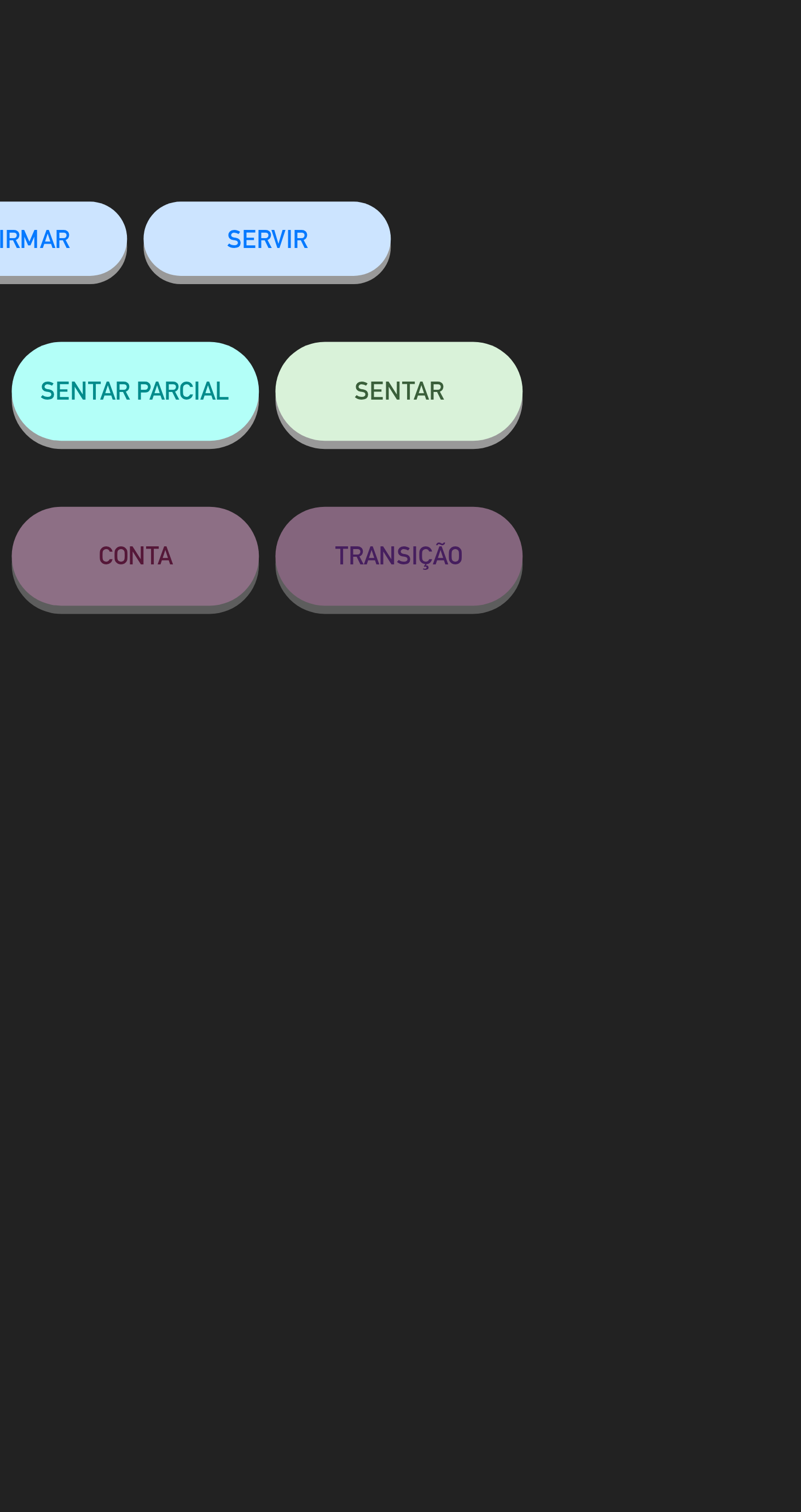
click at [570, 145] on span "SENTAR" at bounding box center [576, 146] width 29 height 9
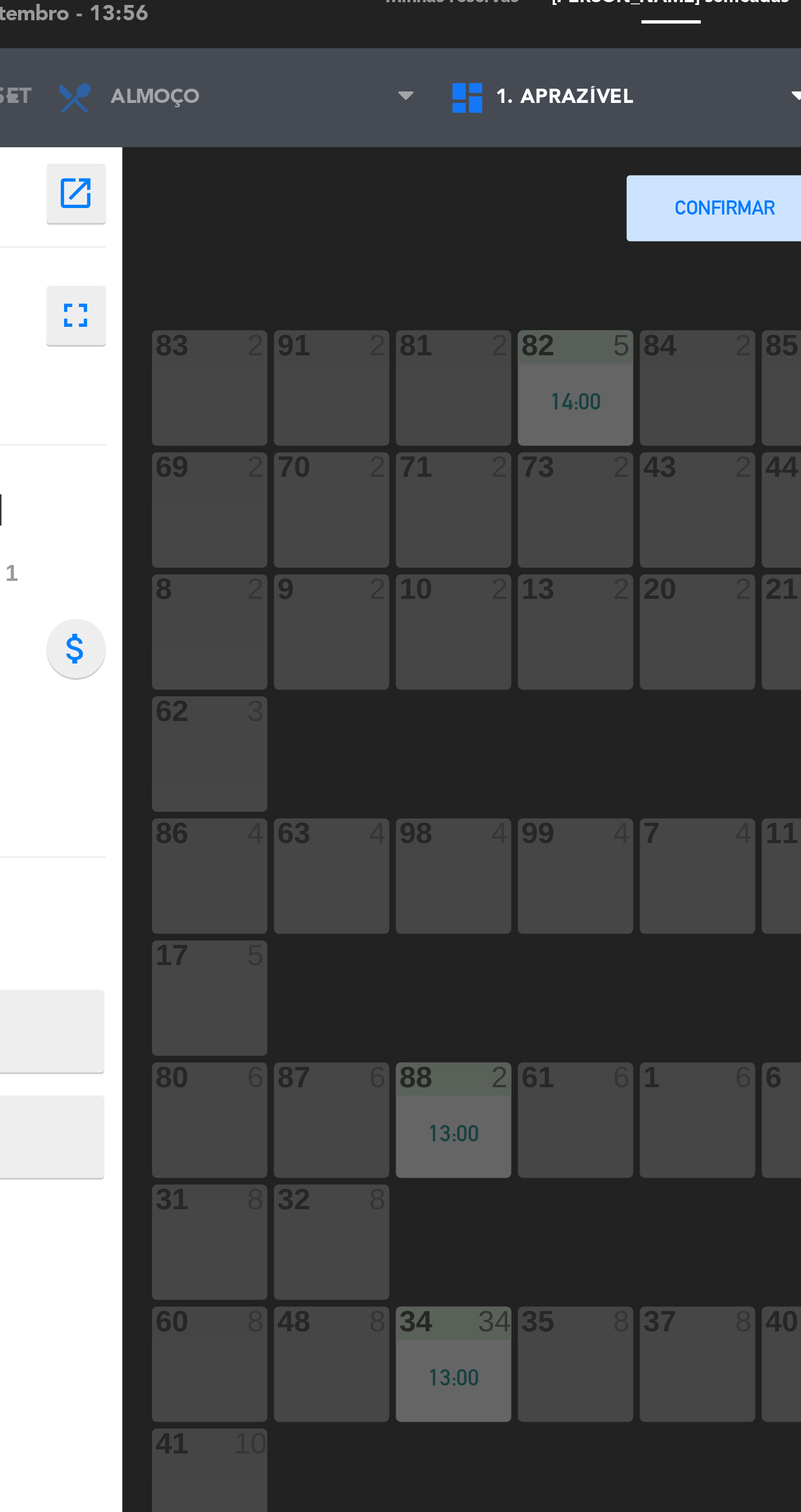
click at [167, 461] on div "60 8" at bounding box center [166, 469] width 38 height 38
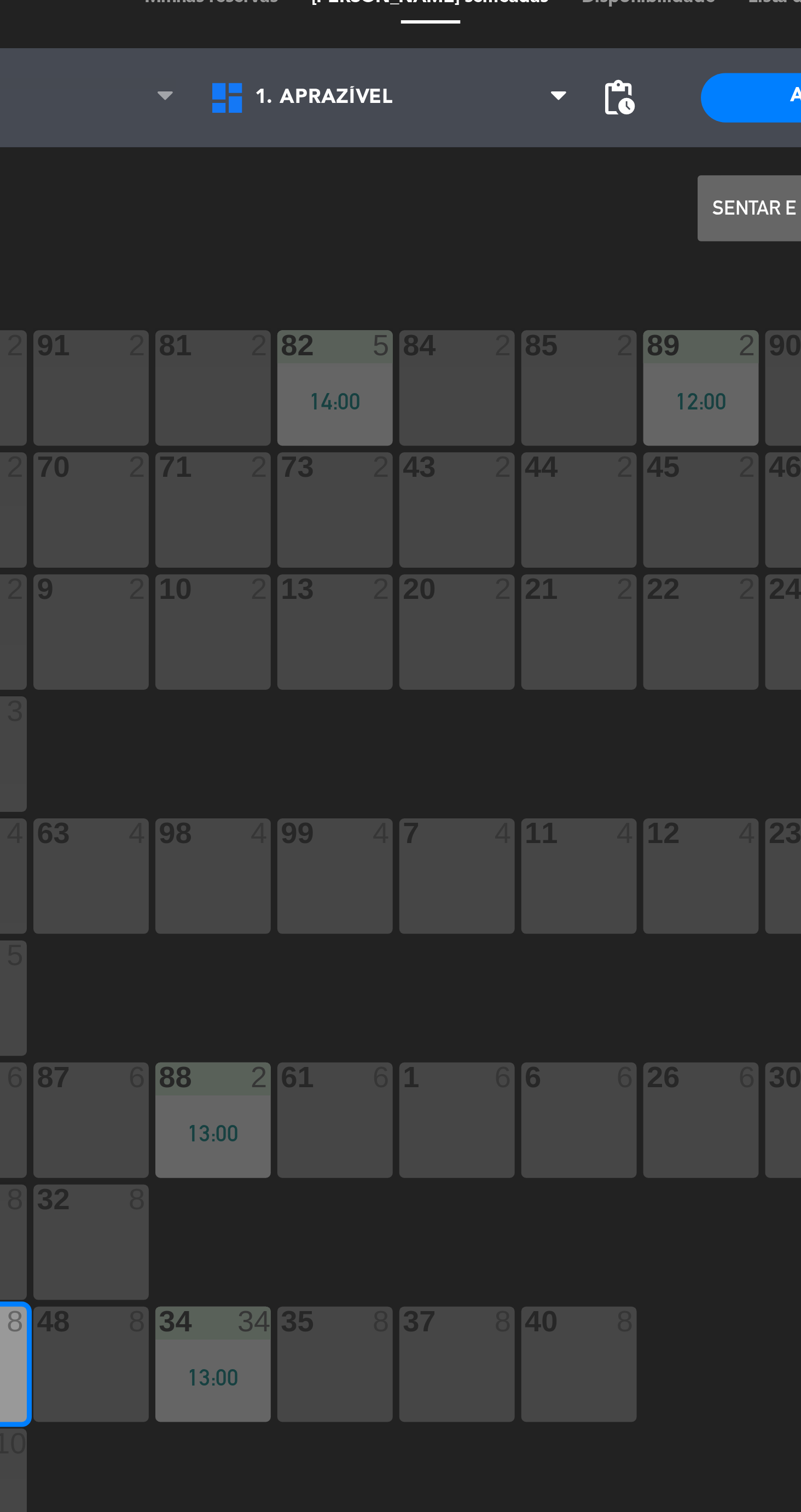
click at [427, 82] on button "Sentar e Atribuir" at bounding box center [440, 86] width 66 height 22
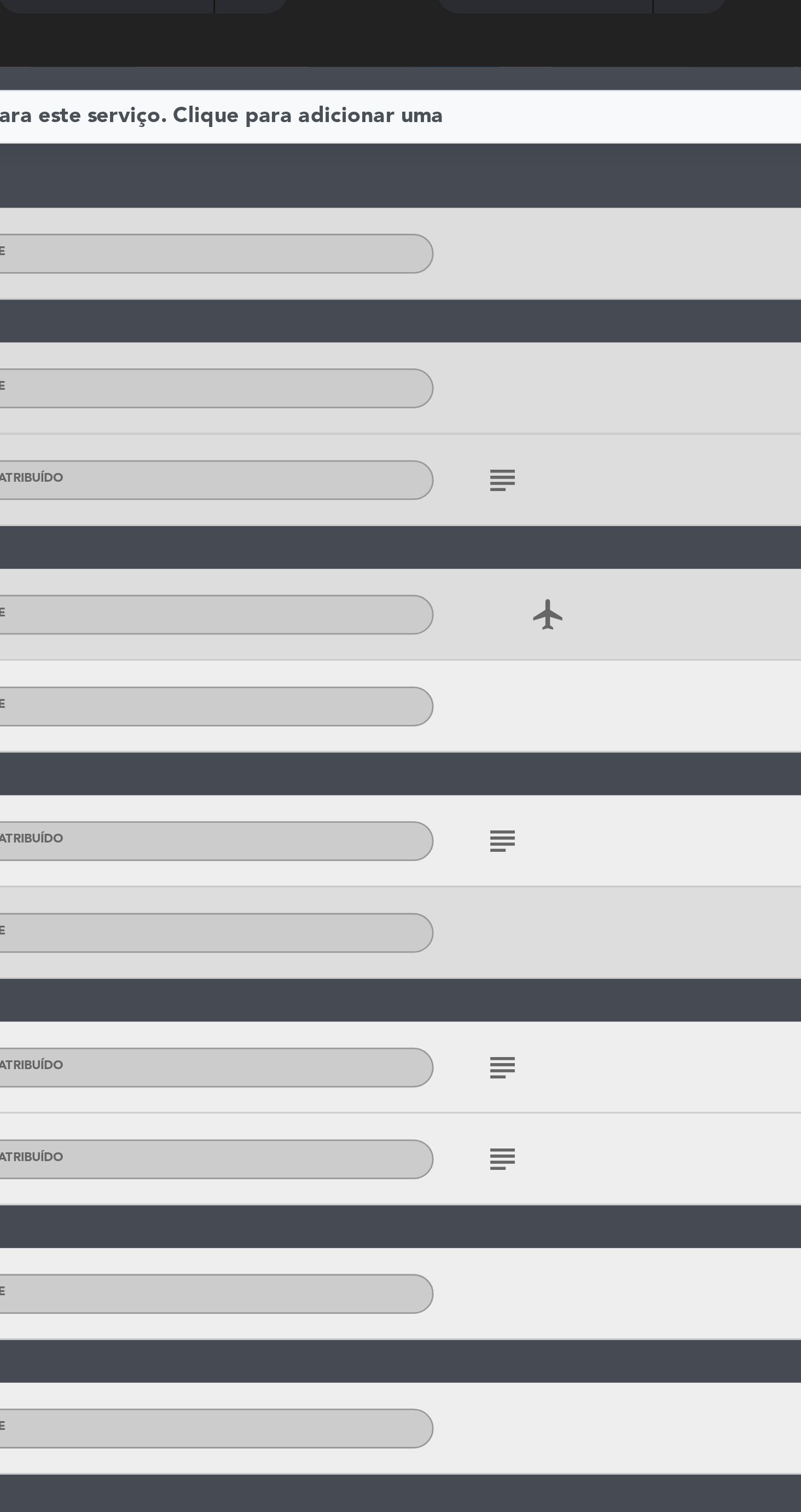
click at [529, 428] on icon "subject" at bounding box center [529, 425] width 13 height 13
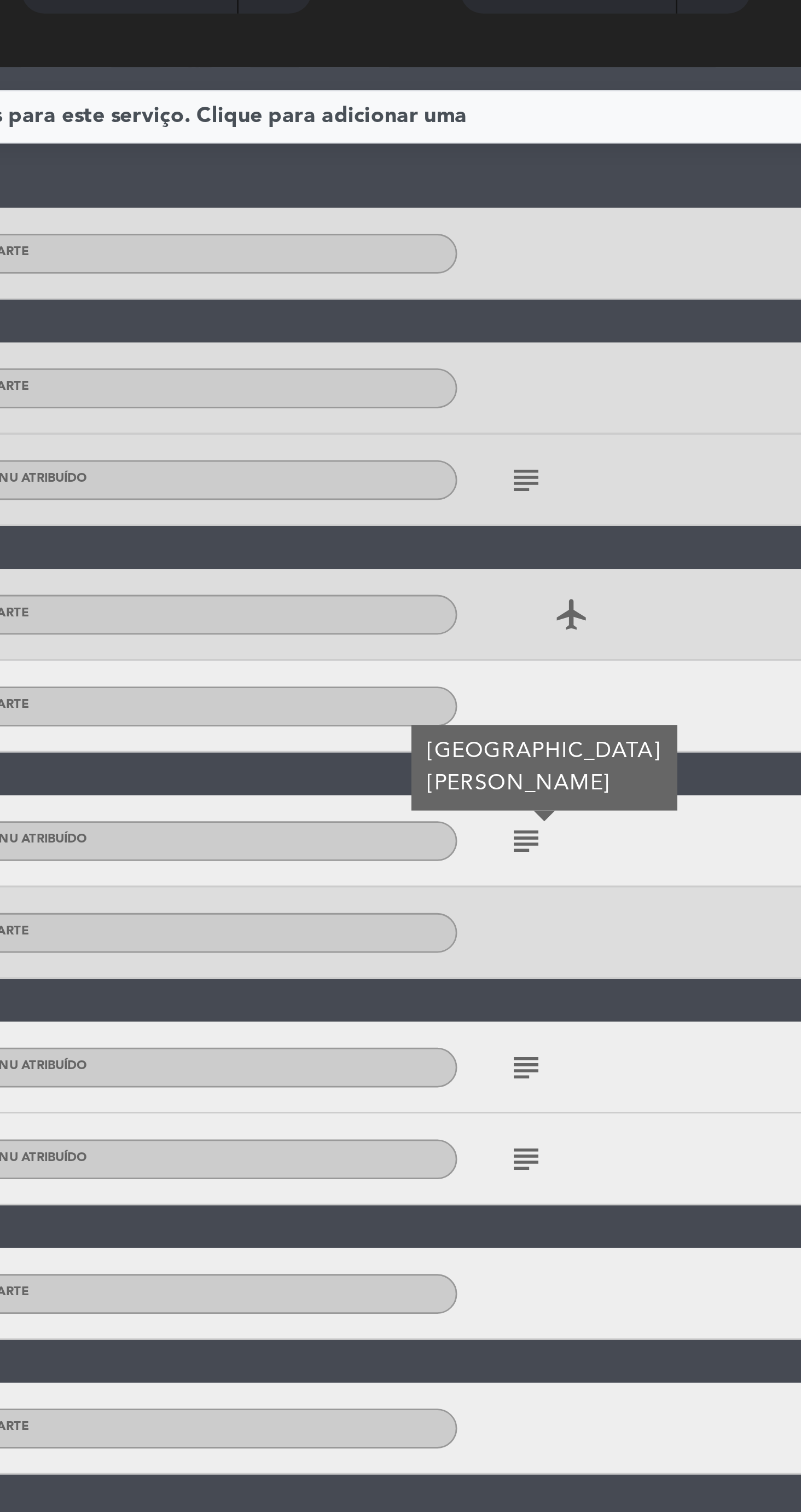
click at [527, 302] on icon "subject" at bounding box center [529, 295] width 13 height 13
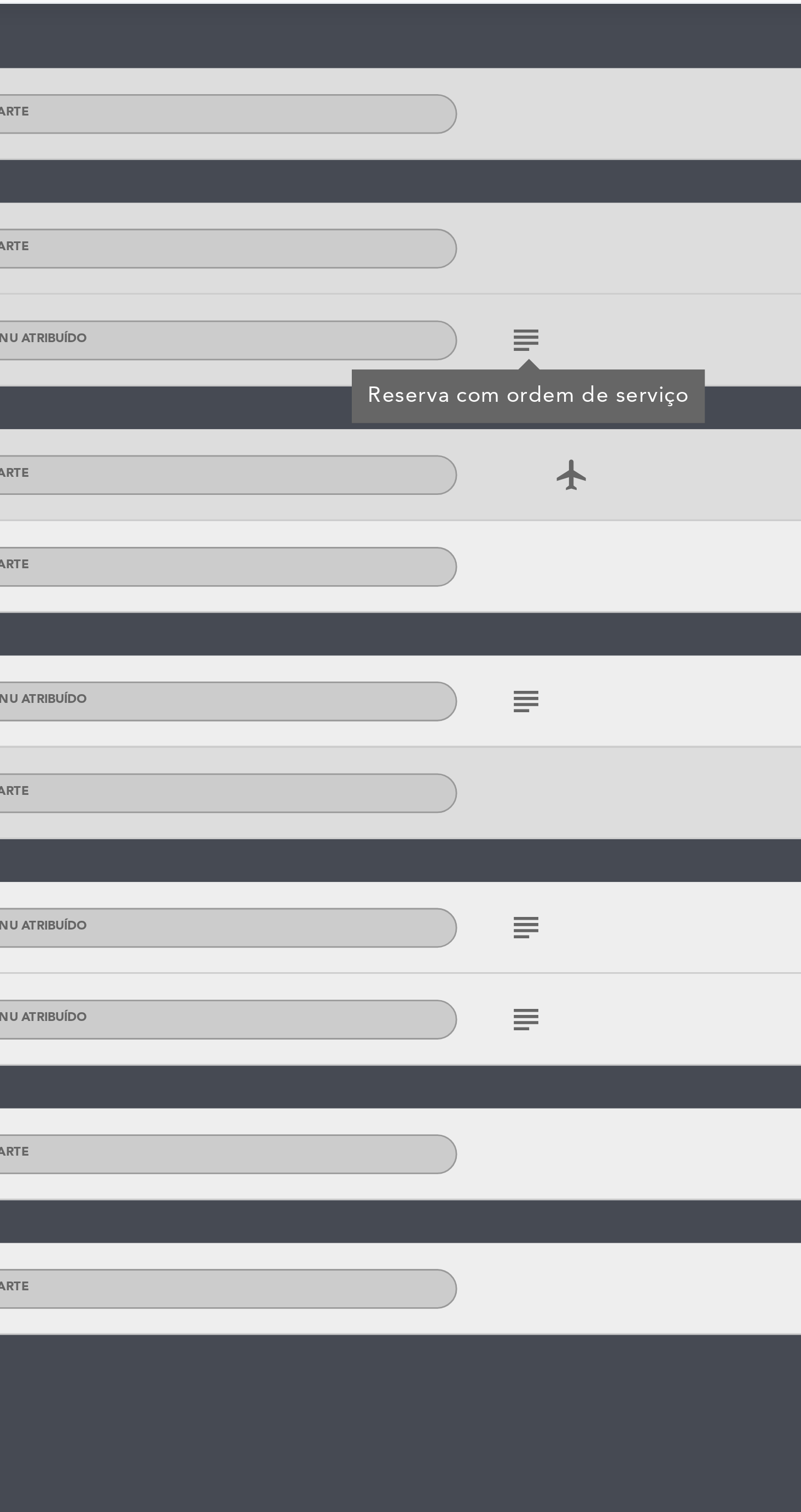
click at [533, 506] on icon "subject" at bounding box center [529, 506] width 13 height 13
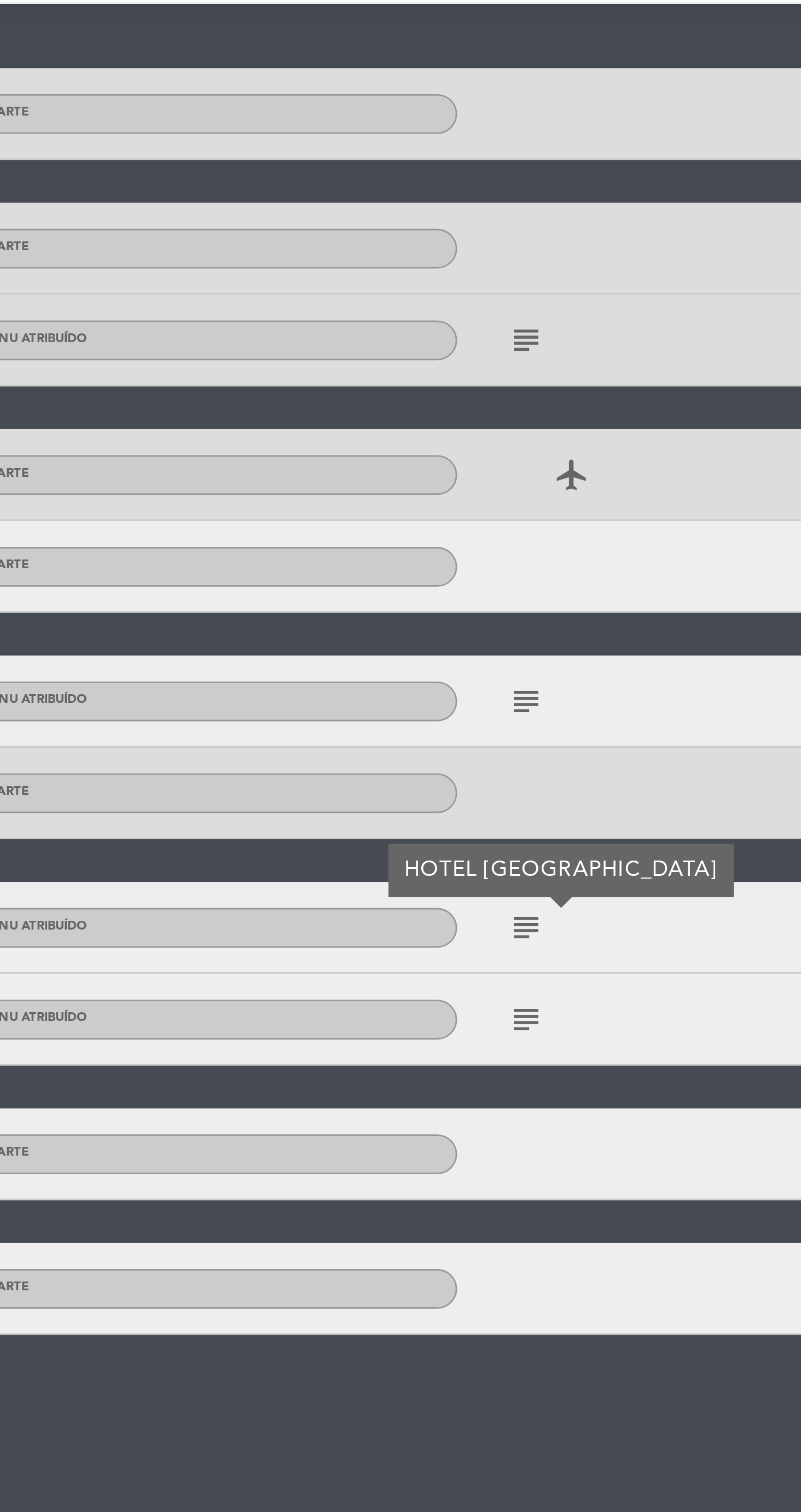
click at [535, 544] on icon "subject" at bounding box center [529, 538] width 13 height 13
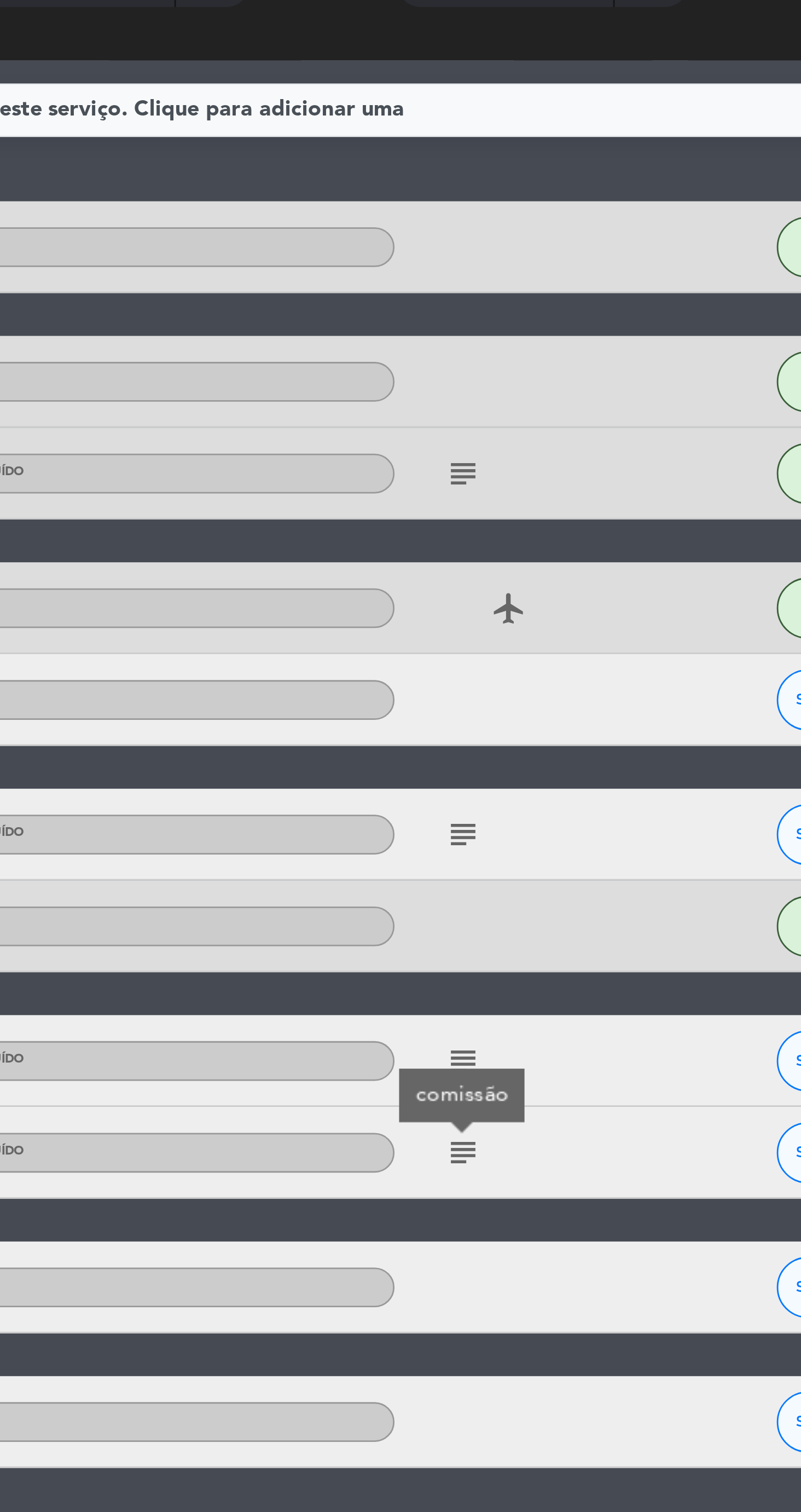
click at [531, 430] on icon "subject" at bounding box center [529, 425] width 13 height 13
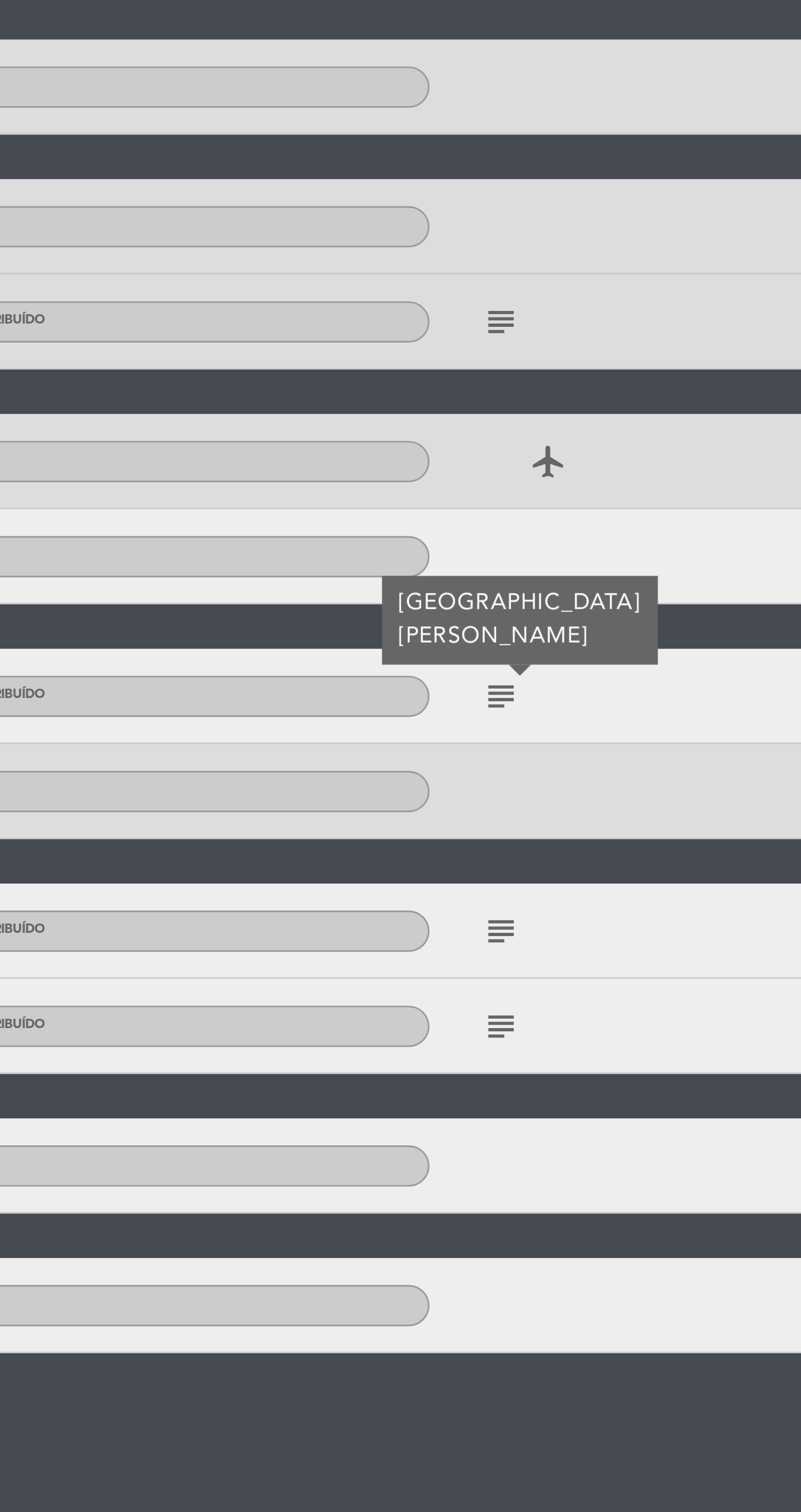
click at [534, 507] on icon "subject" at bounding box center [529, 506] width 13 height 13
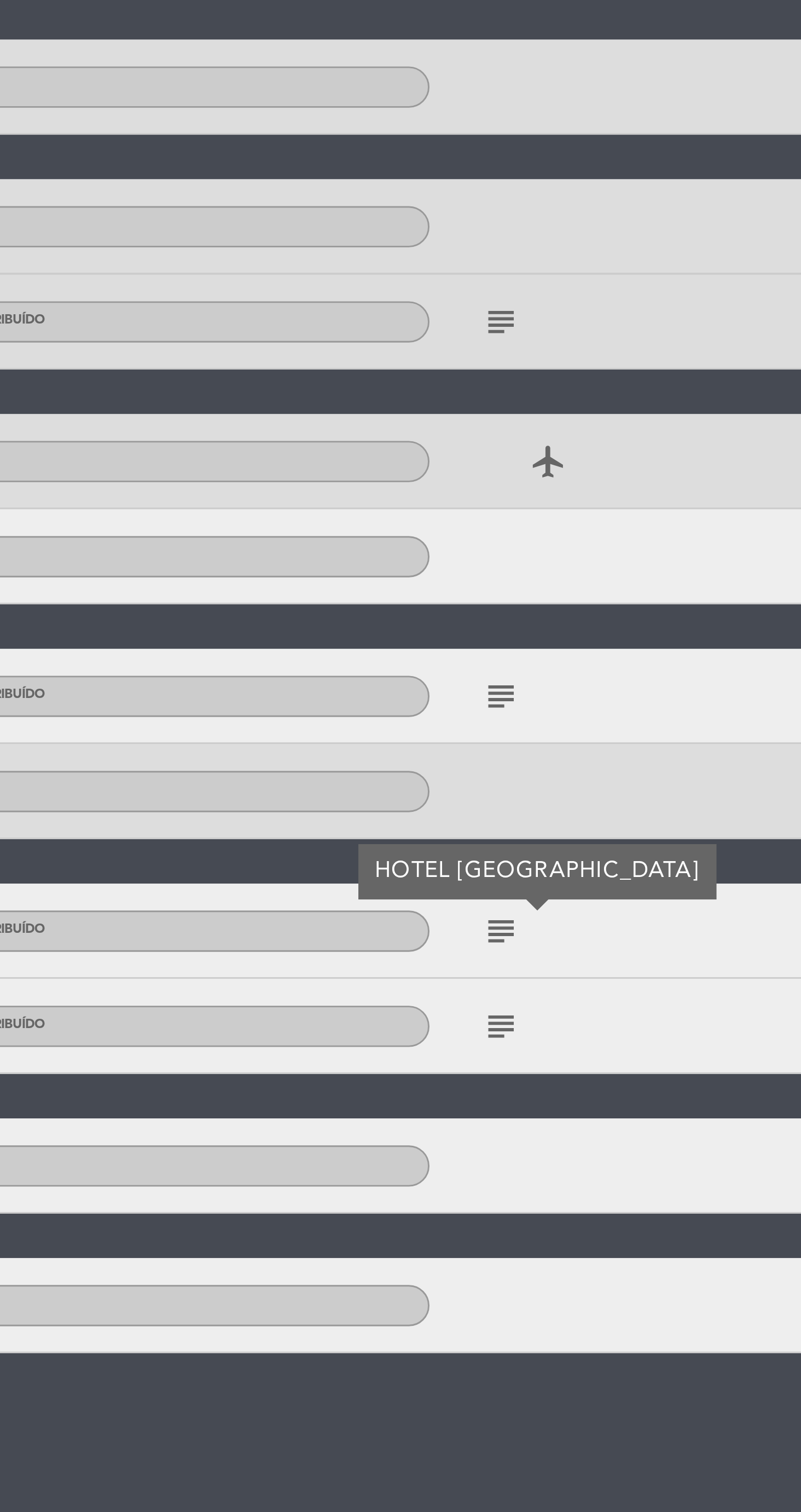
click at [531, 541] on icon "subject" at bounding box center [529, 538] width 13 height 13
